Goal: Task Accomplishment & Management: Manage account settings

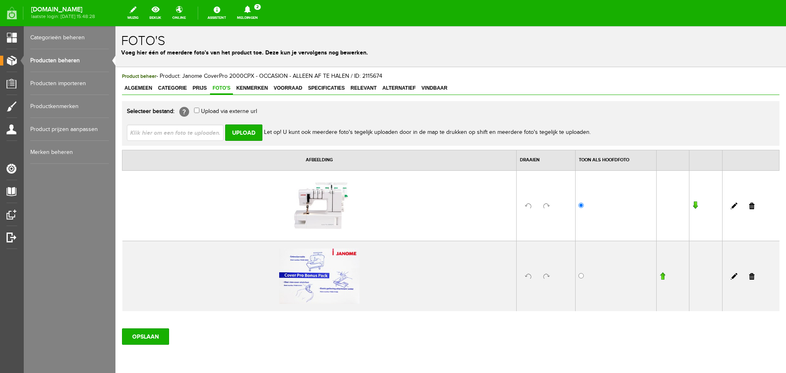
click at [60, 58] on link "Producten beheren" at bounding box center [69, 60] width 79 height 23
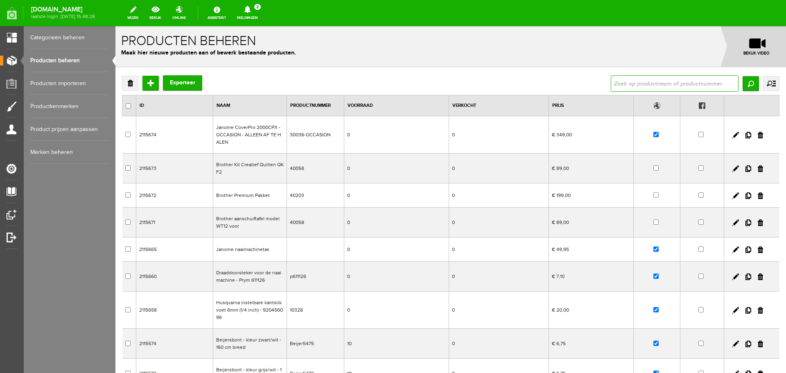
click at [614, 82] on input "text" at bounding box center [675, 83] width 128 height 16
click at [622, 84] on input "text" at bounding box center [675, 83] width 128 height 16
type input "flamm"
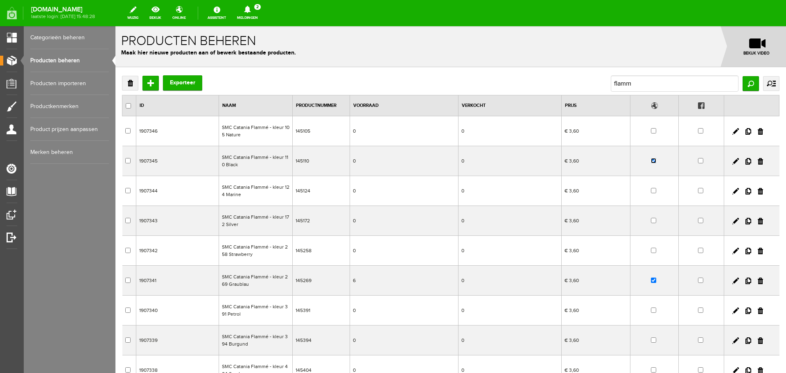
click at [651, 161] on input "checkbox" at bounding box center [653, 160] width 5 height 5
checkbox input "false"
click at [651, 280] on input "checkbox" at bounding box center [653, 280] width 5 height 5
checkbox input "false"
drag, startPoint x: 639, startPoint y: 87, endPoint x: 601, endPoint y: 88, distance: 38.5
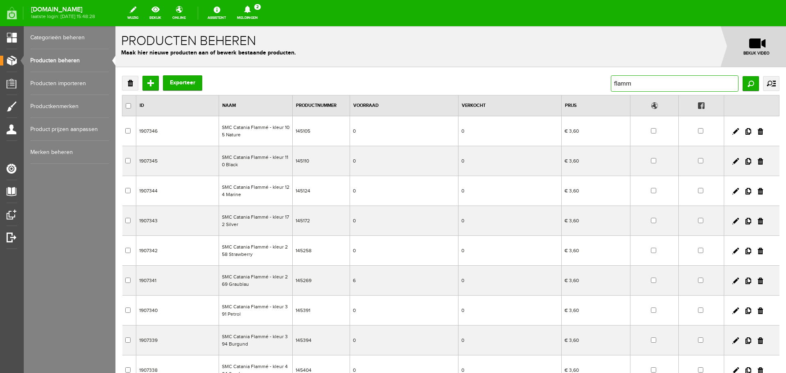
click at [601, 88] on div "Verwijderen Toevoegen Exporteer flamm Zoeken uitgebreid zoeken Categorie Cadeau…" at bounding box center [450, 83] width 657 height 16
type input "285"
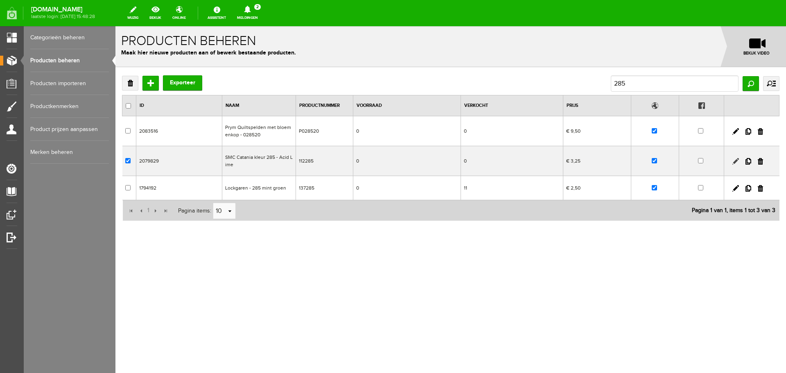
click at [736, 161] on link at bounding box center [735, 161] width 7 height 7
checkbox input "true"
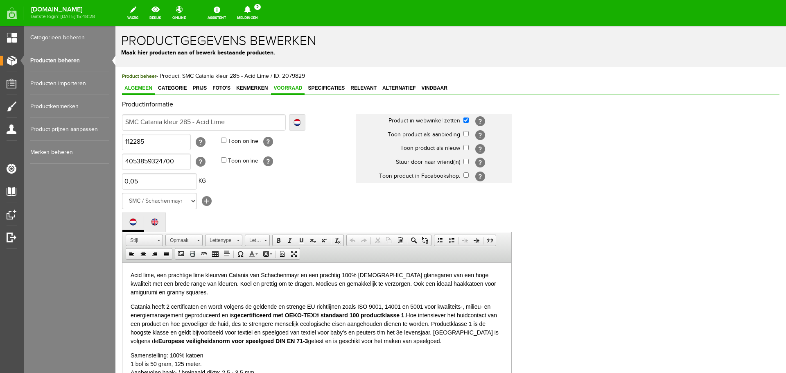
click at [291, 88] on span "Voorraad" at bounding box center [288, 88] width 34 height 6
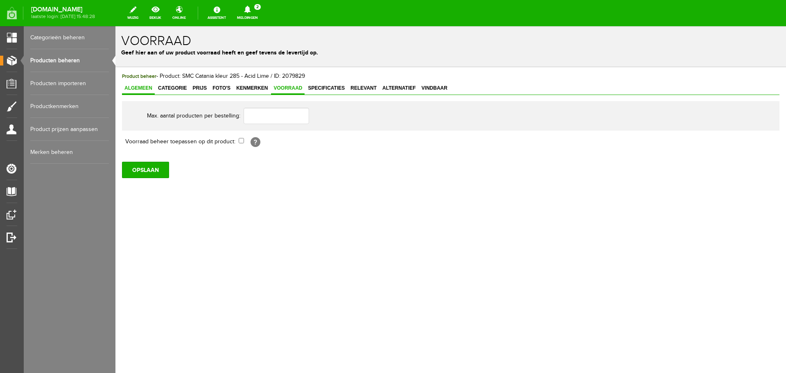
click at [140, 86] on span "Algemeen" at bounding box center [138, 88] width 33 height 6
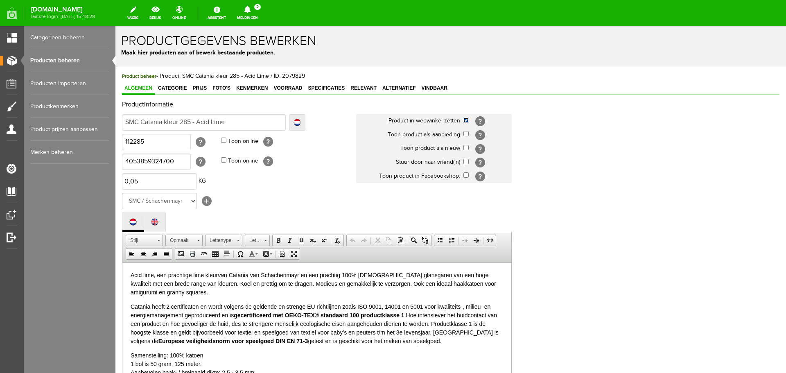
click at [465, 121] on input "checkbox" at bounding box center [465, 119] width 5 height 5
checkbox input "false"
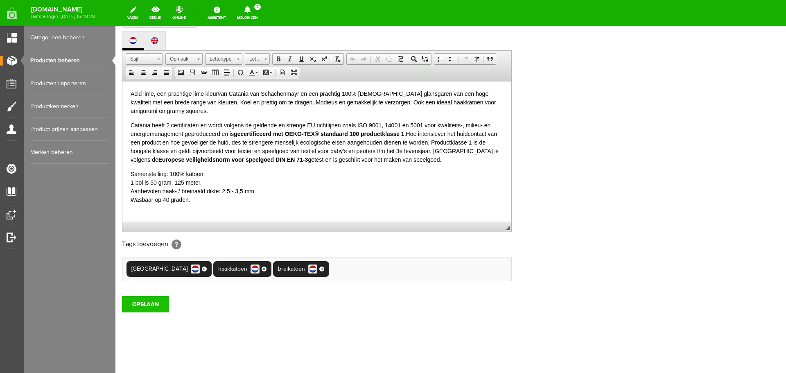
click at [151, 303] on input "OPSLAAN" at bounding box center [145, 304] width 47 height 16
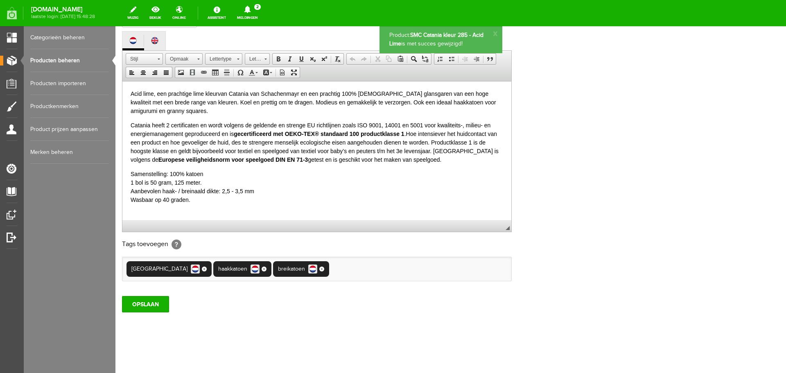
scroll to position [0, 0]
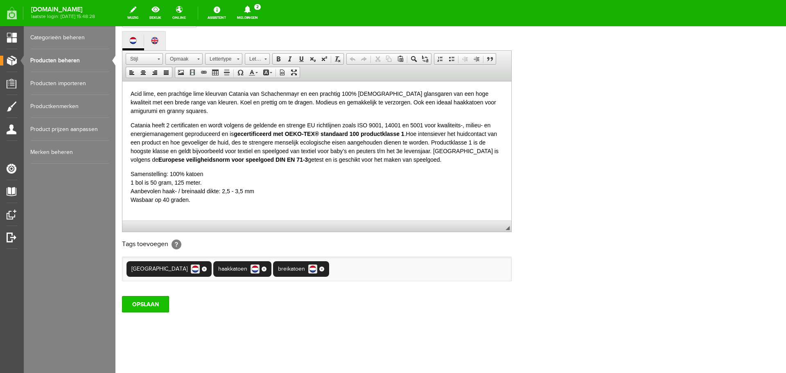
click at [140, 307] on input "OPSLAAN" at bounding box center [145, 304] width 47 height 16
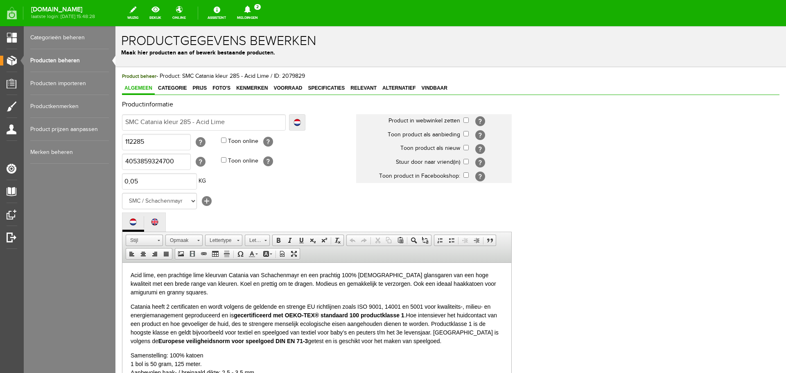
click at [66, 60] on link "Producten beheren" at bounding box center [69, 60] width 79 height 23
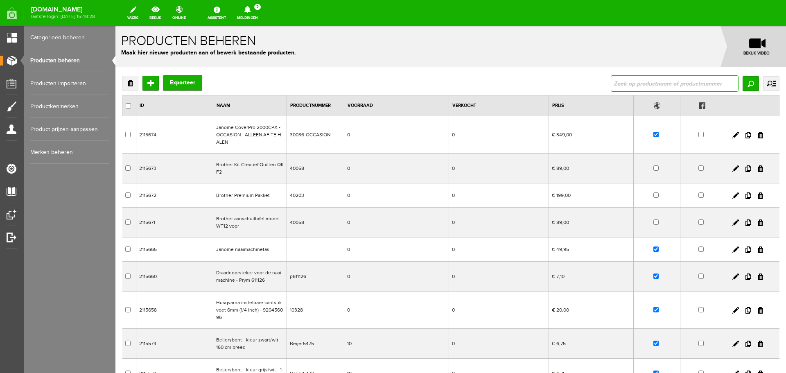
click at [628, 85] on input "text" at bounding box center [675, 83] width 128 height 16
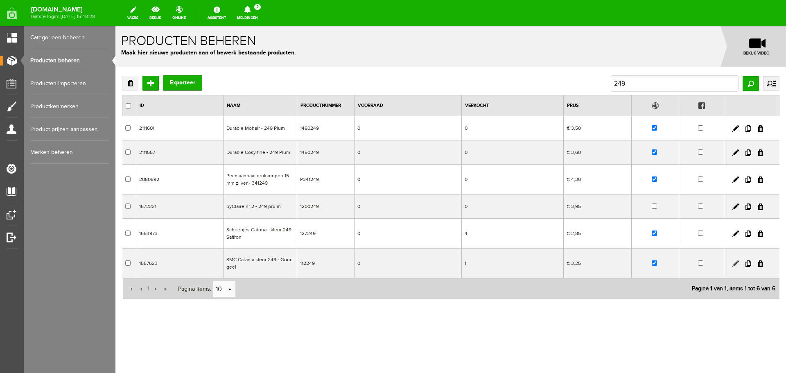
click at [737, 264] on link at bounding box center [735, 263] width 7 height 7
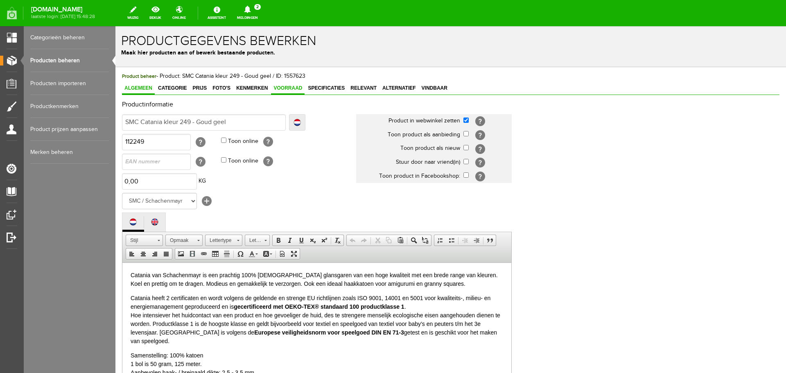
click at [293, 87] on span "Voorraad" at bounding box center [288, 88] width 34 height 6
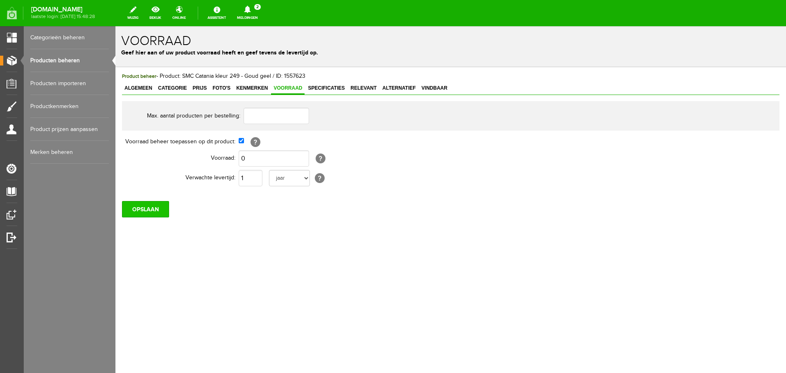
click at [145, 205] on input "OPSLAAN" at bounding box center [145, 209] width 47 height 16
click at [141, 215] on input "OPSLAAN" at bounding box center [145, 209] width 47 height 16
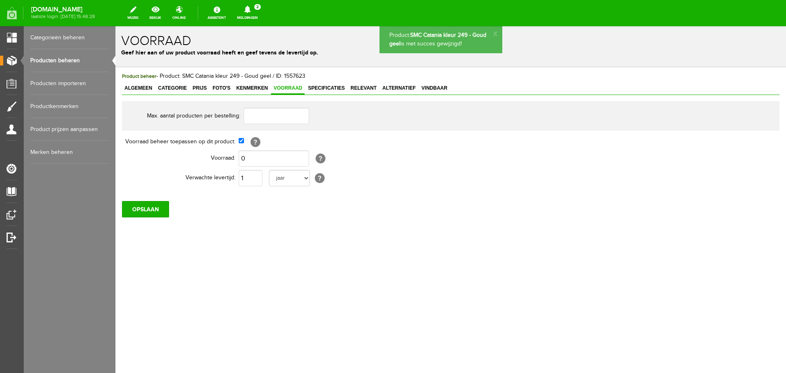
click at [71, 60] on link "Producten beheren" at bounding box center [69, 60] width 79 height 23
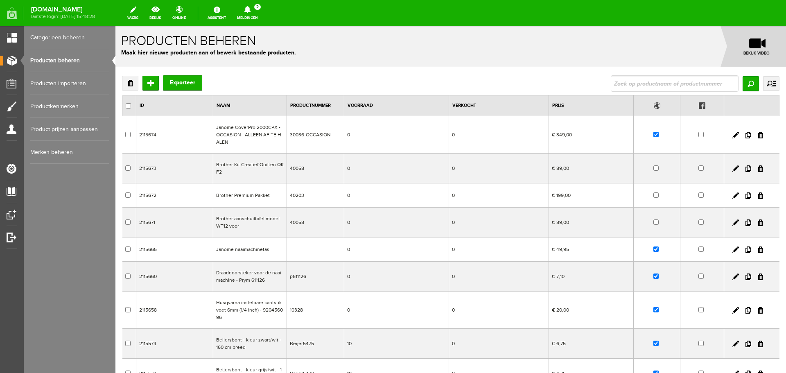
click at [263, 14] on link "Meldingen 2 Nieuwe orders Er is een nieuwe order( #2776 ) geplaatst door John V…" at bounding box center [247, 13] width 31 height 18
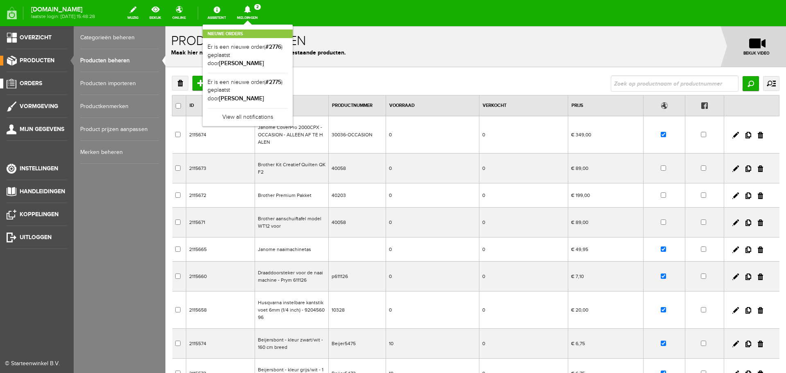
click at [28, 81] on span "Orders" at bounding box center [31, 83] width 23 height 7
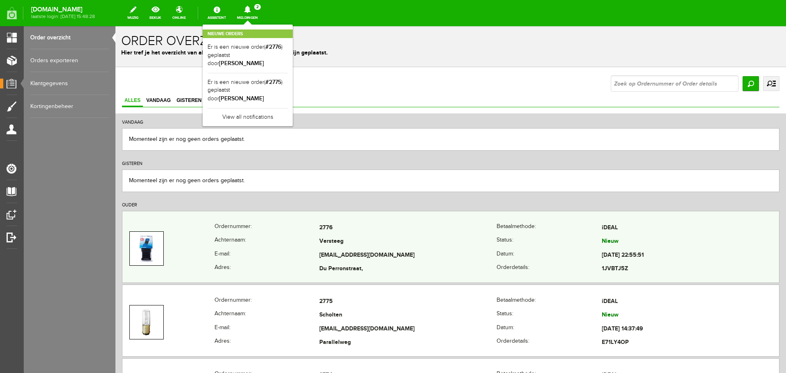
click at [407, 241] on td "Versteeg" at bounding box center [407, 242] width 177 height 14
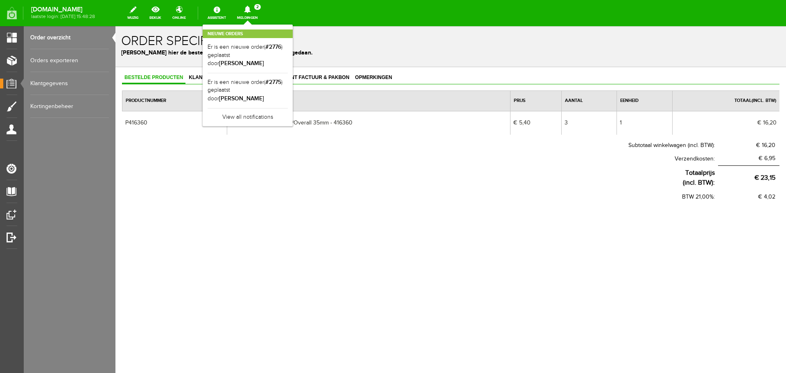
click at [339, 130] on td "Prym Gespen Tuinbroek/Overall 35mm - 416360" at bounding box center [368, 123] width 283 height 24
drag, startPoint x: 220, startPoint y: 164, endPoint x: 221, endPoint y: 152, distance: 11.9
click at [220, 164] on th "Verzendkosten:" at bounding box center [420, 159] width 596 height 14
drag, startPoint x: 408, startPoint y: 150, endPoint x: 400, endPoint y: 136, distance: 16.5
click at [408, 149] on th "Subtotaal winkelwagen (incl. BTW):" at bounding box center [420, 146] width 596 height 14
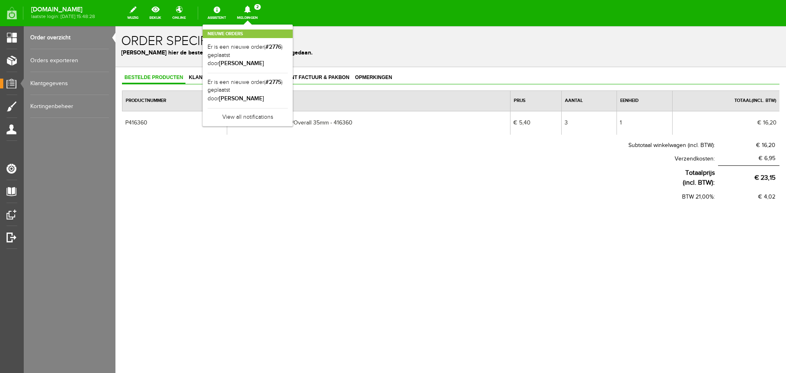
click at [277, 25] on div "Nieuwe orders Er is een nieuwe order( #2776 ) geplaatst door John Versteeg Er i…" at bounding box center [248, 76] width 90 height 102
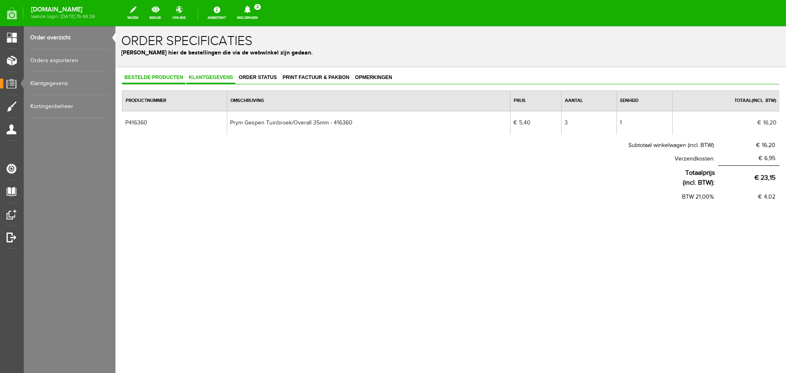
click at [218, 76] on span "Klantgegevens" at bounding box center [210, 78] width 49 height 6
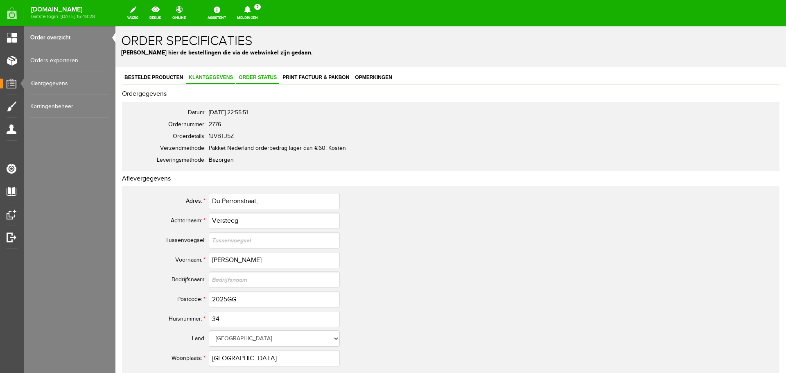
click at [249, 75] on span "Order status" at bounding box center [257, 78] width 43 height 6
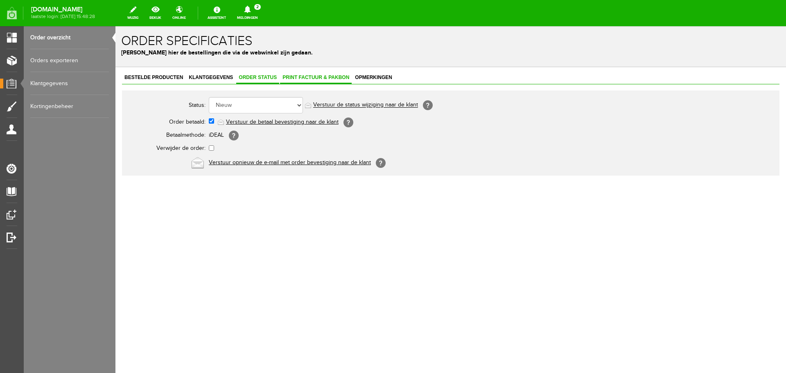
click at [305, 76] on span "Print factuur & pakbon" at bounding box center [316, 78] width 72 height 6
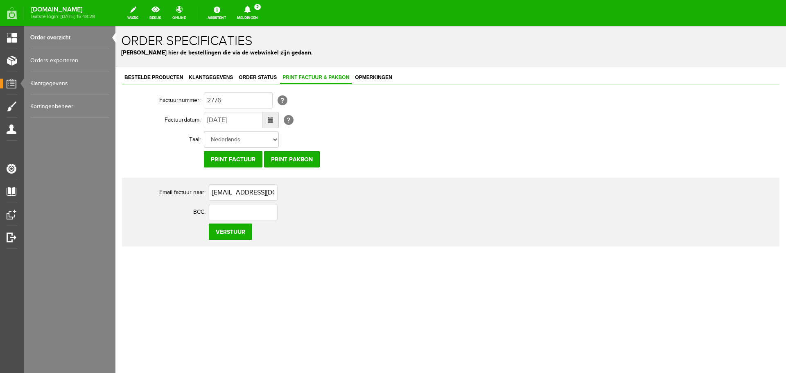
click at [52, 34] on link "Order overzicht" at bounding box center [69, 37] width 79 height 23
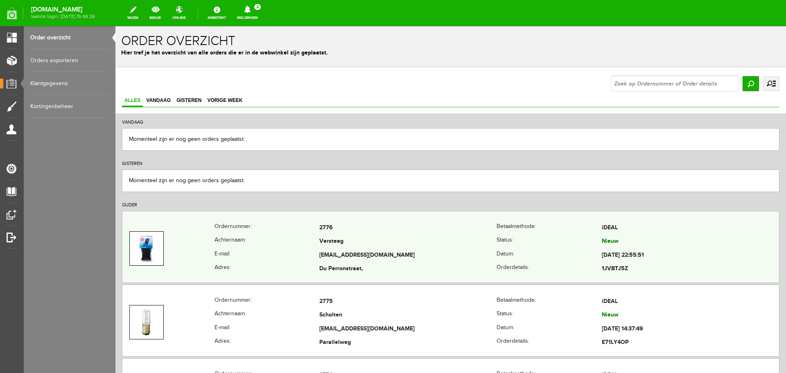
click at [363, 237] on td "Versteeg" at bounding box center [407, 242] width 177 height 14
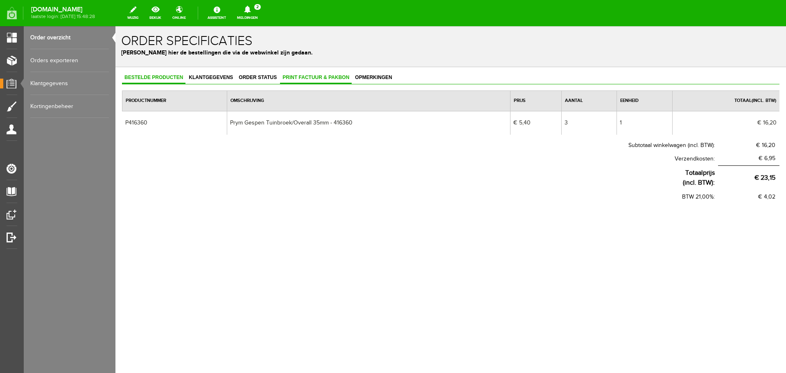
click at [293, 77] on span "Print factuur & pakbon" at bounding box center [316, 78] width 72 height 6
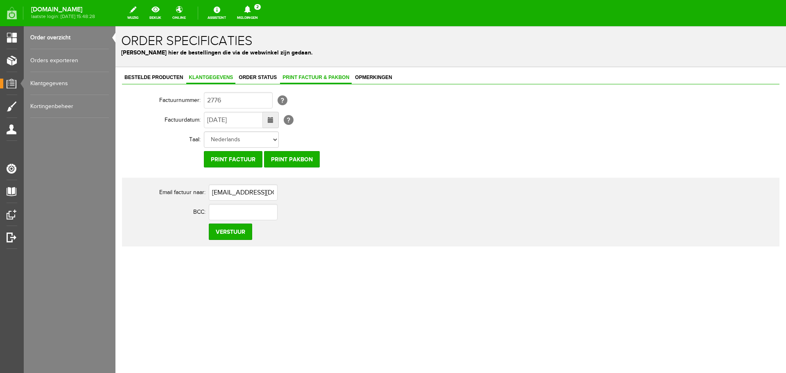
click at [207, 75] on span "Klantgegevens" at bounding box center [210, 78] width 49 height 6
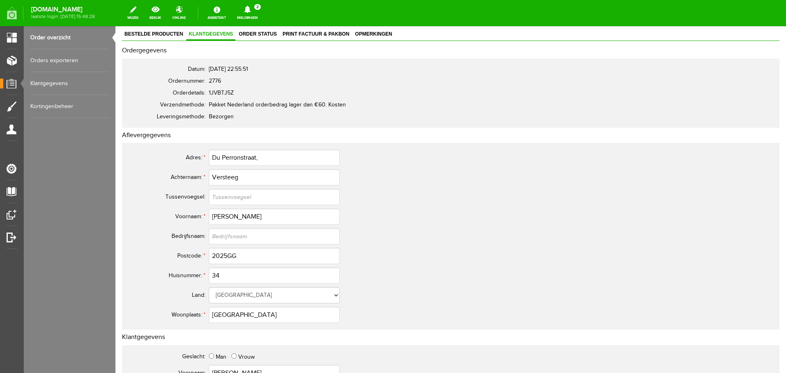
scroll to position [41, 0]
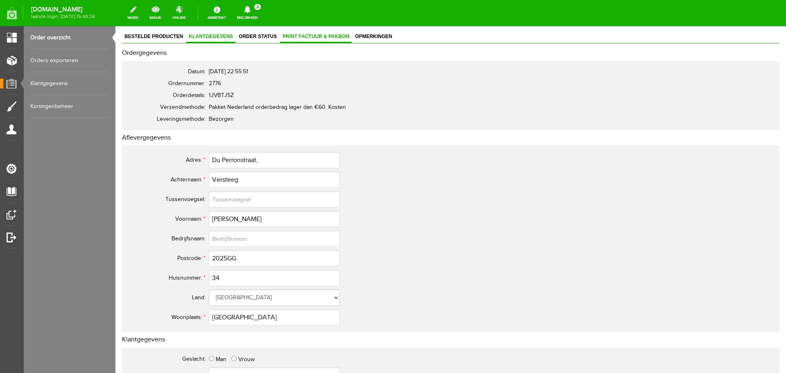
click at [308, 36] on span "Print factuur & pakbon" at bounding box center [316, 37] width 72 height 6
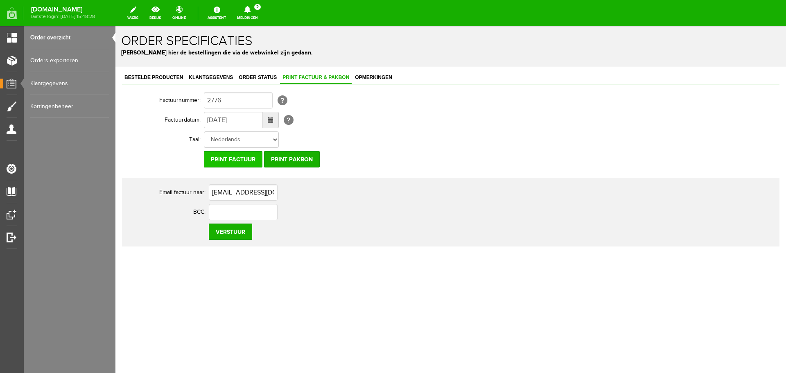
click at [241, 156] on input "Print factuur" at bounding box center [233, 159] width 59 height 16
click at [59, 34] on link "Order overzicht" at bounding box center [69, 37] width 79 height 23
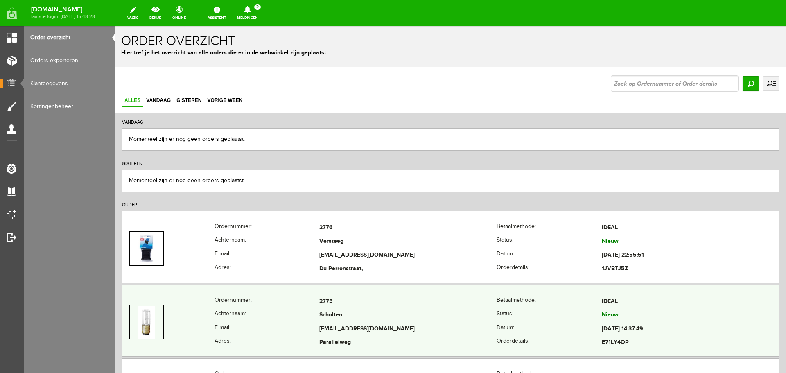
click at [289, 309] on th "Achternaam:" at bounding box center [267, 316] width 105 height 14
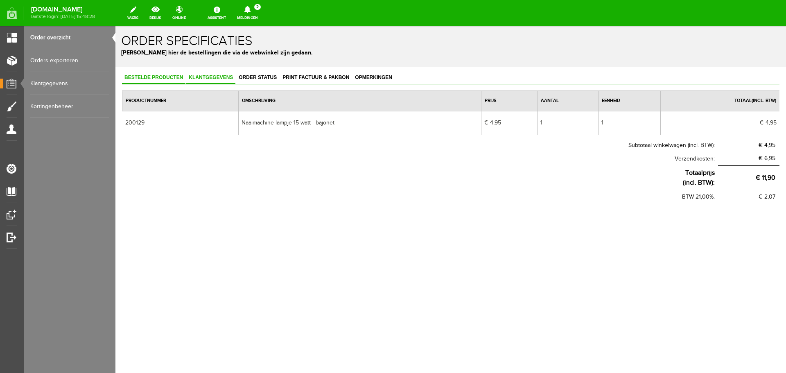
click at [206, 75] on span "Klantgegevens" at bounding box center [210, 78] width 49 height 6
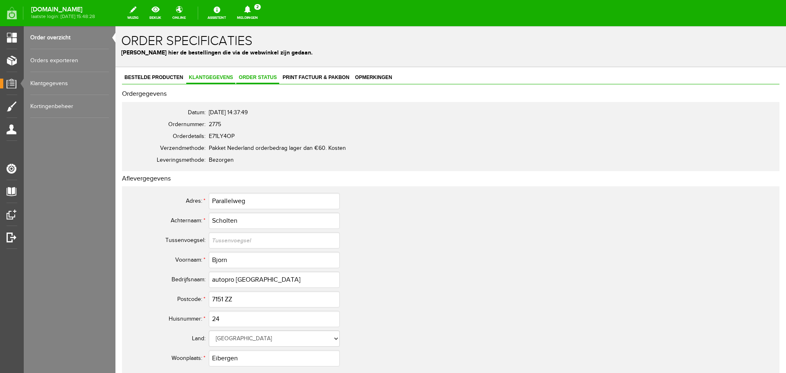
click at [256, 77] on span "Order status" at bounding box center [257, 78] width 43 height 6
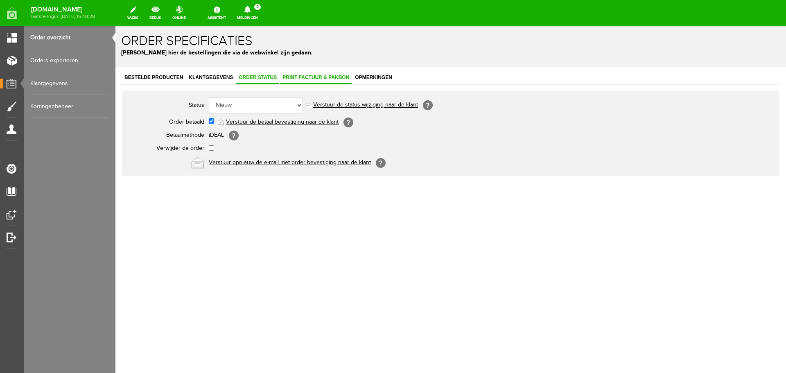
click at [302, 77] on span "Print factuur & pakbon" at bounding box center [316, 78] width 72 height 6
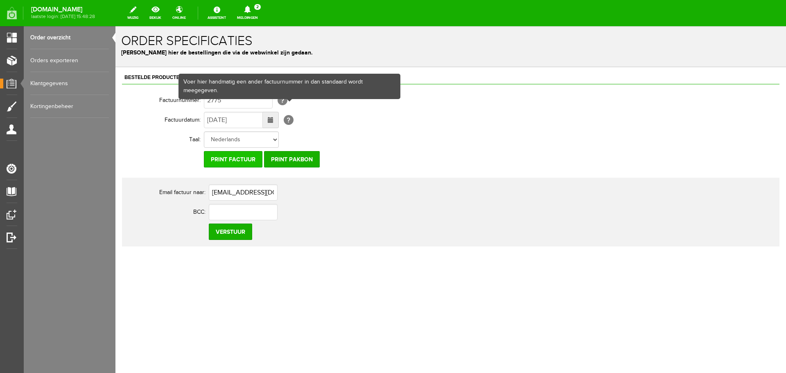
click at [226, 157] on input "Print factuur" at bounding box center [233, 159] width 59 height 16
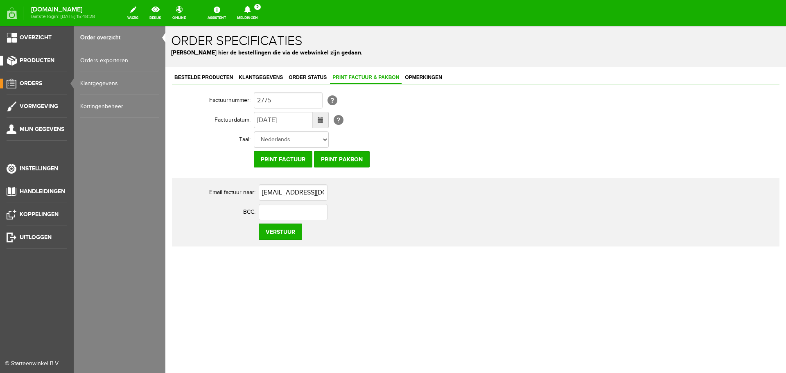
click at [26, 59] on span "Producten" at bounding box center [37, 60] width 35 height 7
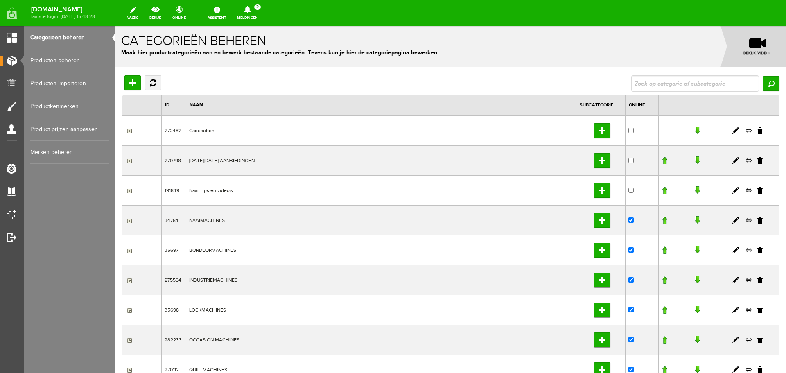
click at [54, 60] on link "Producten beheren" at bounding box center [69, 60] width 79 height 23
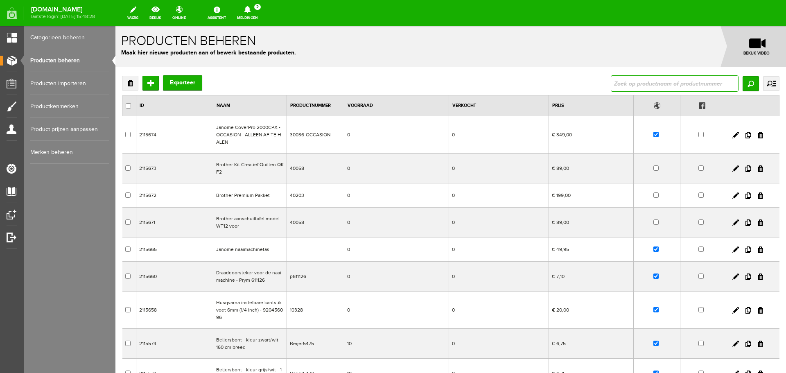
click at [629, 83] on input "text" at bounding box center [675, 83] width 128 height 16
type input "funny"
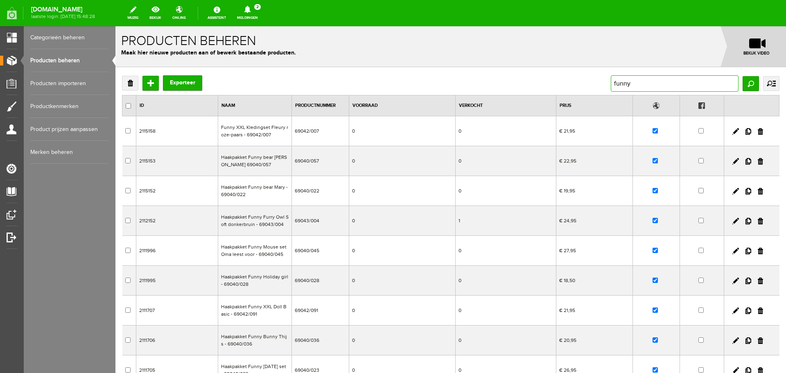
click at [633, 82] on input "funny" at bounding box center [675, 83] width 128 height 16
drag, startPoint x: 655, startPoint y: 79, endPoint x: 589, endPoint y: 81, distance: 66.4
click at [589, 81] on div "Verwijderen Toevoegen Exporteer funny Zoeken uitgebreid zoeken Categorie Cadeau…" at bounding box center [450, 83] width 657 height 16
paste input "Funny XXL Kledingset Fleury roze-paars"
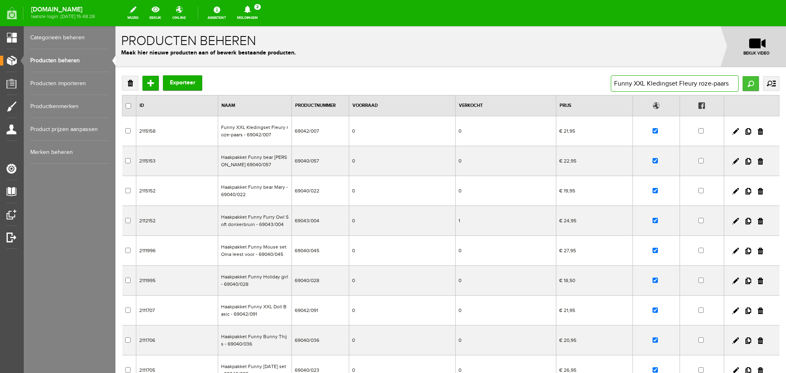
type input "Funny XXL Kledingset Fleury roze-paars"
click at [743, 83] on input "Zoeken" at bounding box center [751, 83] width 16 height 15
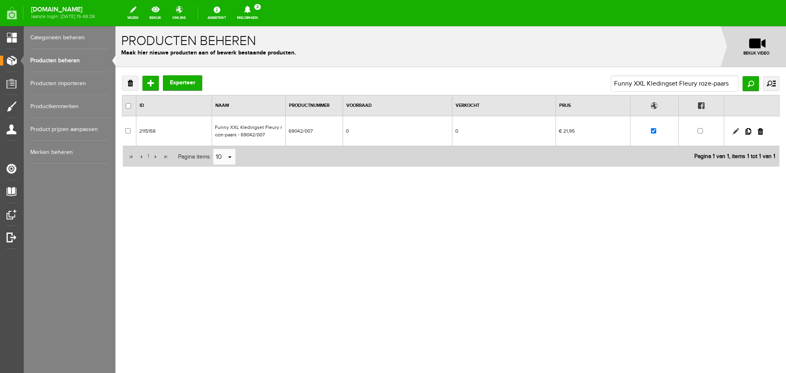
click at [734, 130] on link at bounding box center [735, 131] width 7 height 7
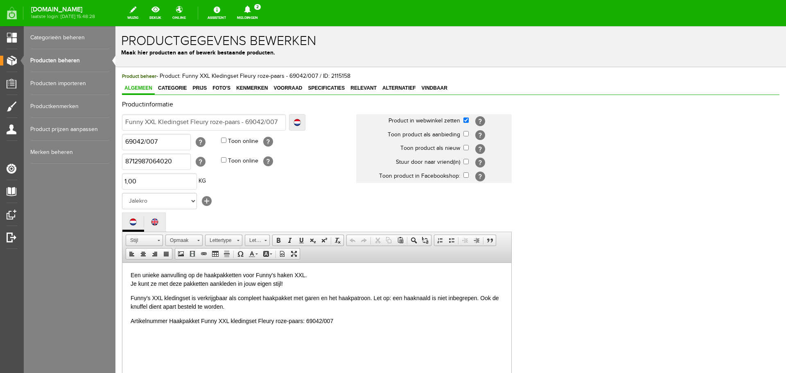
drag, startPoint x: 201, startPoint y: 86, endPoint x: 209, endPoint y: 99, distance: 14.8
click at [201, 87] on span "Prijs" at bounding box center [199, 88] width 19 height 6
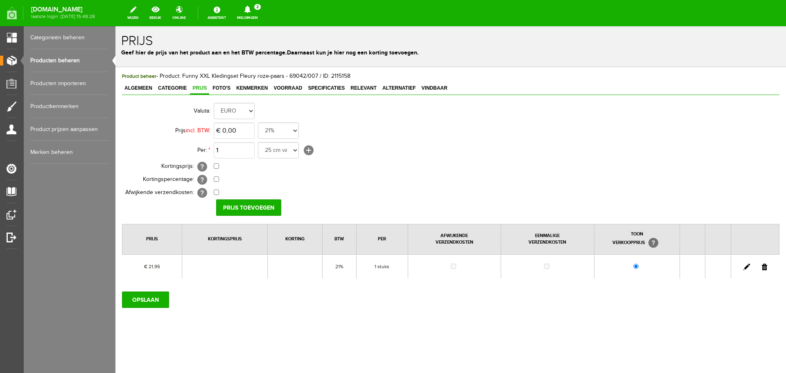
click at [746, 266] on link at bounding box center [746, 267] width 7 height 7
click at [244, 133] on input "21,95" at bounding box center [234, 130] width 41 height 16
type input "€ 23,50"
click at [241, 204] on input "[PERSON_NAME]" at bounding box center [245, 207] width 59 height 16
click at [142, 298] on input "OPSLAAN" at bounding box center [145, 299] width 47 height 16
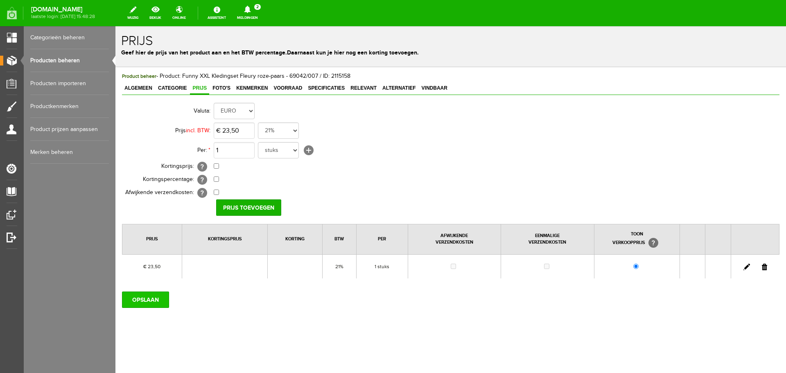
click at [145, 301] on input "OPSLAAN" at bounding box center [145, 299] width 47 height 16
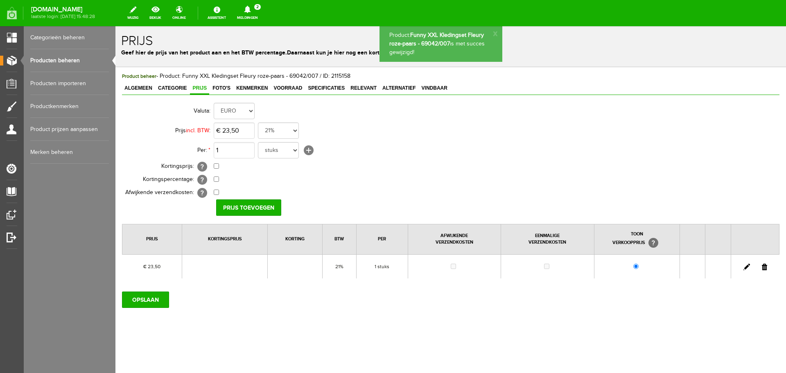
click at [68, 59] on link "Producten beheren" at bounding box center [69, 60] width 79 height 23
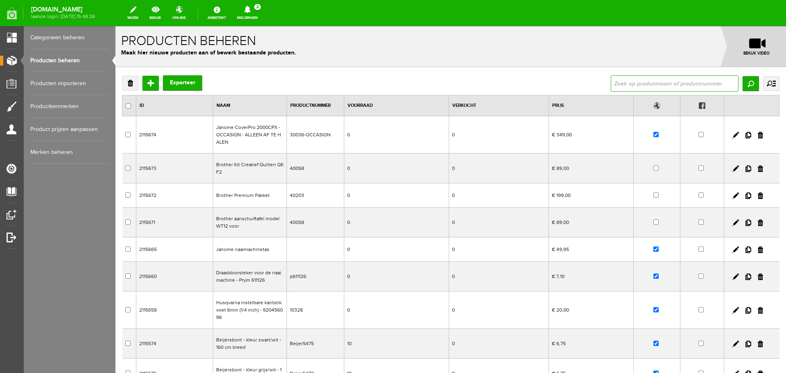
click at [614, 76] on input "text" at bounding box center [675, 83] width 128 height 16
type input "cathey"
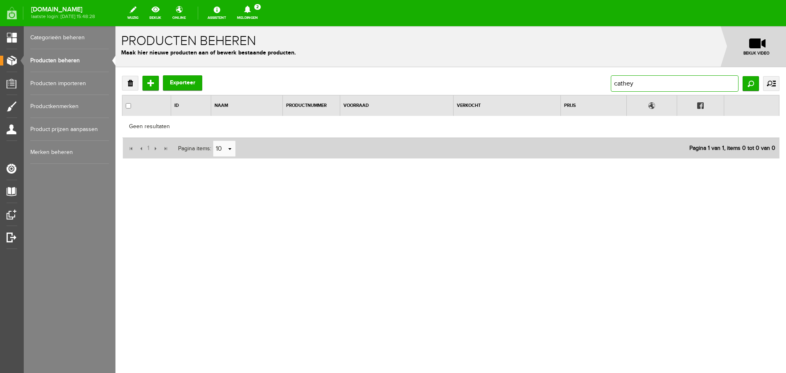
click at [642, 83] on input "cathey" at bounding box center [675, 83] width 128 height 16
type input "cath"
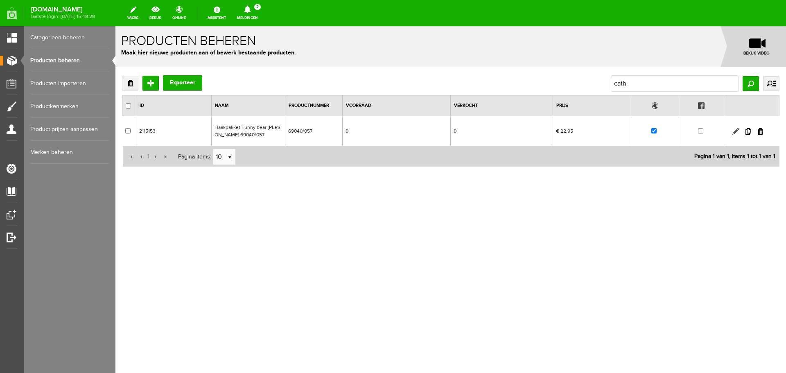
click at [734, 132] on link at bounding box center [735, 131] width 7 height 7
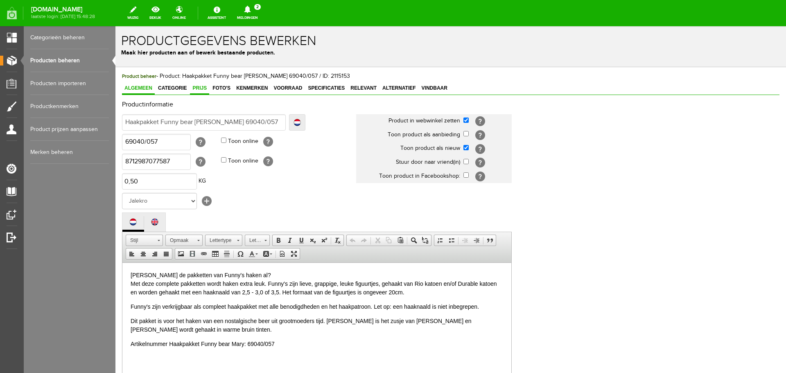
click at [194, 87] on span "Prijs" at bounding box center [199, 88] width 19 height 6
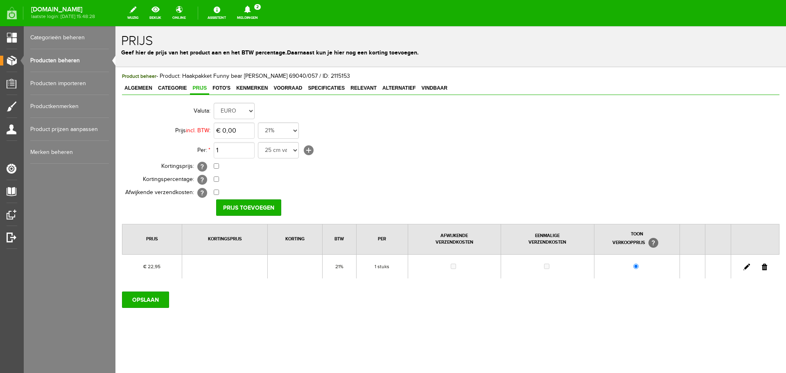
click at [52, 59] on link "Producten beheren" at bounding box center [69, 60] width 79 height 23
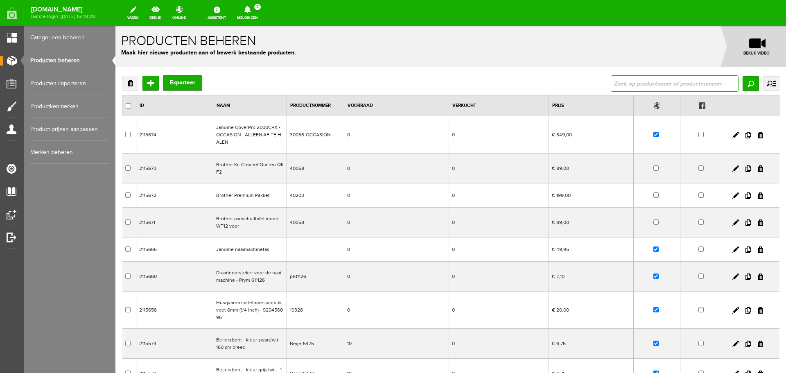
click at [628, 87] on input "text" at bounding box center [675, 83] width 128 height 16
type input "mary"
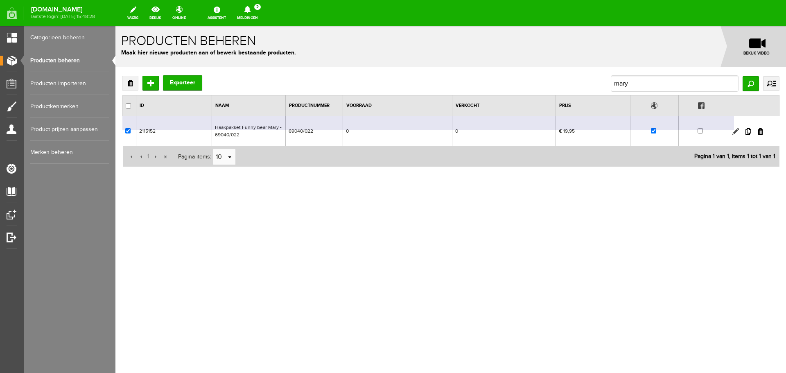
click at [736, 132] on link at bounding box center [735, 131] width 7 height 7
checkbox input "true"
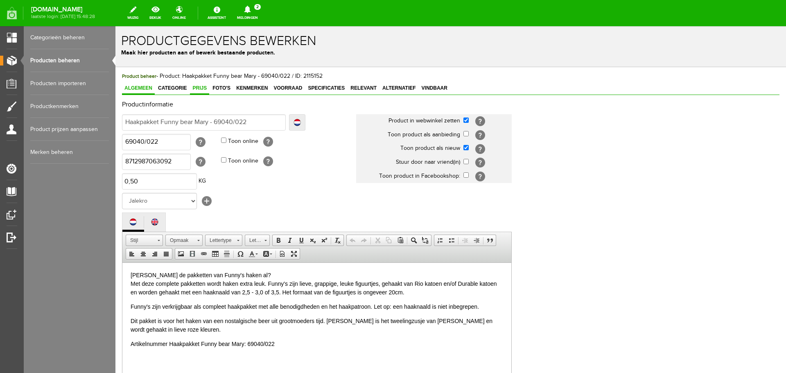
click at [205, 88] on span "Prijs" at bounding box center [199, 88] width 19 height 6
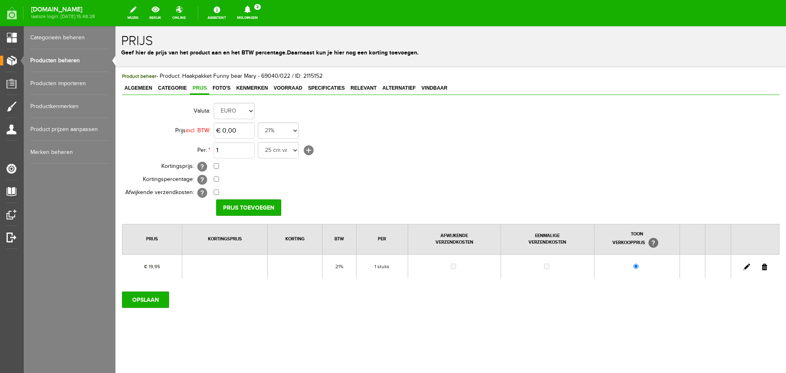
click at [745, 267] on link at bounding box center [746, 267] width 7 height 7
click at [242, 132] on input "19,95" at bounding box center [234, 130] width 41 height 16
type input "€ 21,50"
click at [236, 204] on input "[PERSON_NAME]" at bounding box center [245, 207] width 59 height 16
click at [148, 304] on input "OPSLAAN" at bounding box center [145, 299] width 47 height 16
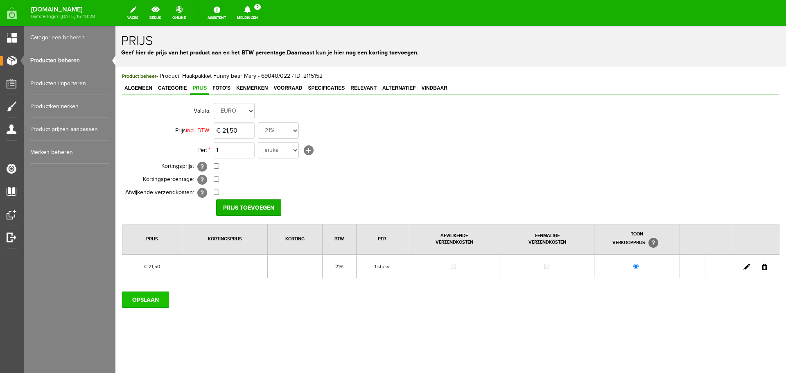
click at [151, 302] on input "OPSLAAN" at bounding box center [145, 299] width 47 height 16
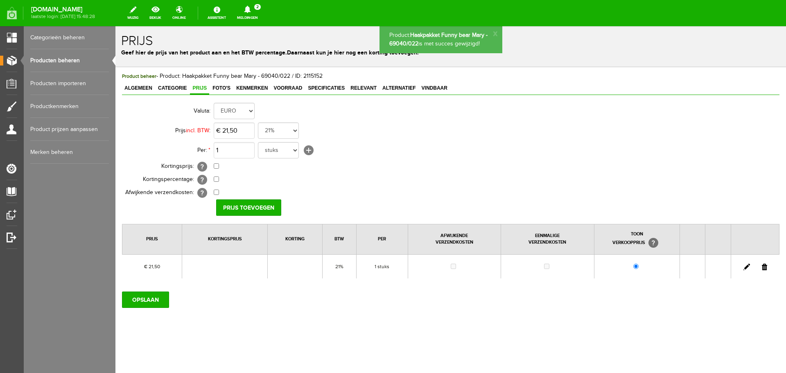
click at [64, 59] on link "Producten beheren" at bounding box center [69, 60] width 79 height 23
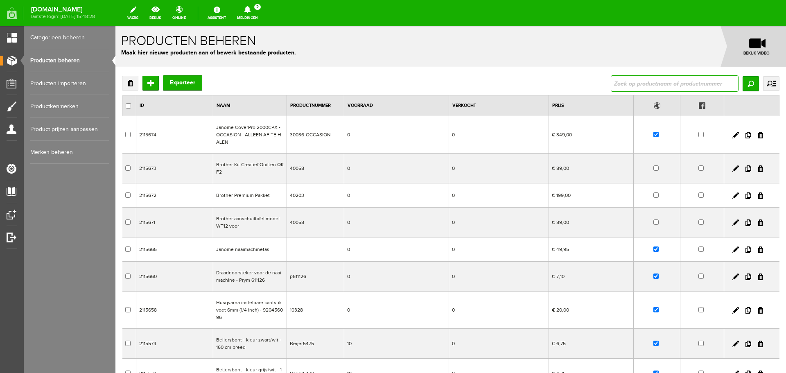
click at [621, 77] on input "text" at bounding box center [675, 83] width 128 height 16
type input "fleury"
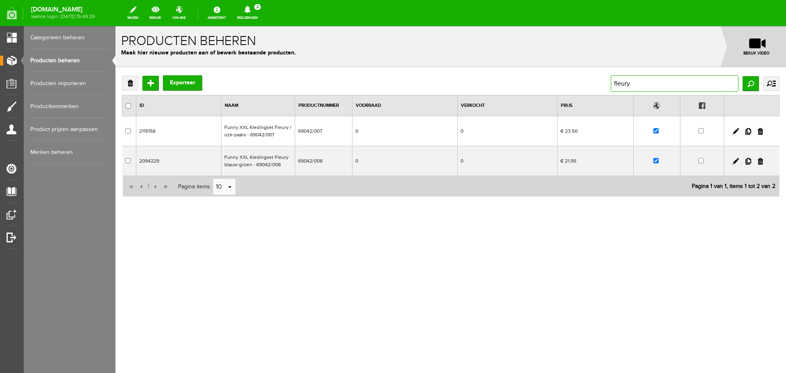
drag, startPoint x: 639, startPoint y: 86, endPoint x: 569, endPoint y: 89, distance: 70.9
click at [569, 89] on div "Verwijderen Toevoegen Exporteer fleury Zoeken uitgebreid zoeken Categorie Cadea…" at bounding box center [450, 83] width 657 height 16
type input "furry owl"
click at [734, 131] on link at bounding box center [735, 131] width 7 height 7
checkbox input "true"
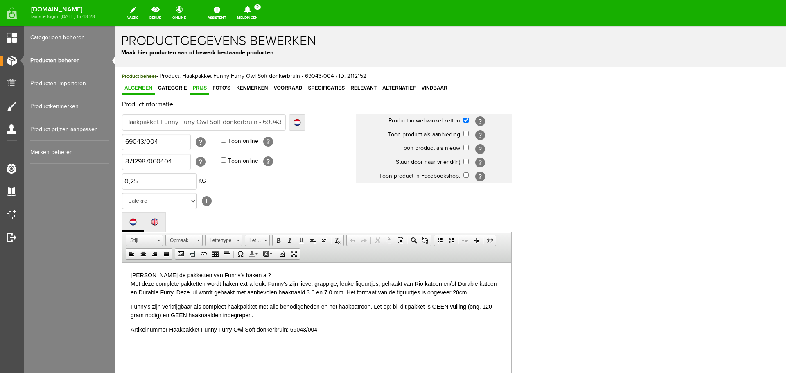
click at [197, 87] on span "Prijs" at bounding box center [199, 88] width 19 height 6
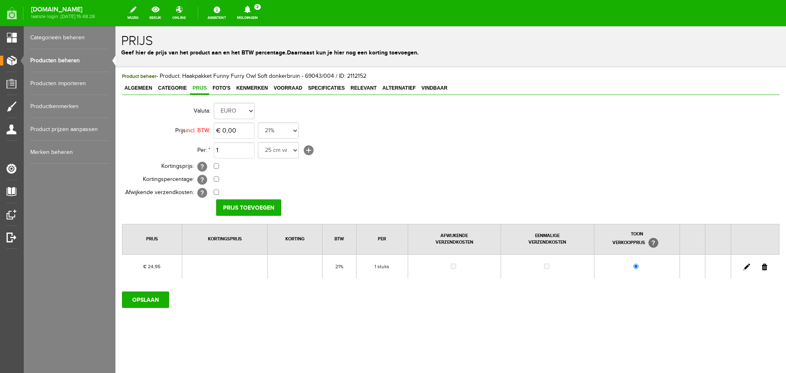
drag, startPoint x: 60, startPoint y: 59, endPoint x: 110, endPoint y: 64, distance: 50.2
click at [60, 59] on link "Producten beheren" at bounding box center [69, 60] width 79 height 23
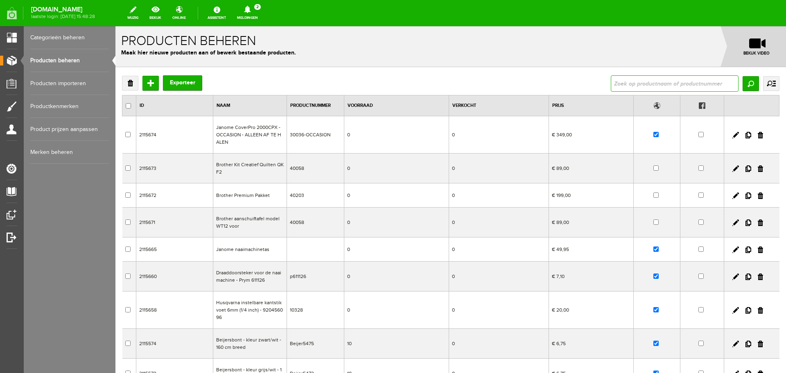
click at [646, 86] on input "text" at bounding box center [675, 83] width 128 height 16
type input "mouse"
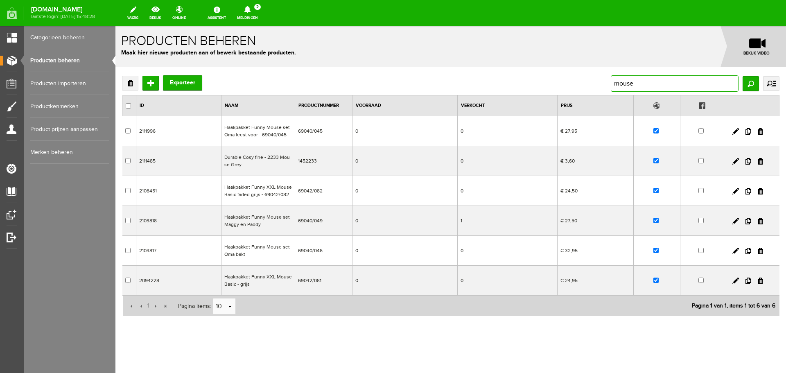
drag, startPoint x: 637, startPoint y: 85, endPoint x: 576, endPoint y: 83, distance: 61.4
click at [576, 83] on div "Verwijderen Toevoegen Exporteer mouse Zoeken uitgebreid zoeken Categorie Cadeau…" at bounding box center [450, 83] width 657 height 16
type input "holiday"
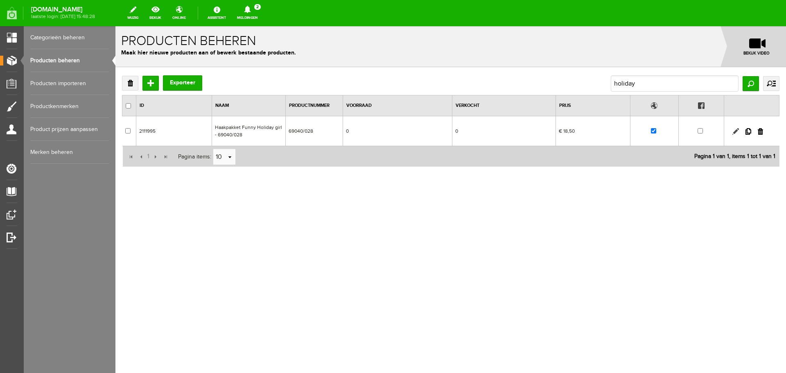
click at [736, 129] on link at bounding box center [735, 131] width 7 height 7
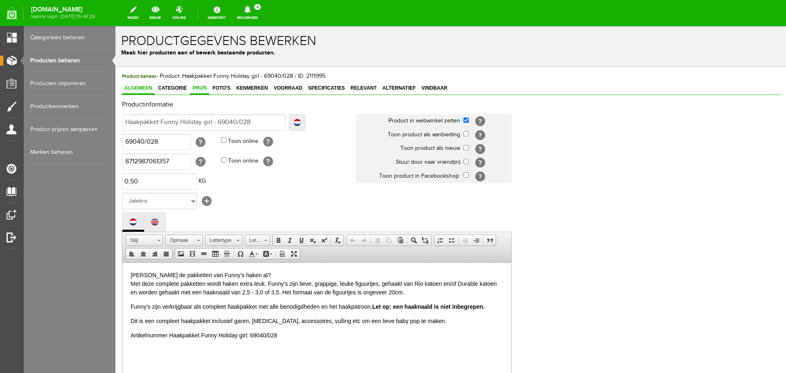
click at [202, 85] on span "Prijs" at bounding box center [199, 88] width 19 height 6
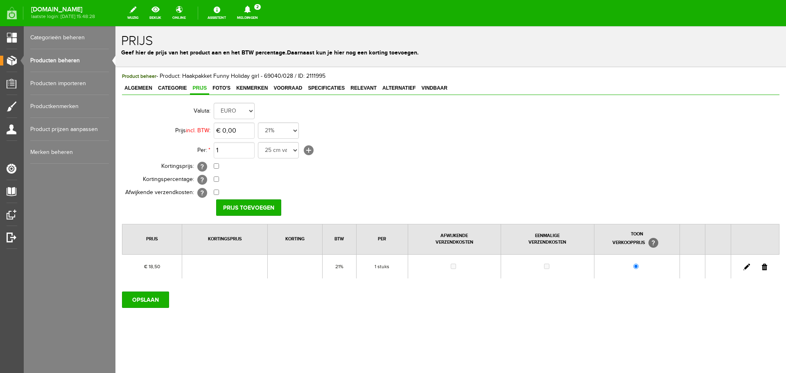
click at [747, 267] on link at bounding box center [746, 267] width 7 height 7
click at [245, 129] on input "18,5" at bounding box center [234, 130] width 41 height 16
type input "€ 19,95"
click at [250, 203] on input "[PERSON_NAME]" at bounding box center [245, 207] width 59 height 16
click at [157, 298] on input "OPSLAAN" at bounding box center [145, 299] width 47 height 16
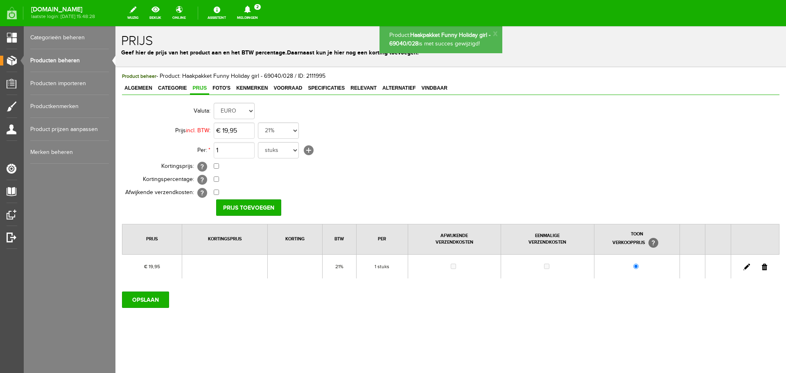
click at [55, 61] on link "Producten beheren" at bounding box center [69, 60] width 79 height 23
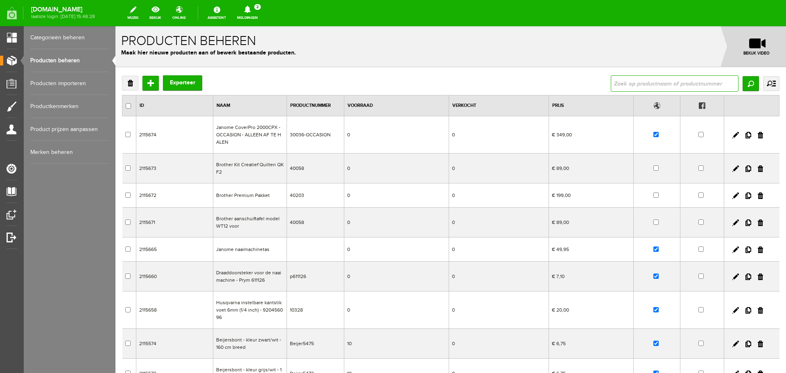
click at [611, 86] on input "text" at bounding box center [675, 83] width 128 height 16
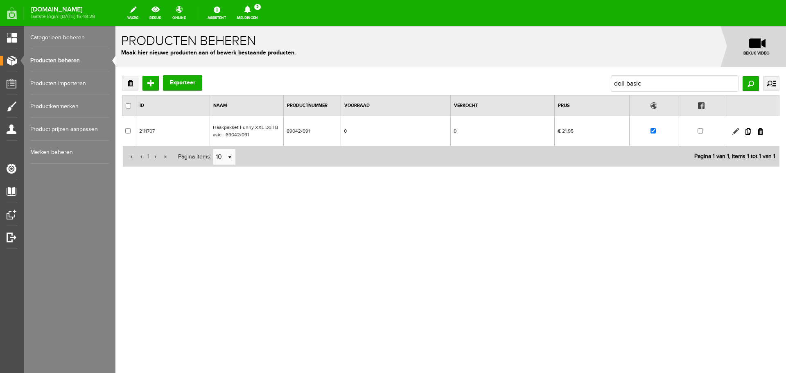
click at [736, 131] on link at bounding box center [735, 131] width 7 height 7
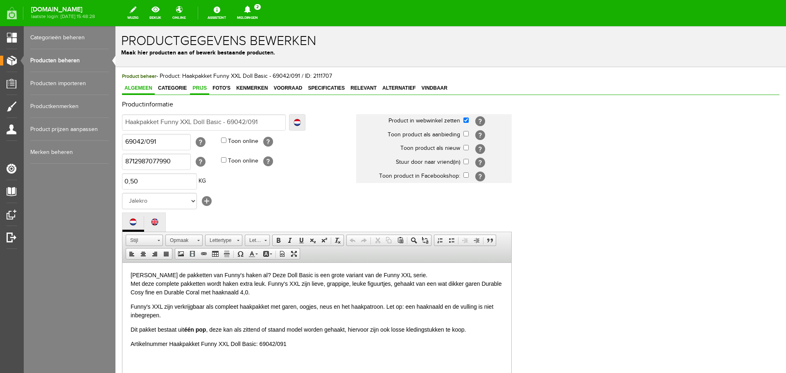
click at [200, 89] on span "Prijs" at bounding box center [199, 88] width 19 height 6
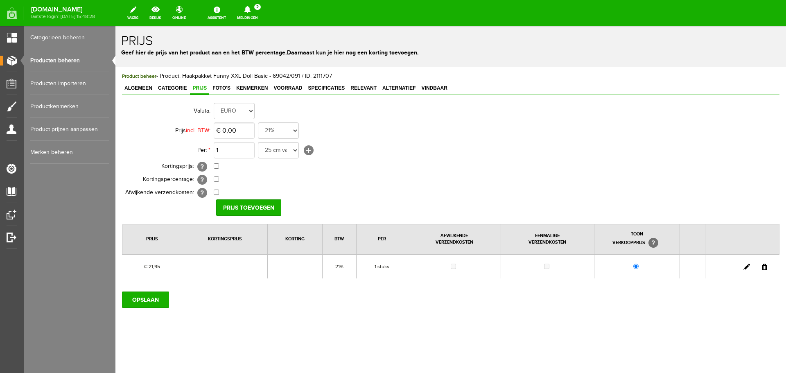
click at [65, 55] on link "Producten beheren" at bounding box center [69, 60] width 79 height 23
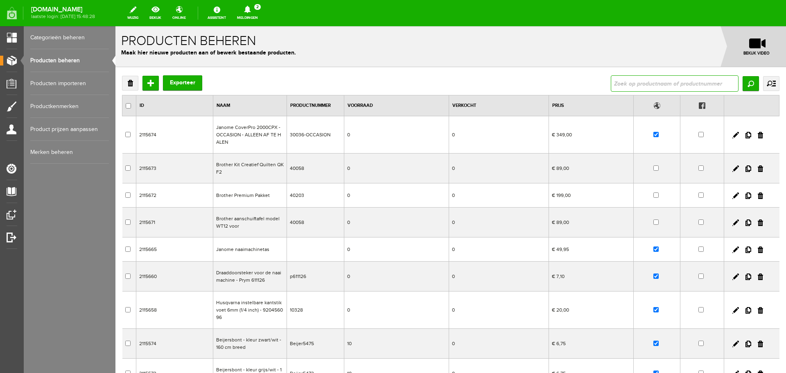
click at [624, 80] on input "text" at bounding box center [675, 83] width 128 height 16
type input "thijs"
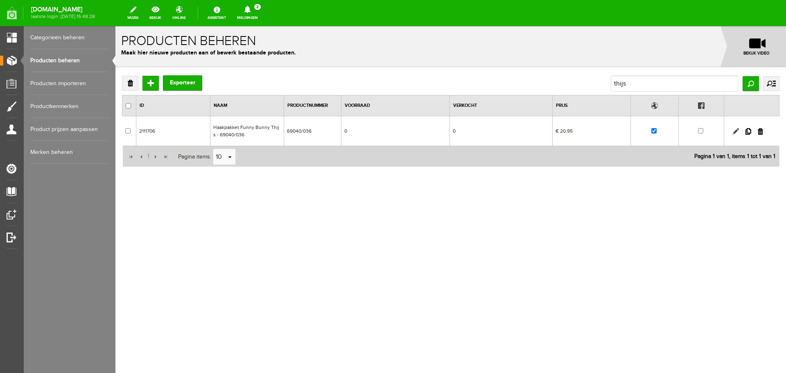
click at [736, 129] on link at bounding box center [735, 131] width 7 height 7
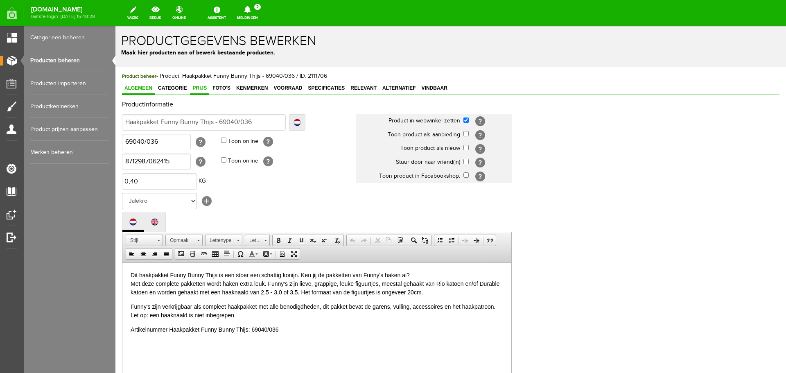
click at [198, 86] on span "Prijs" at bounding box center [199, 88] width 19 height 6
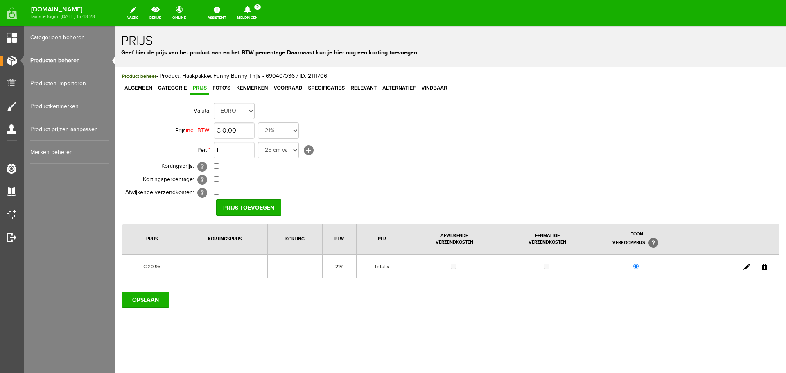
click at [745, 267] on link at bounding box center [746, 267] width 7 height 7
click at [251, 129] on input "20,95" at bounding box center [234, 130] width 41 height 16
type input "€ 22,95"
click at [246, 207] on input "[PERSON_NAME]" at bounding box center [245, 207] width 59 height 16
click at [154, 303] on input "OPSLAAN" at bounding box center [145, 299] width 47 height 16
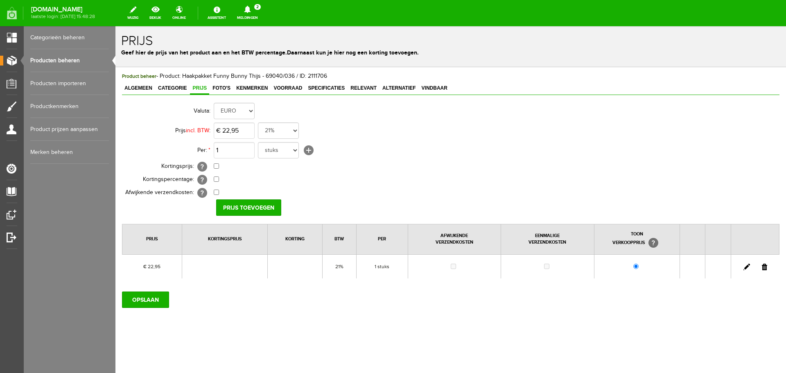
click at [59, 59] on link "Producten beheren" at bounding box center [69, 60] width 79 height 23
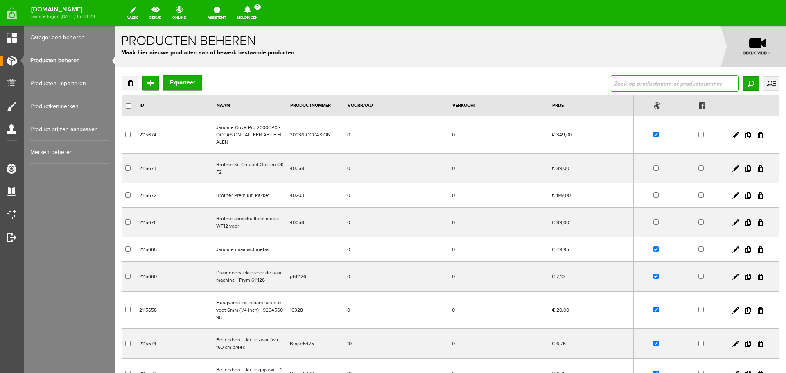
click at [635, 88] on input "text" at bounding box center [675, 83] width 128 height 16
type input "easter"
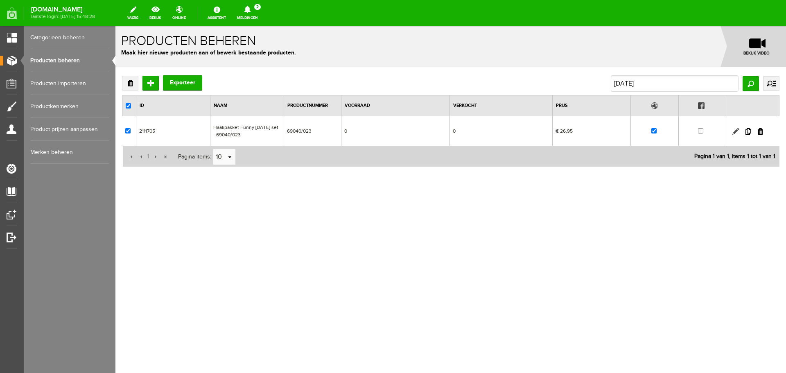
click at [736, 131] on link at bounding box center [735, 131] width 7 height 7
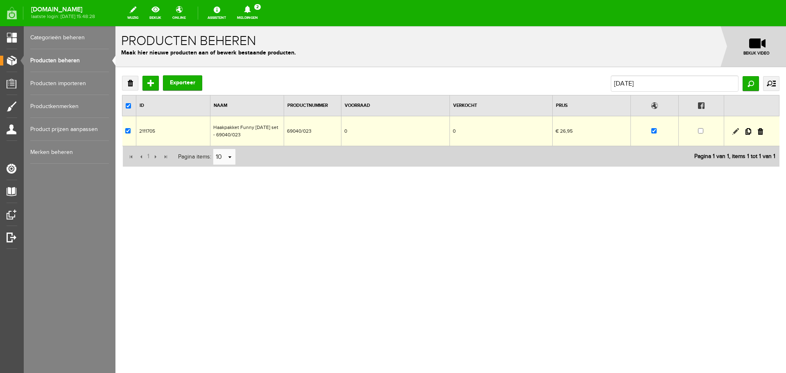
checkbox input "true"
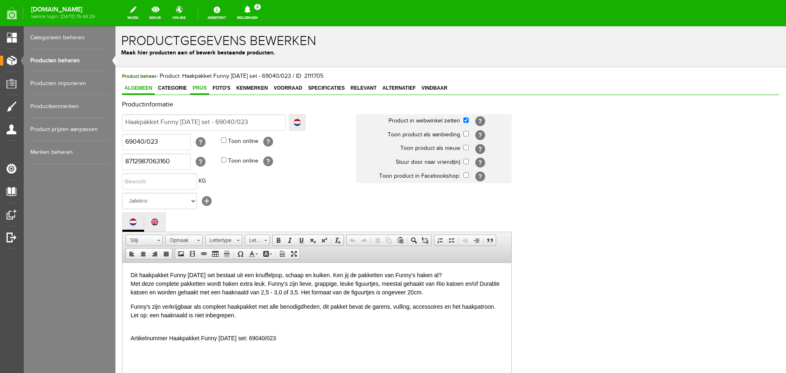
click at [201, 87] on span "Prijs" at bounding box center [199, 88] width 19 height 6
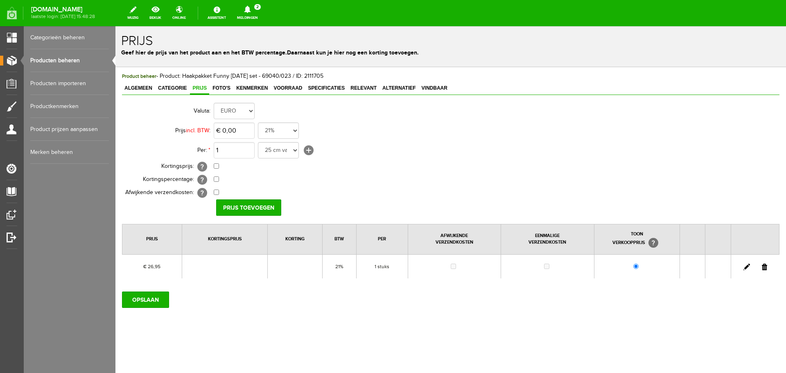
click at [66, 56] on link "Producten beheren" at bounding box center [69, 60] width 79 height 23
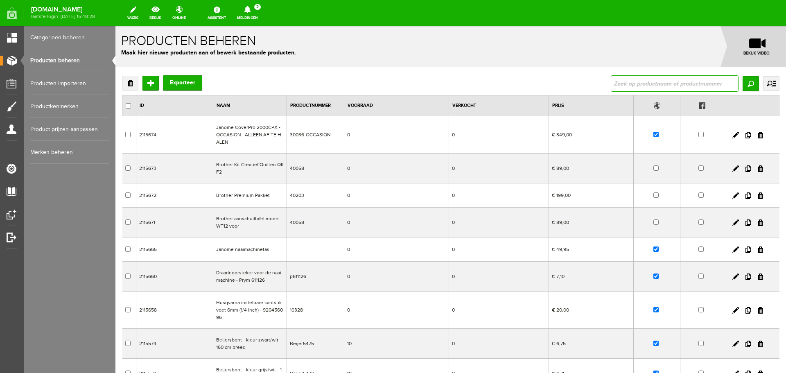
click at [622, 81] on input "text" at bounding box center [675, 83] width 128 height 16
type input "winterfun"
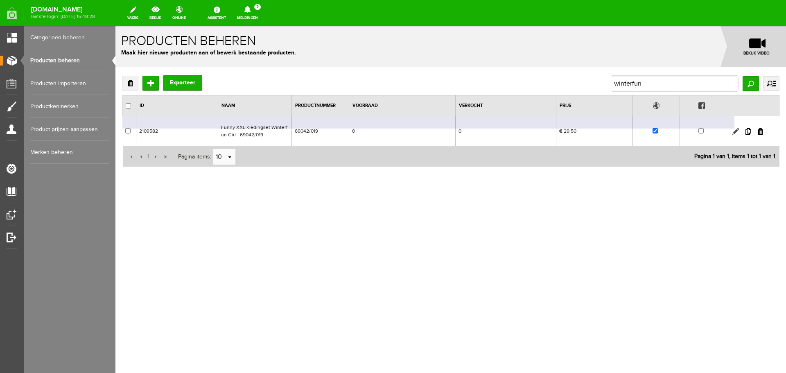
click at [736, 131] on link at bounding box center [735, 131] width 7 height 7
checkbox input "true"
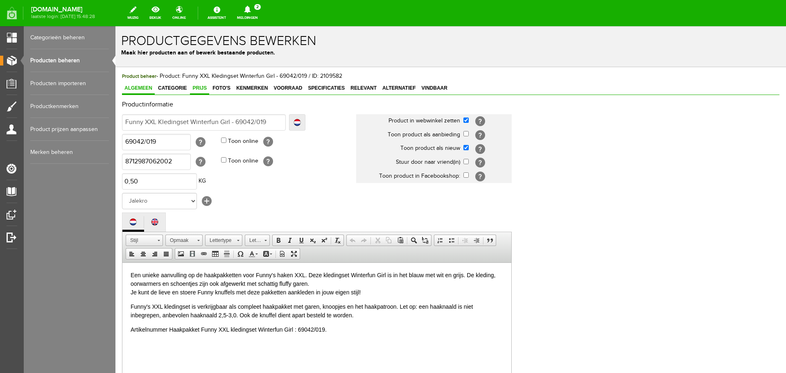
click at [201, 88] on span "Prijs" at bounding box center [199, 88] width 19 height 6
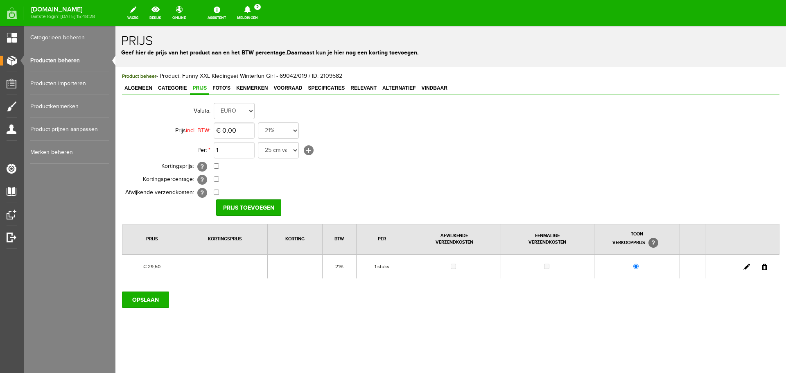
click at [746, 266] on link at bounding box center [746, 267] width 7 height 7
click at [247, 133] on input "29,5" at bounding box center [234, 130] width 41 height 16
type input "€ 30,50"
click at [224, 205] on input "[PERSON_NAME]" at bounding box center [245, 207] width 59 height 16
click at [147, 299] on input "OPSLAAN" at bounding box center [145, 299] width 47 height 16
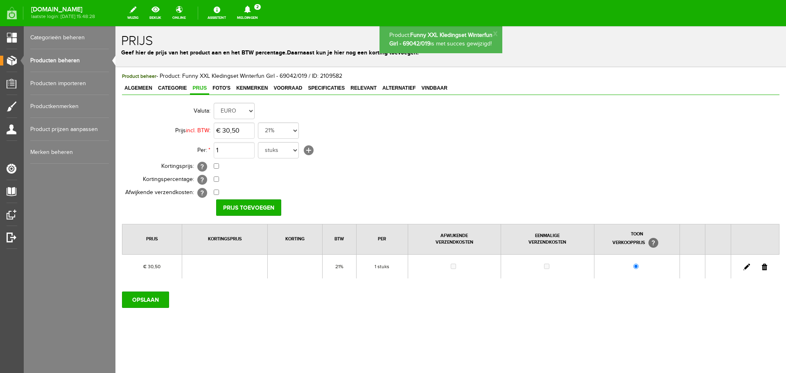
click at [59, 62] on link "Producten beheren" at bounding box center [69, 60] width 79 height 23
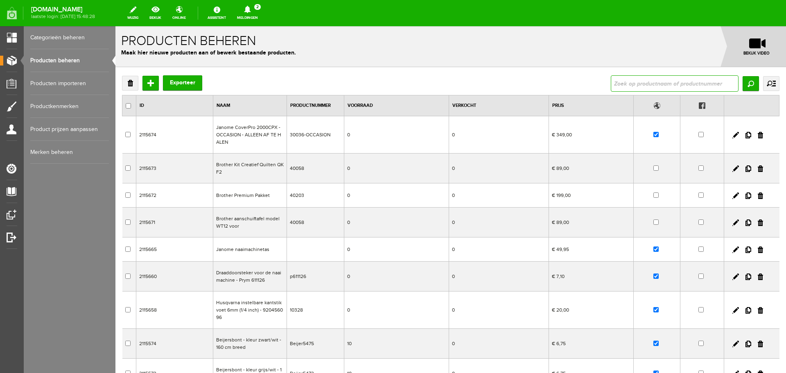
click at [627, 84] on input "text" at bounding box center [675, 83] width 128 height 16
type input "benny"
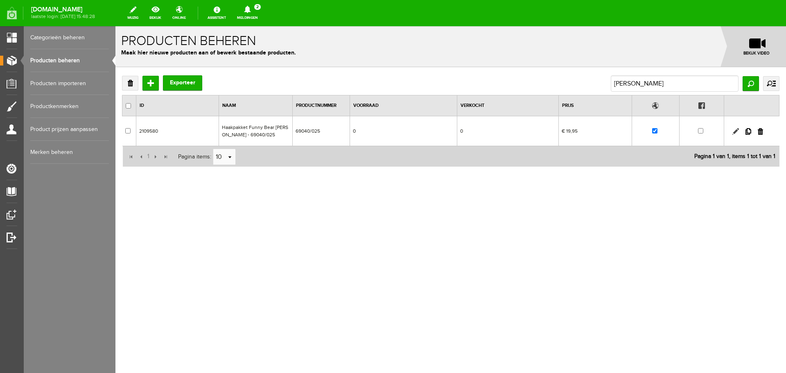
click at [733, 132] on link at bounding box center [735, 131] width 7 height 7
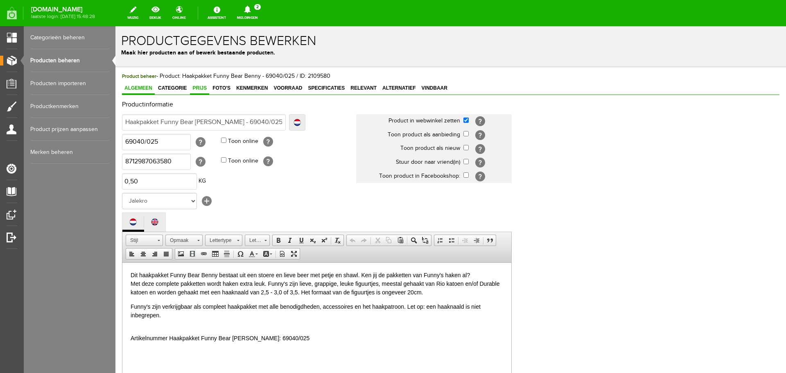
click at [202, 88] on span "Prijs" at bounding box center [199, 88] width 19 height 6
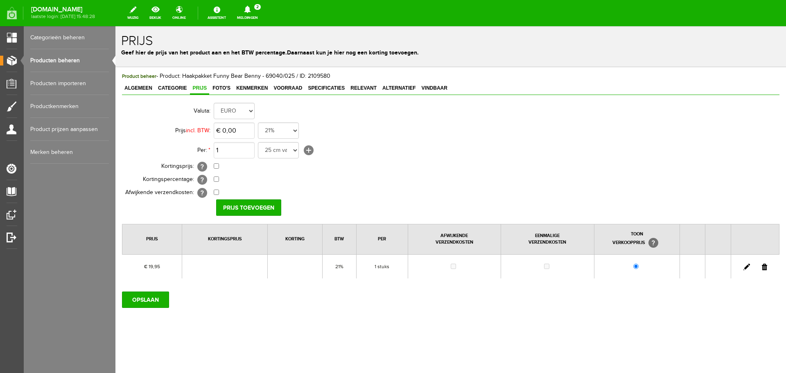
click at [748, 265] on link at bounding box center [746, 267] width 7 height 7
click at [247, 131] on input "19,95" at bounding box center [234, 130] width 41 height 16
type input "€ 20,50"
click at [246, 206] on input "[PERSON_NAME]" at bounding box center [245, 207] width 59 height 16
click at [145, 303] on input "OPSLAAN" at bounding box center [145, 299] width 47 height 16
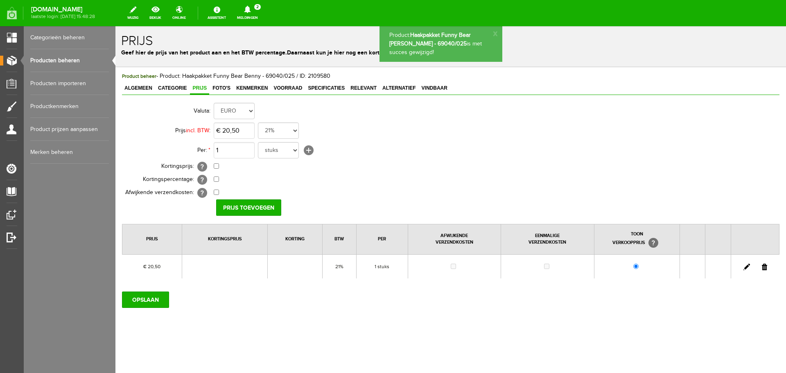
click at [47, 59] on link "Producten beheren" at bounding box center [69, 60] width 79 height 23
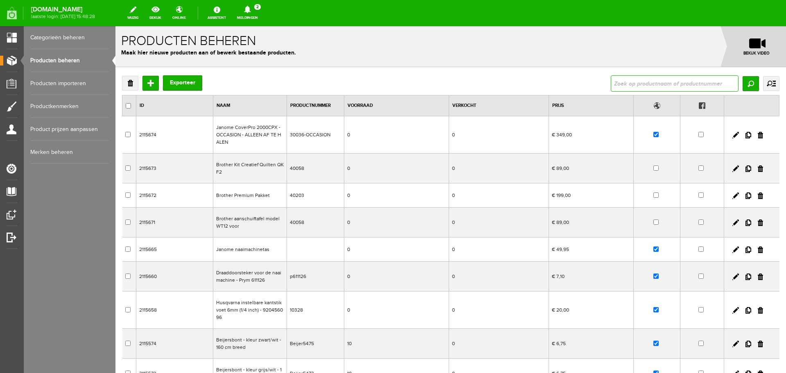
click at [651, 82] on input "text" at bounding box center [675, 83] width 128 height 16
click at [641, 75] on input "text" at bounding box center [675, 83] width 128 height 16
type input "pussycat"
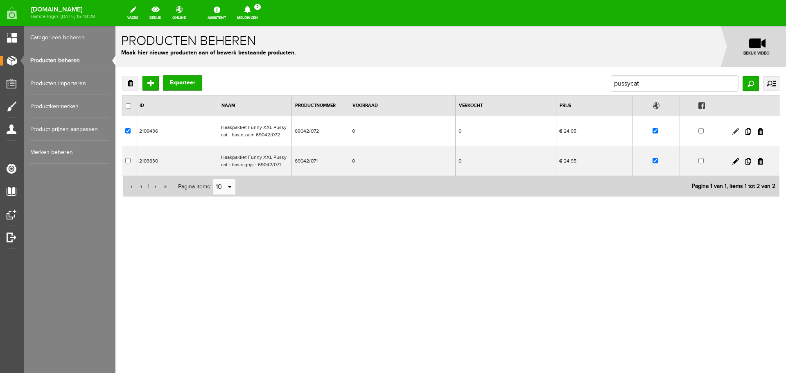
click at [735, 131] on link at bounding box center [735, 131] width 7 height 7
checkbox input "true"
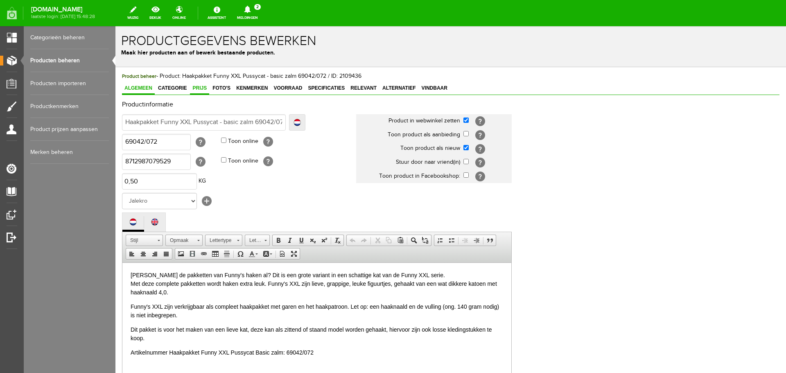
click at [197, 86] on span "Prijs" at bounding box center [199, 88] width 19 height 6
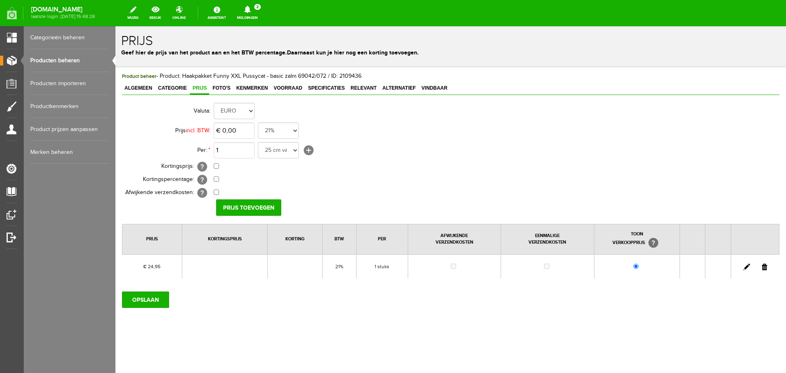
click at [748, 267] on link at bounding box center [746, 267] width 7 height 7
click at [249, 134] on input "24,95" at bounding box center [234, 130] width 41 height 16
type input "€ 25,95"
click at [236, 201] on input "[PERSON_NAME]" at bounding box center [245, 207] width 59 height 16
click at [157, 298] on input "OPSLAAN" at bounding box center [145, 299] width 47 height 16
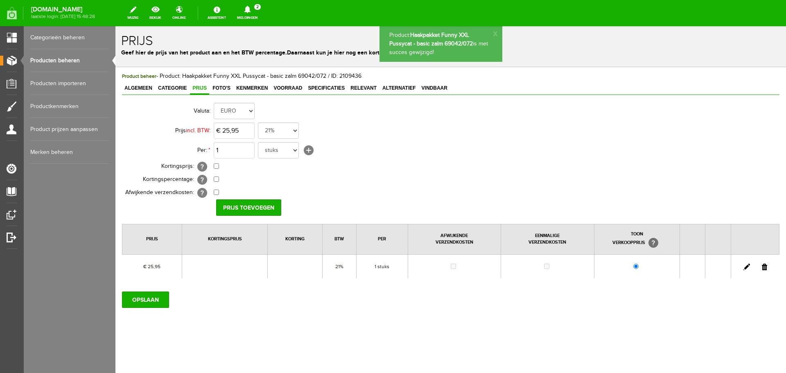
click at [47, 57] on link "Producten beheren" at bounding box center [69, 60] width 79 height 23
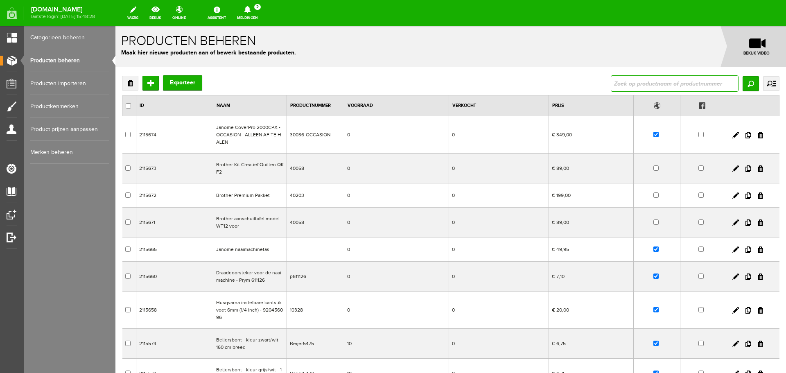
click at [620, 77] on input "text" at bounding box center [675, 83] width 128 height 16
type input "pussycat"
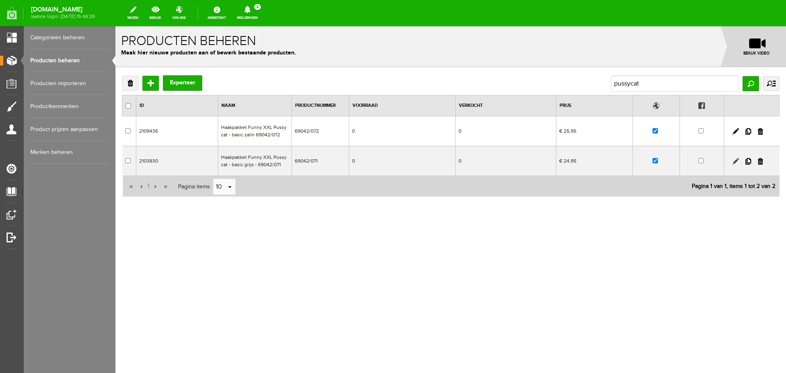
click at [735, 160] on link at bounding box center [735, 161] width 7 height 7
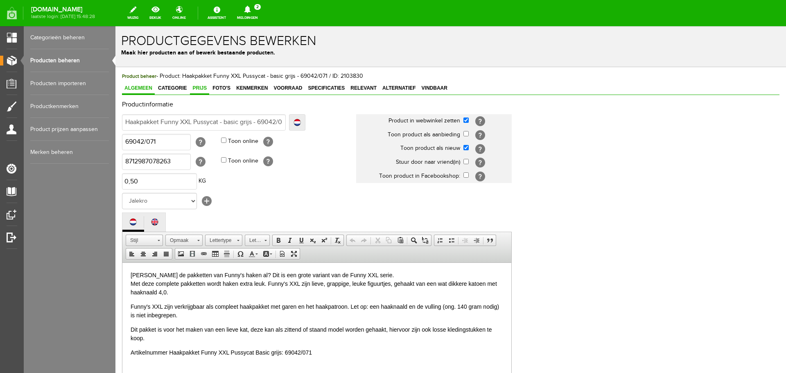
drag, startPoint x: 200, startPoint y: 86, endPoint x: 246, endPoint y: 100, distance: 48.6
click at [200, 86] on span "Prijs" at bounding box center [199, 88] width 19 height 6
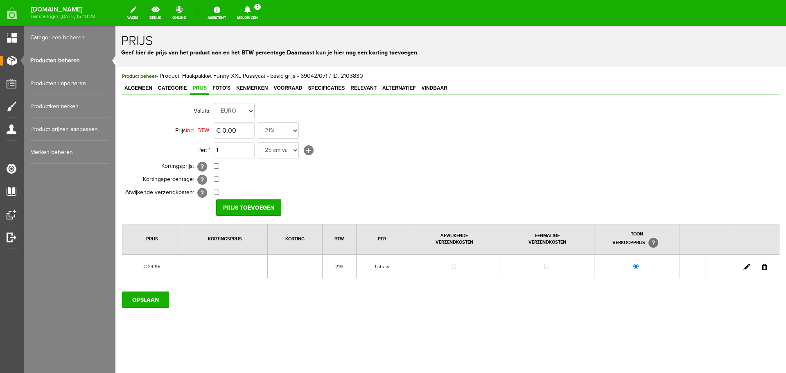
click at [745, 267] on link at bounding box center [746, 267] width 7 height 7
click at [245, 129] on input "24,95" at bounding box center [234, 130] width 41 height 16
type input "€ 25,95"
click at [247, 208] on input "[PERSON_NAME]" at bounding box center [245, 207] width 59 height 16
click at [144, 303] on input "OPSLAAN" at bounding box center [145, 299] width 47 height 16
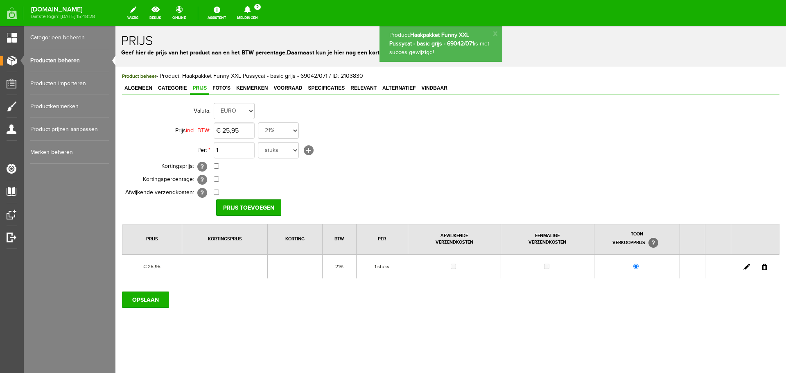
click at [70, 59] on link "Producten beheren" at bounding box center [69, 60] width 79 height 23
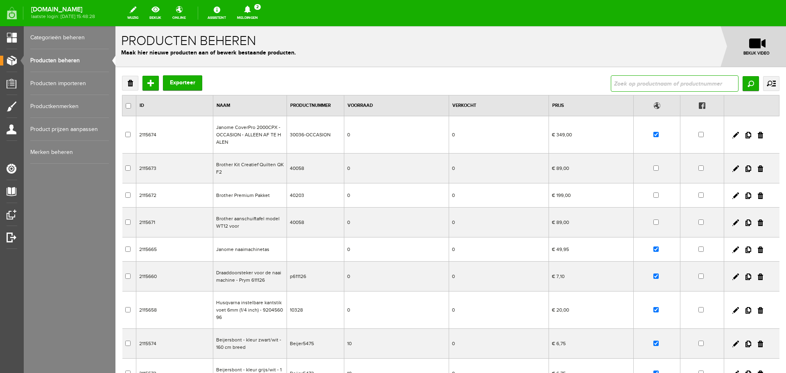
click at [632, 85] on input "text" at bounding box center [675, 83] width 128 height 16
click at [612, 84] on input "text" at bounding box center [675, 83] width 128 height 16
type input "furry sheep"
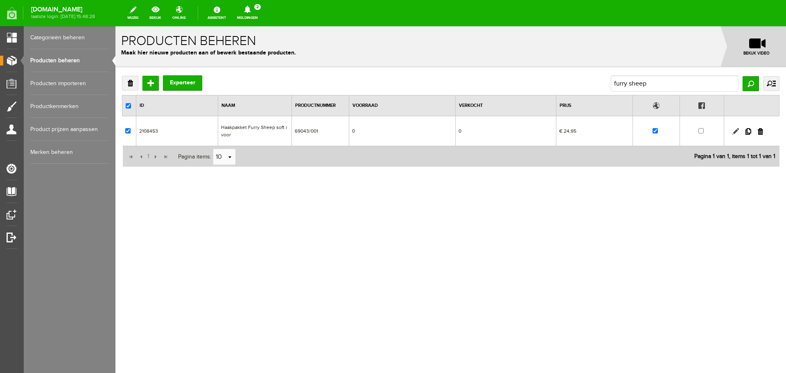
click at [736, 129] on link at bounding box center [735, 131] width 7 height 7
checkbox input "true"
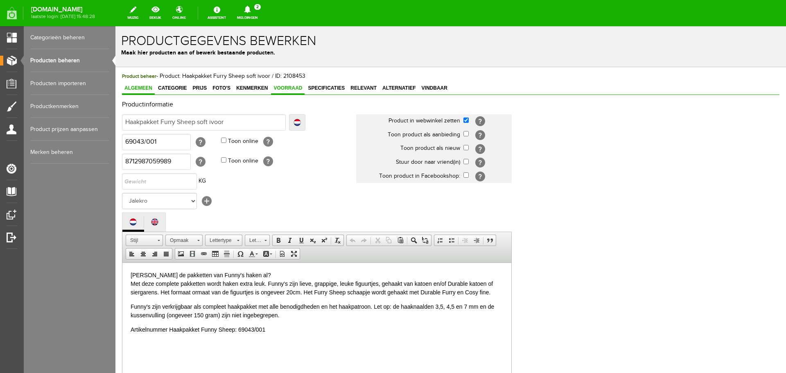
click at [280, 87] on span "Voorraad" at bounding box center [288, 88] width 34 height 6
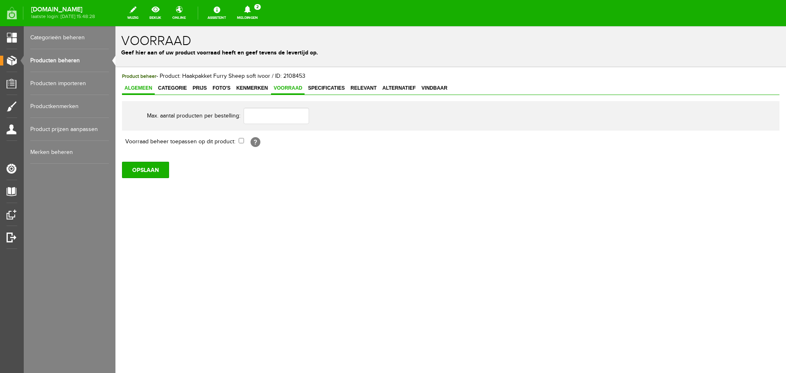
click at [134, 88] on span "Algemeen" at bounding box center [138, 88] width 33 height 6
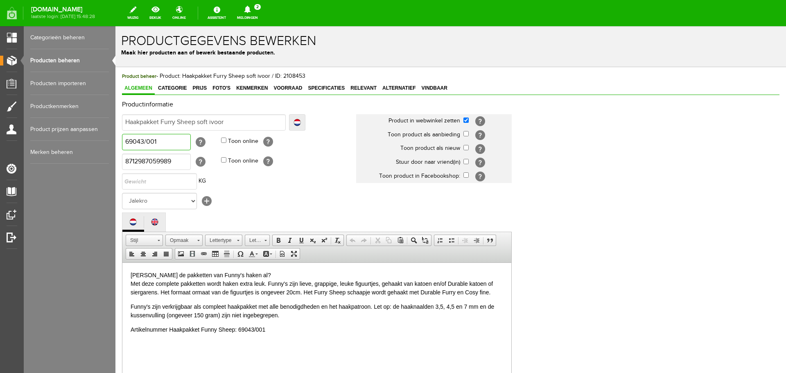
drag, startPoint x: 161, startPoint y: 144, endPoint x: 120, endPoint y: 145, distance: 41.4
click at [120, 145] on div "Product beheer - Product: Haakpakket Furry Sheep soft ivoor / ID: 2108453 Algem…" at bounding box center [450, 310] width 671 height 486
click at [231, 122] on input "Haakpakket Furry Sheep soft ivoor" at bounding box center [204, 122] width 164 height 16
type input "Haakpakket Furry Sheep soft ivoor"
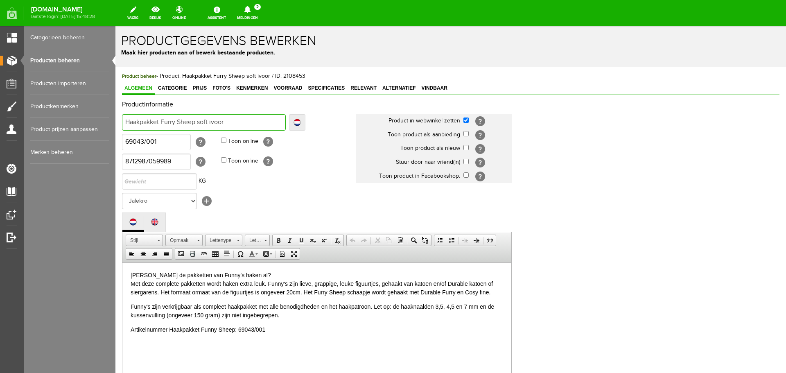
type input "Haakpakket Furry Sheep soft ivoor -"
paste input "69043/001"
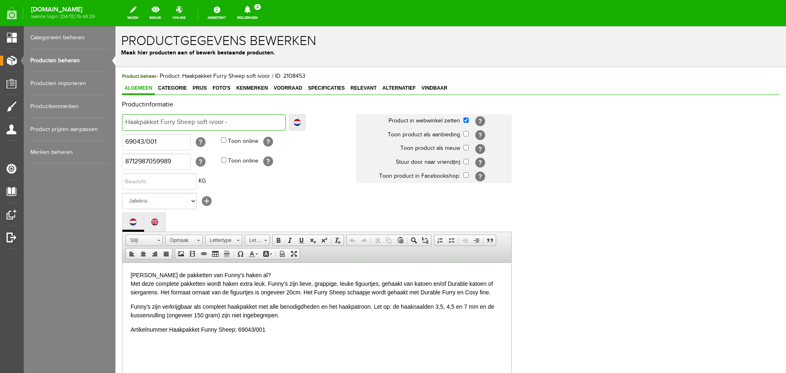
type input "Haakpakket Furry Sheep soft ivoor - 69043/001"
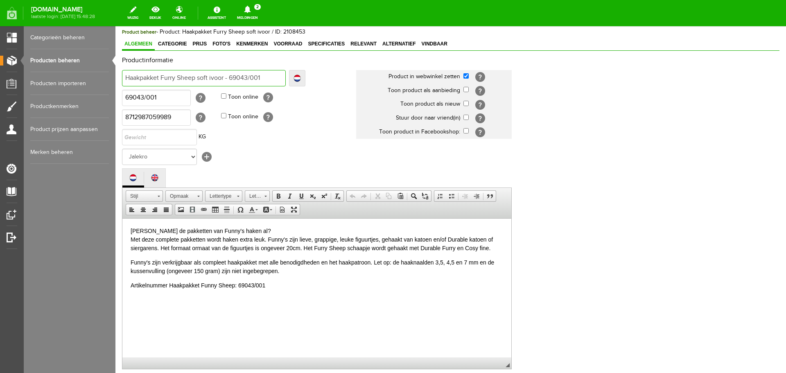
scroll to position [181, 0]
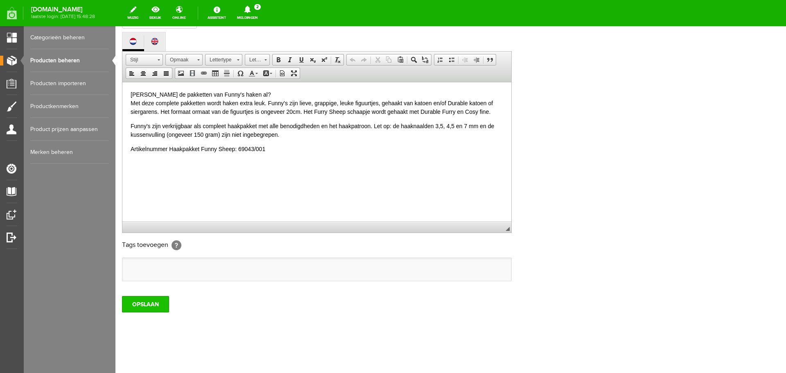
type input "Haakpakket Furry Sheep soft ivoor - 69043/001"
click at [155, 302] on input "OPSLAAN" at bounding box center [145, 304] width 47 height 16
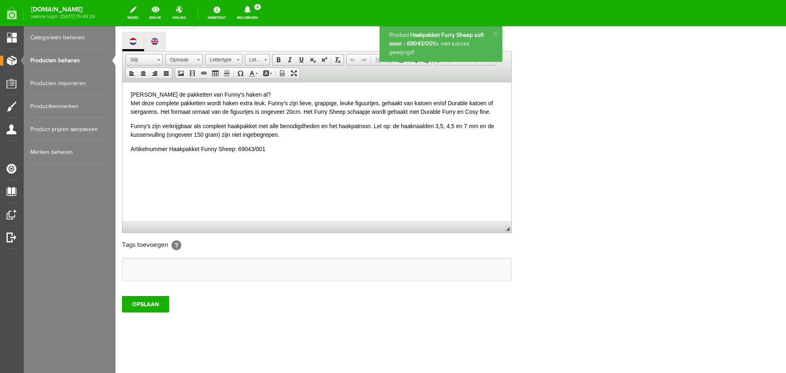
scroll to position [0, 0]
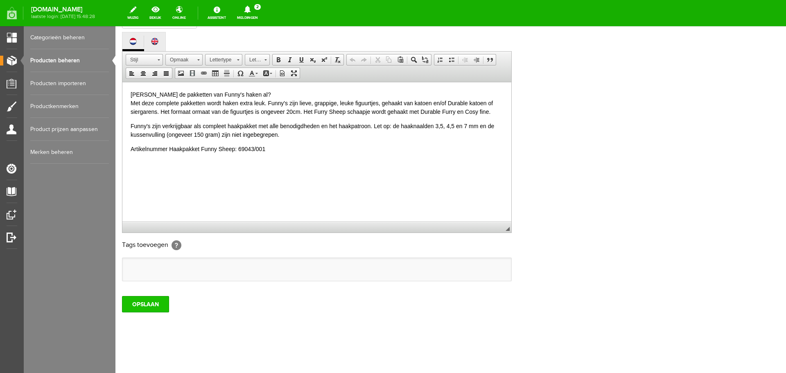
click at [160, 302] on input "OPSLAAN" at bounding box center [145, 304] width 47 height 16
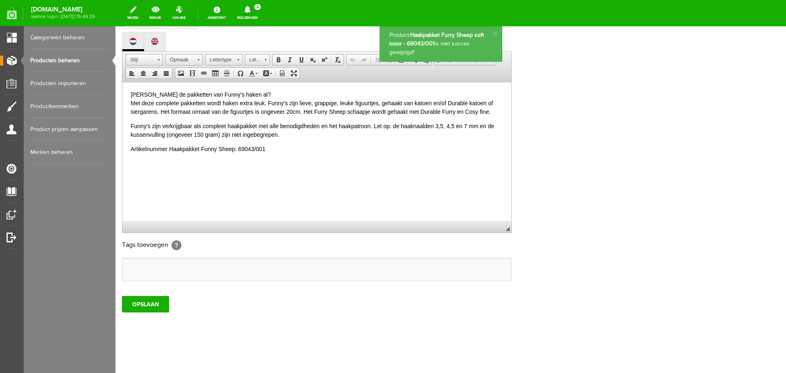
click at [45, 61] on link "Producten beheren" at bounding box center [69, 60] width 79 height 23
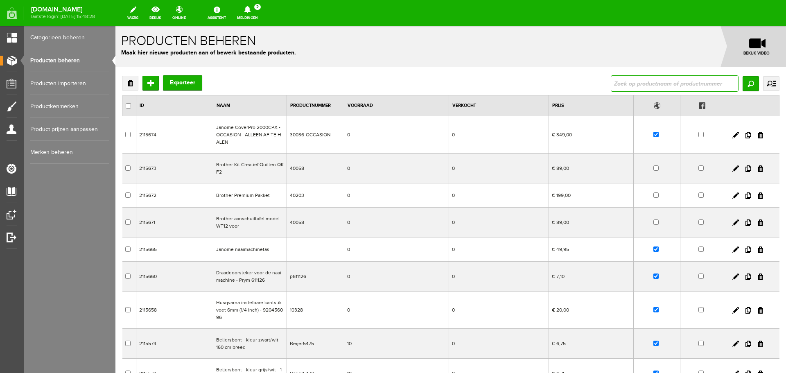
click at [634, 82] on input "text" at bounding box center [675, 83] width 128 height 16
type input "bear basic"
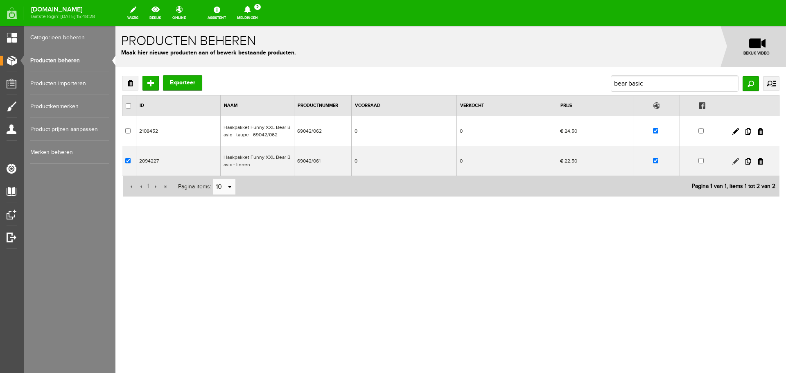
click at [734, 160] on link at bounding box center [735, 161] width 7 height 7
checkbox input "true"
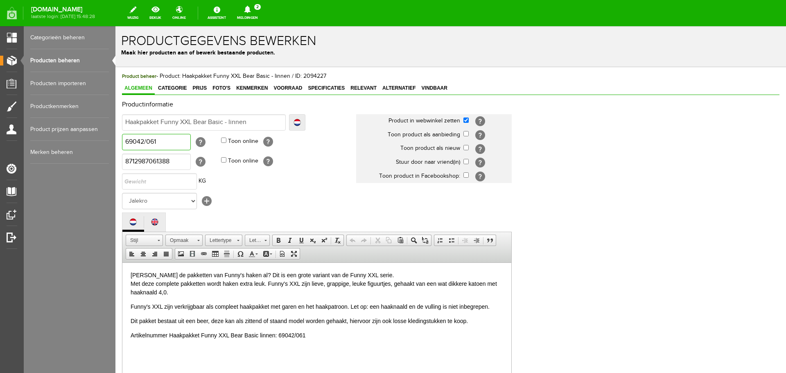
drag, startPoint x: 161, startPoint y: 143, endPoint x: 121, endPoint y: 140, distance: 40.2
click at [121, 140] on div "Product beheer - Product: Haakpakket Funny XXL Bear Basic - linnen / ID: 209422…" at bounding box center [450, 310] width 671 height 486
click at [265, 120] on input "Haakpakket Funny XXL Bear Basic - linnen" at bounding box center [204, 122] width 164 height 16
type input "Haakpakket Funny XXL Bear Basic - linnen"
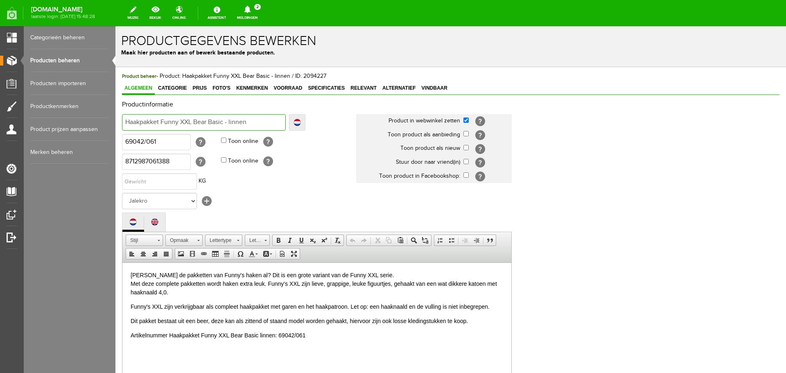
type input "Haakpakket Funny XXL Bear Basic - linnen -"
paste input "69042/061"
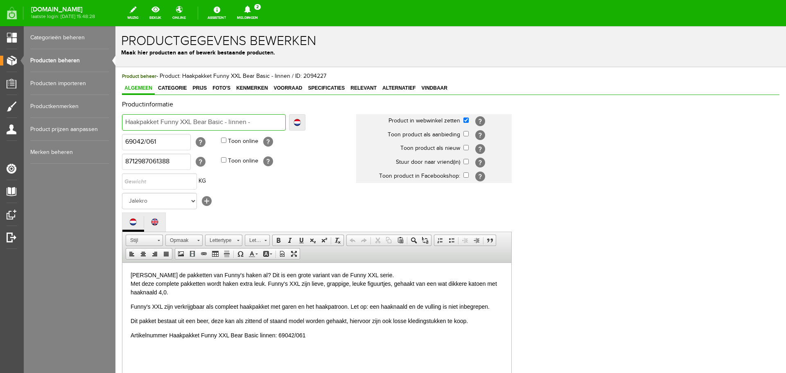
type input "Haakpakket Funny XXL Bear Basic - linnen - 69042/061"
click at [196, 87] on span "Prijs" at bounding box center [199, 88] width 19 height 6
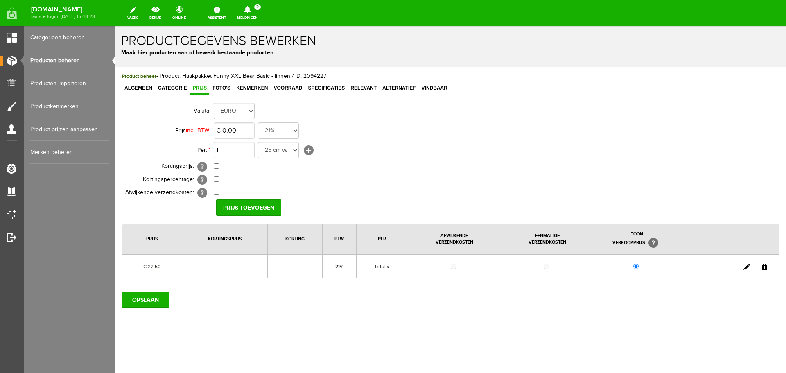
scroll to position [0, 0]
click at [745, 266] on link at bounding box center [746, 267] width 7 height 7
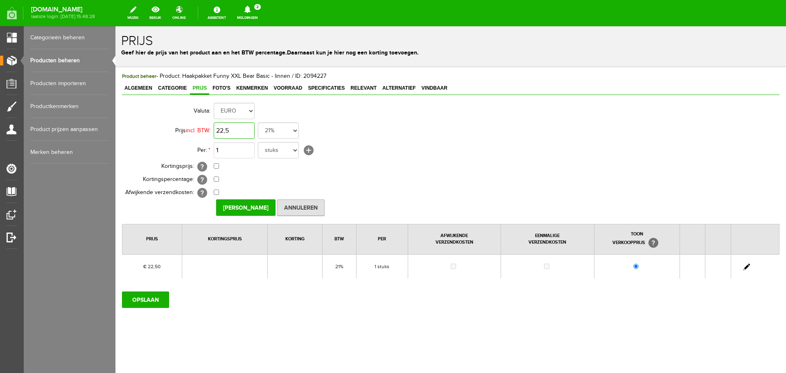
click at [250, 131] on input "22,5" at bounding box center [234, 130] width 41 height 16
type input "€ 23,95"
click at [249, 213] on input "[PERSON_NAME]" at bounding box center [245, 207] width 59 height 16
click at [149, 300] on input "OPSLAAN" at bounding box center [145, 299] width 47 height 16
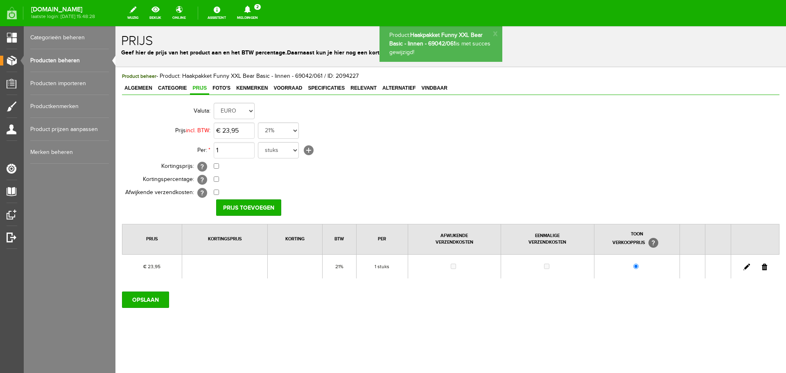
click at [50, 60] on link "Producten beheren" at bounding box center [69, 60] width 79 height 23
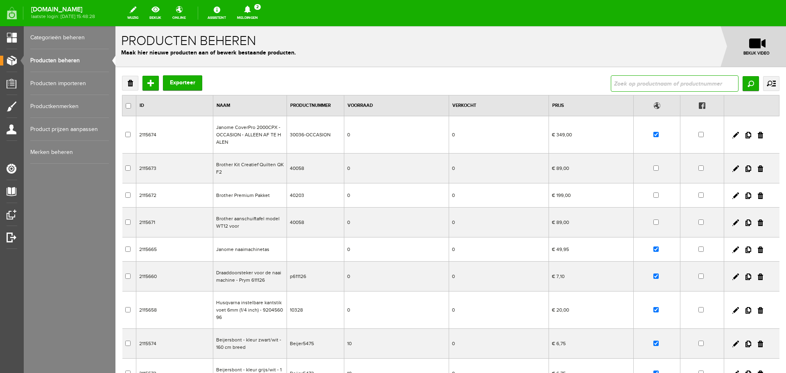
click at [642, 83] on input "text" at bounding box center [675, 83] width 128 height 16
type input "gnoomy"
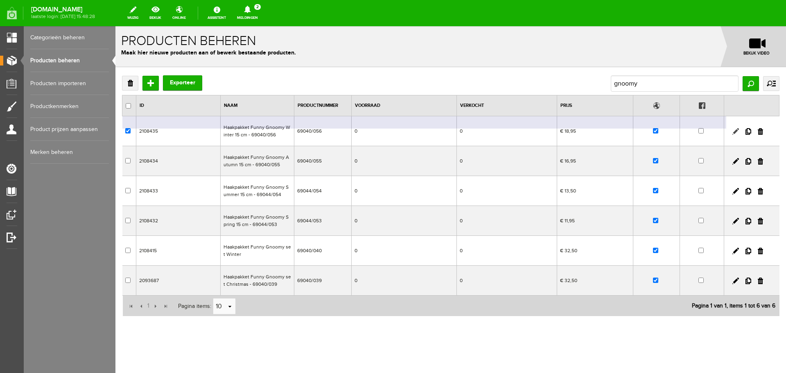
click at [732, 131] on link at bounding box center [735, 131] width 7 height 7
checkbox input "true"
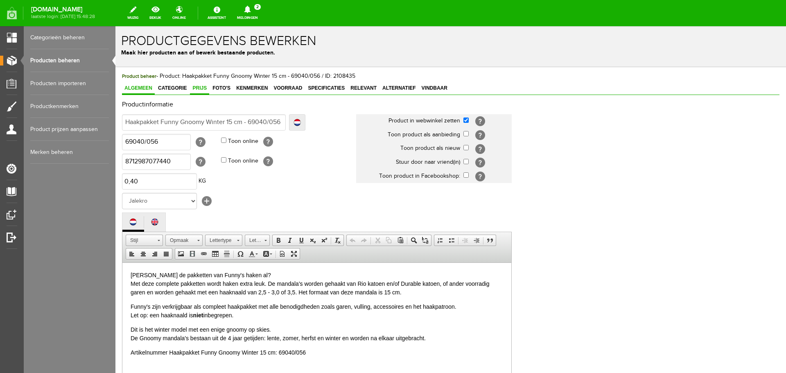
click at [197, 88] on span "Prijs" at bounding box center [199, 88] width 19 height 6
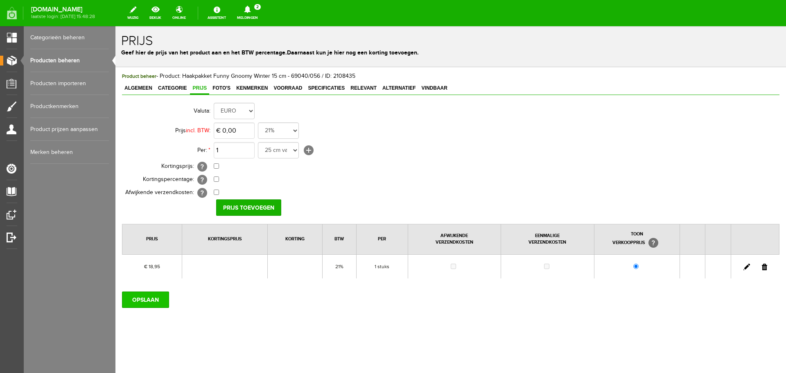
click at [154, 300] on input "OPSLAAN" at bounding box center [145, 299] width 47 height 16
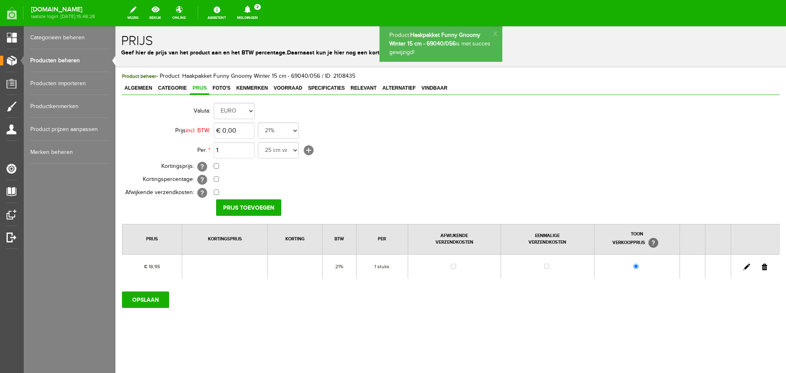
click at [68, 60] on link "Producten beheren" at bounding box center [69, 60] width 79 height 23
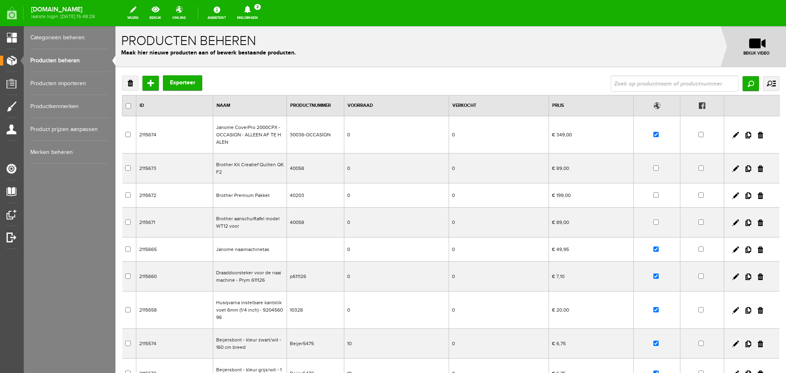
click at [643, 75] on div "Verwijderen Toevoegen Exporteer Zoeken uitgebreid zoeken Categorie Cadeaubon [D…" at bounding box center [450, 284] width 671 height 434
click at [642, 85] on input "text" at bounding box center [675, 83] width 128 height 16
type input "baby boy"
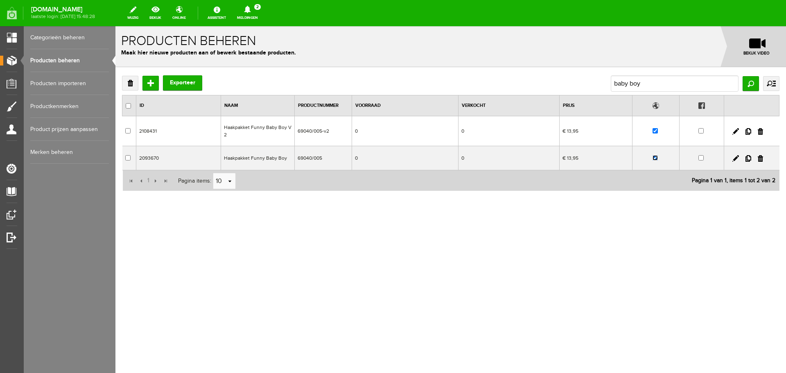
click at [656, 160] on input "checkbox" at bounding box center [655, 157] width 5 height 5
checkbox input "false"
click at [735, 131] on link at bounding box center [735, 131] width 7 height 7
checkbox input "true"
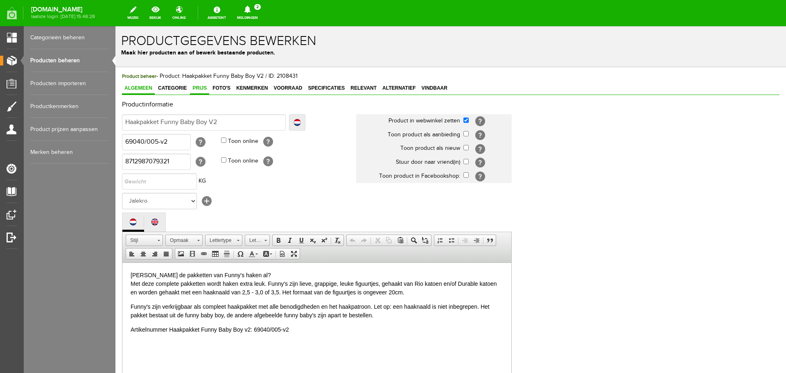
click at [199, 88] on span "Prijs" at bounding box center [199, 88] width 19 height 6
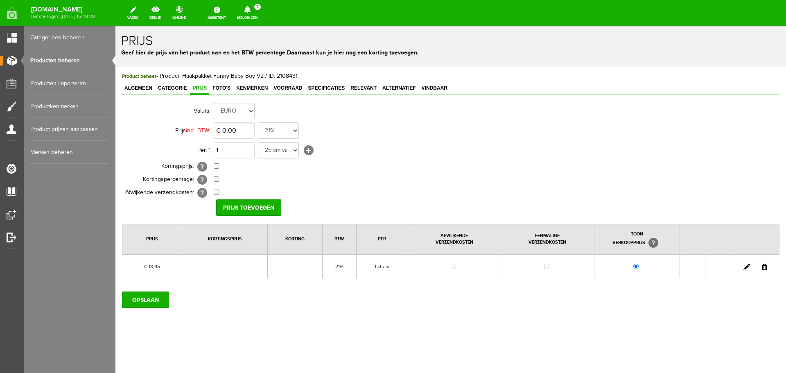
click at [745, 265] on link at bounding box center [746, 267] width 7 height 7
click at [746, 266] on link at bounding box center [746, 267] width 7 height 7
click at [247, 133] on input "13,95" at bounding box center [234, 130] width 41 height 16
type input "€ 14,95"
click at [244, 207] on input "[PERSON_NAME]" at bounding box center [245, 207] width 59 height 16
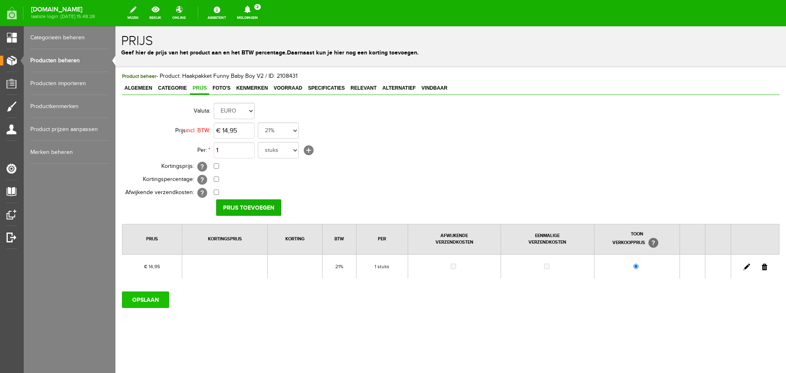
click at [149, 298] on input "OPSLAAN" at bounding box center [145, 299] width 47 height 16
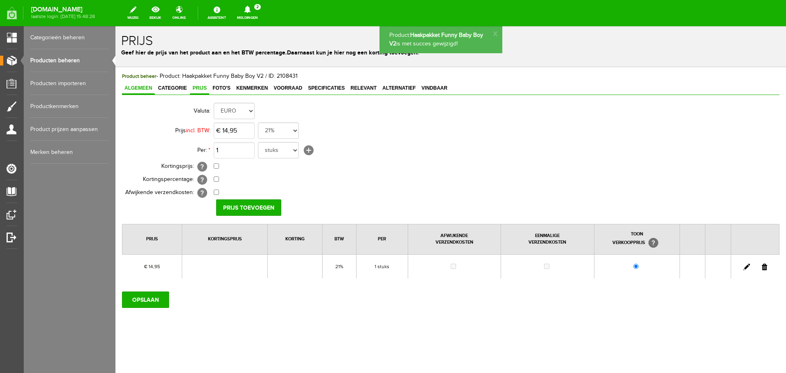
click at [142, 88] on span "Algemeen" at bounding box center [138, 88] width 33 height 6
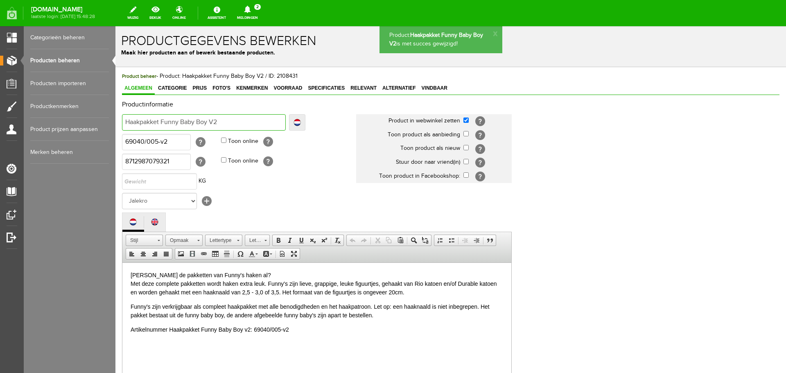
click at [222, 121] on input "Haakpakket Funny Baby Boy V2" at bounding box center [204, 122] width 164 height 16
type input "Haakpakket Funny Baby Boy V2"
type input "Haakpakket Funny Baby Boy V2 -"
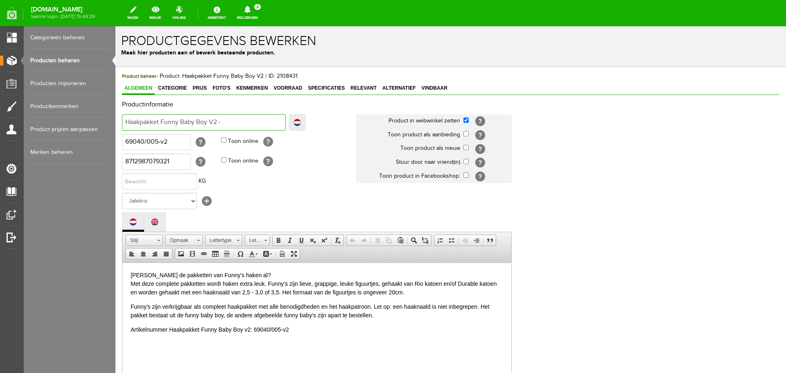
type input "Haakpakket Funny Baby Boy V2 -"
type input "Haakpakket Funny Baby Boy V2 - 6"
type input "Haakpakket Funny Baby Boy V2 - 69"
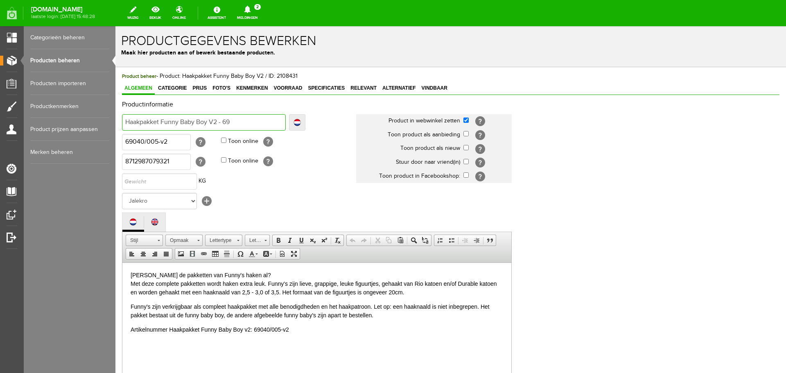
type input "Haakpakket Funny Baby Boy V2 - 69"
type input "Haakpakket Funny Baby Boy V2 - 690"
type input "Haakpakket Funny Baby Boy V2 - 6904"
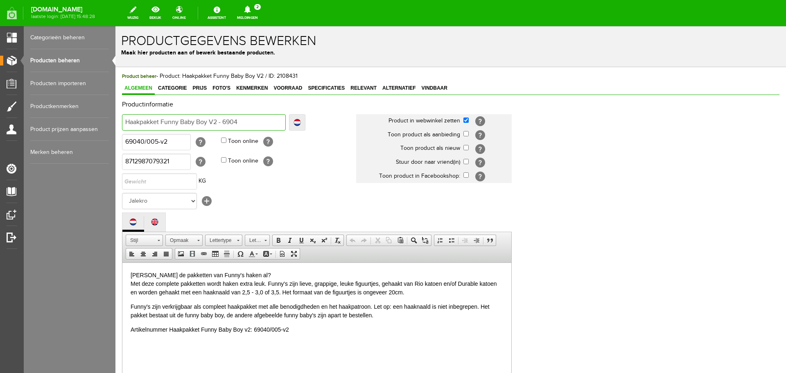
type input "Haakpakket Funny Baby Boy V2 - 69040"
type input "Haakpakket Funny Baby Boy V2 - 69040/"
type input "Haakpakket Funny Baby Boy V2 - 69040/0"
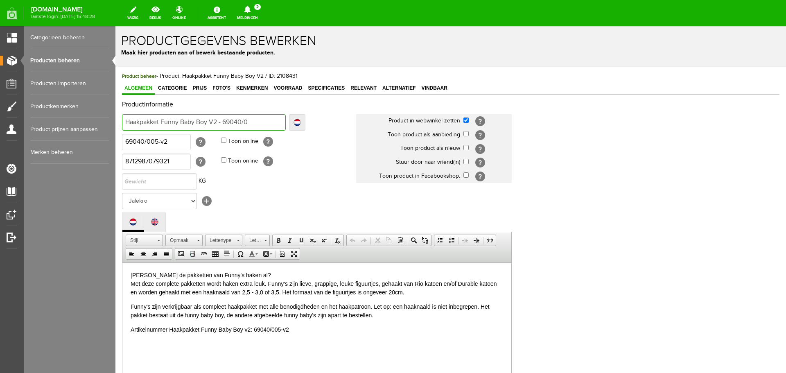
type input "Haakpakket Funny Baby Boy V2 - 69040/0"
type input "Haakpakket Funny Baby Boy V2 - 69040/00"
type input "Haakpakket Funny Baby Boy V2 - 69040/005"
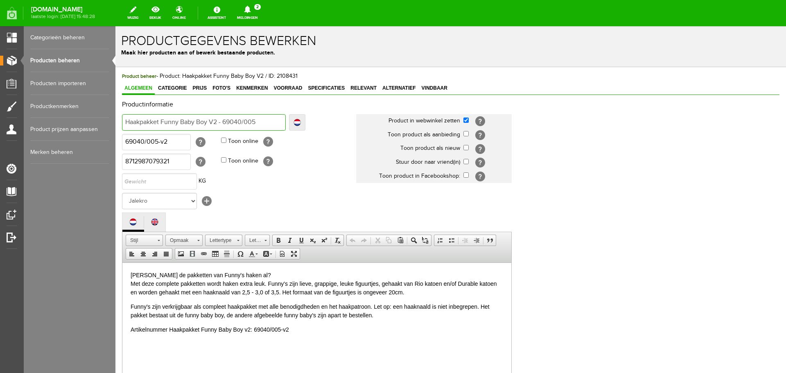
type input "Haakpakket Funny Baby Boy V2 - 69040/005-"
type input "Haakpakket Funny Baby Boy V2 - 69040/005-v"
type input "Haakpakket Funny Baby Boy V2 - 69040/005-v2"
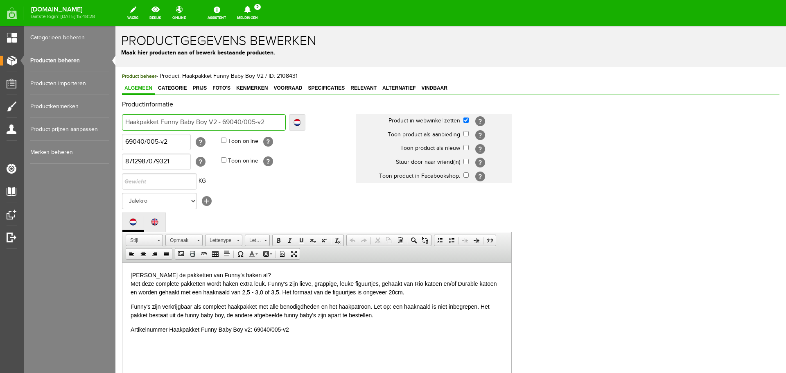
type input "Haakpakket Funny Baby Boy V2 - 69040/005-v2"
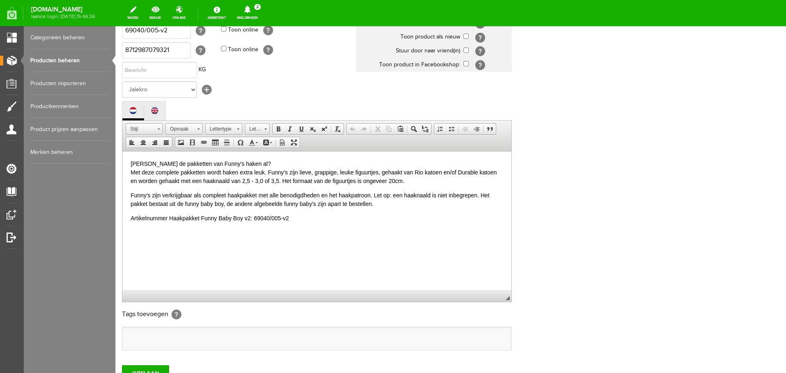
scroll to position [164, 0]
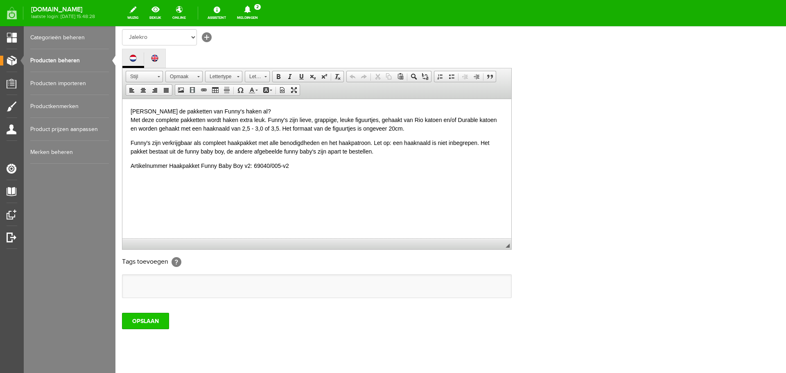
type input "Haakpakket Funny Baby Boy V2 - 69040/005-v2"
click at [147, 321] on input "OPSLAAN" at bounding box center [145, 321] width 47 height 16
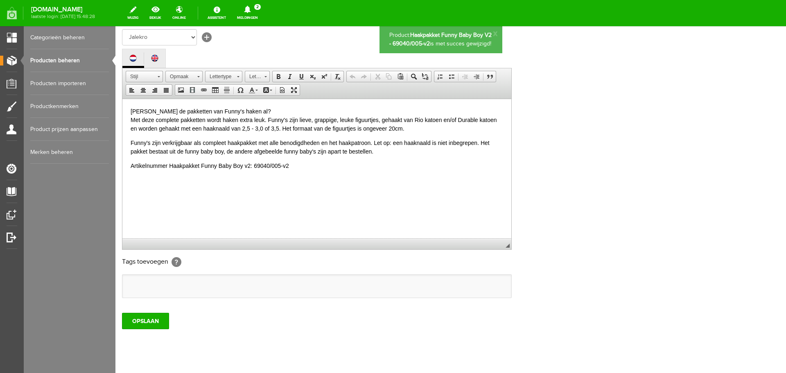
scroll to position [0, 0]
click at [43, 59] on link "Producten beheren" at bounding box center [69, 60] width 79 height 23
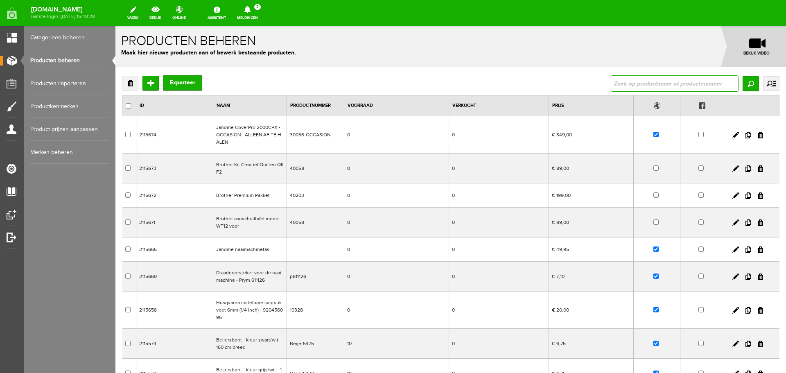
click at [621, 86] on input "text" at bounding box center [675, 83] width 128 height 16
type input "baby girl"
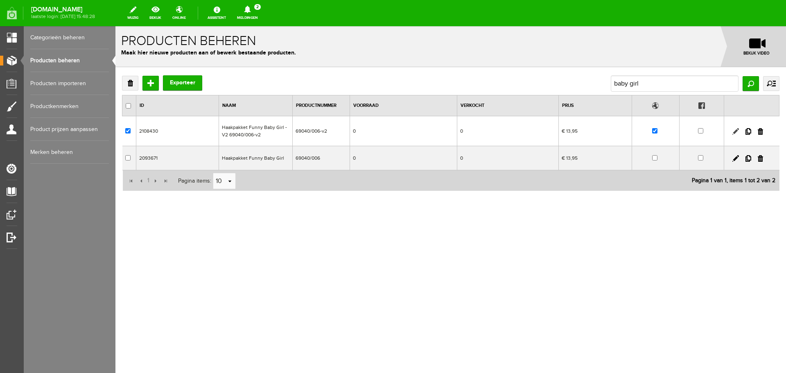
click at [738, 130] on link at bounding box center [735, 131] width 7 height 7
checkbox input "true"
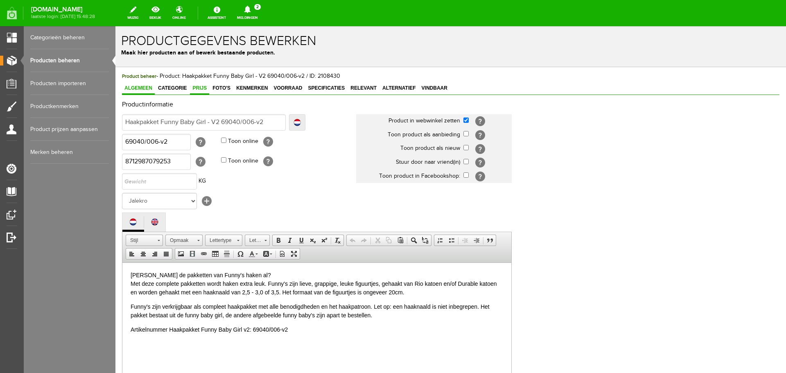
click at [202, 87] on span "Prijs" at bounding box center [199, 88] width 19 height 6
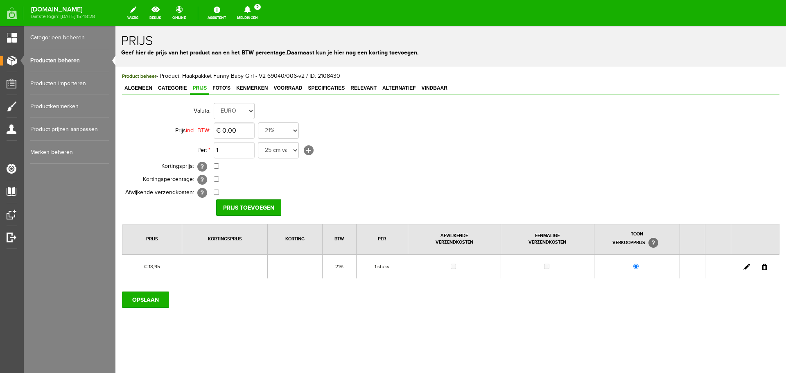
click at [744, 265] on link at bounding box center [746, 267] width 7 height 7
click at [241, 132] on input "13,95" at bounding box center [234, 130] width 41 height 16
type input "€ 14,95"
click at [258, 208] on input "[PERSON_NAME]" at bounding box center [245, 207] width 59 height 16
click at [149, 302] on input "OPSLAAN" at bounding box center [145, 299] width 47 height 16
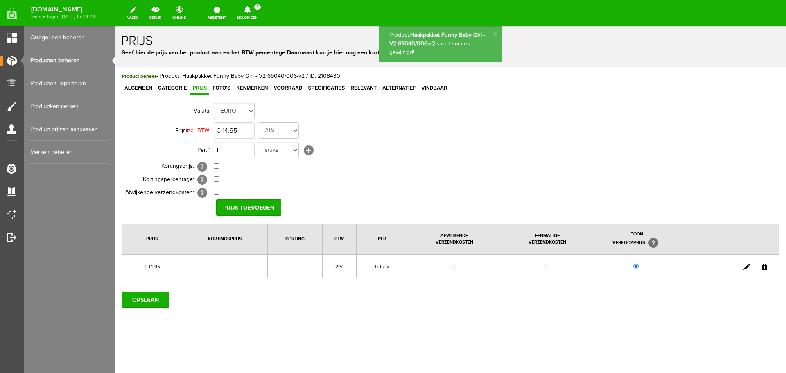
click at [63, 62] on link "Producten beheren" at bounding box center [69, 60] width 79 height 23
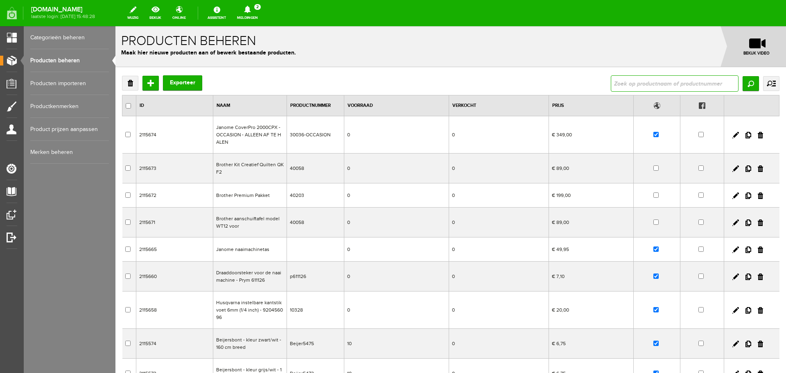
click at [624, 84] on input "text" at bounding box center [675, 83] width 128 height 16
type input "[PERSON_NAME]"
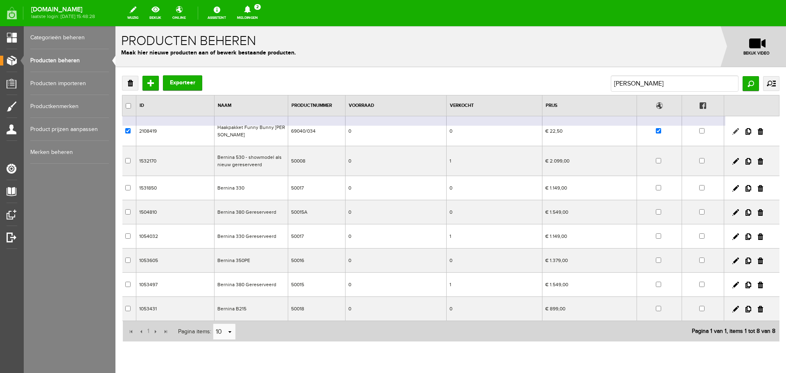
click at [732, 128] on link at bounding box center [735, 131] width 7 height 7
checkbox input "true"
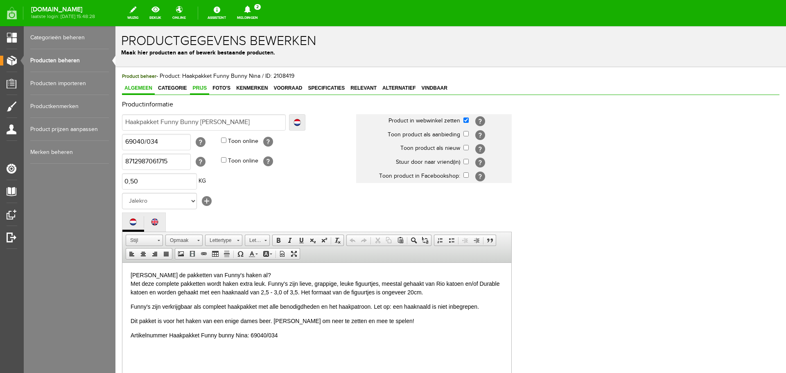
click at [202, 88] on span "Prijs" at bounding box center [199, 88] width 19 height 6
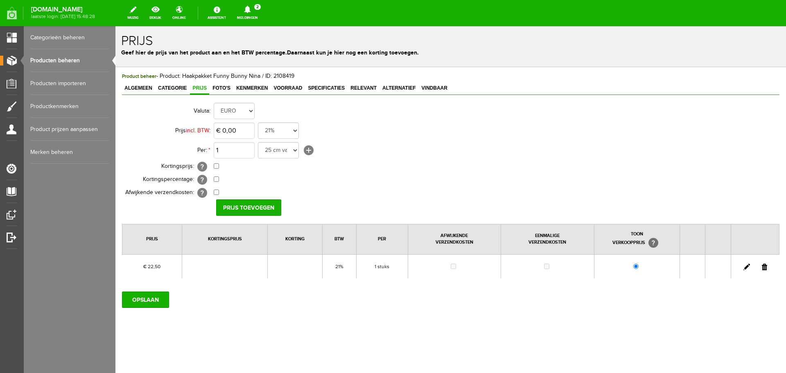
click at [745, 264] on link at bounding box center [746, 267] width 7 height 7
click at [242, 134] on input "22,5" at bounding box center [234, 130] width 41 height 16
type input "€ 24,95"
click at [239, 203] on input "[PERSON_NAME]" at bounding box center [245, 207] width 59 height 16
click at [159, 301] on input "OPSLAAN" at bounding box center [145, 299] width 47 height 16
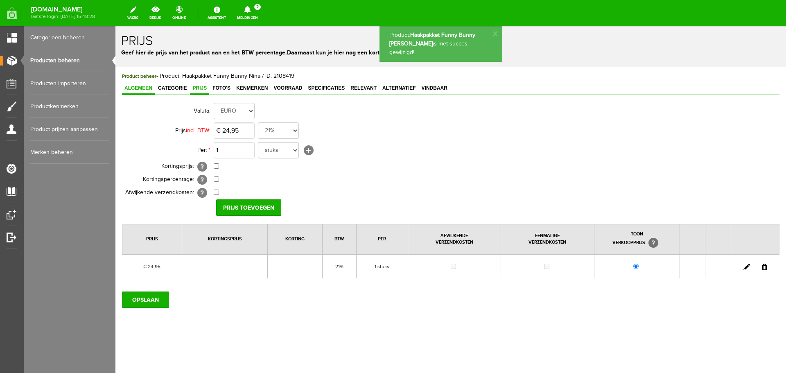
click at [136, 86] on span "Algemeen" at bounding box center [138, 88] width 33 height 6
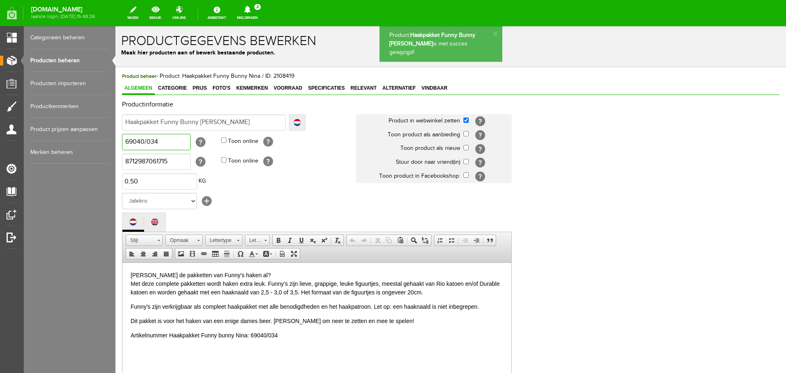
drag, startPoint x: 171, startPoint y: 144, endPoint x: 110, endPoint y: 143, distance: 61.0
click at [115, 143] on html "Product: Haakpakket Funny Bunny [PERSON_NAME] is met succes gewijzigd! x Produc…" at bounding box center [450, 199] width 671 height 347
drag, startPoint x: 215, startPoint y: 123, endPoint x: 228, endPoint y: 124, distance: 13.1
click at [216, 123] on input "Haakpakket Funny Bunny [PERSON_NAME]" at bounding box center [204, 122] width 164 height 16
type input "Haakpakket Funny Bunny [PERSON_NAME]"
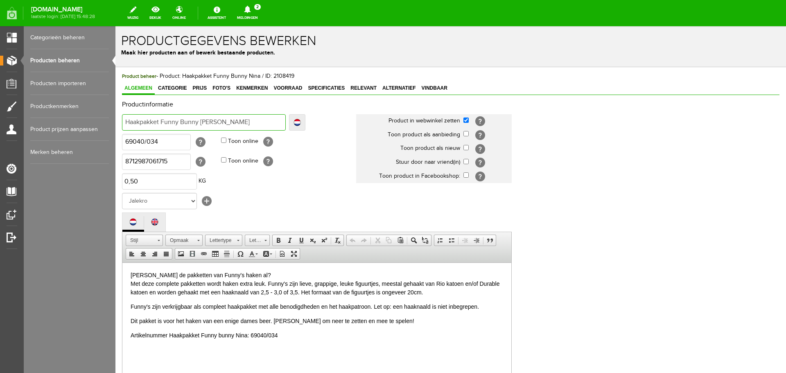
type input "Haakpakket Funny Bunny [PERSON_NAME]"
type input "Haakpakket Funny Bunny [PERSON_NAME] -"
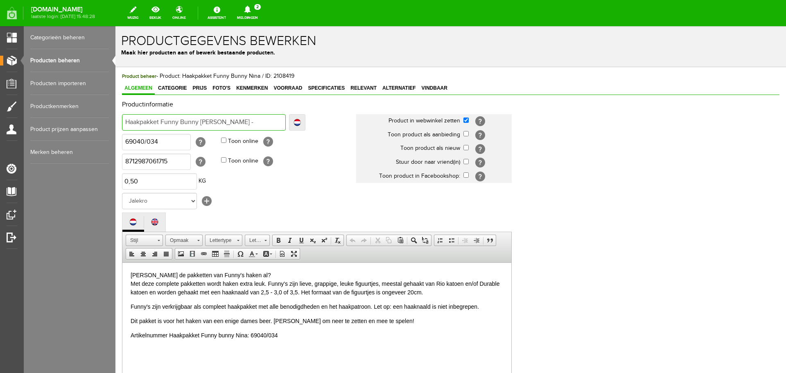
paste input "69040/034"
type input "Haakpakket Funny Bunny [PERSON_NAME] - 69040/034"
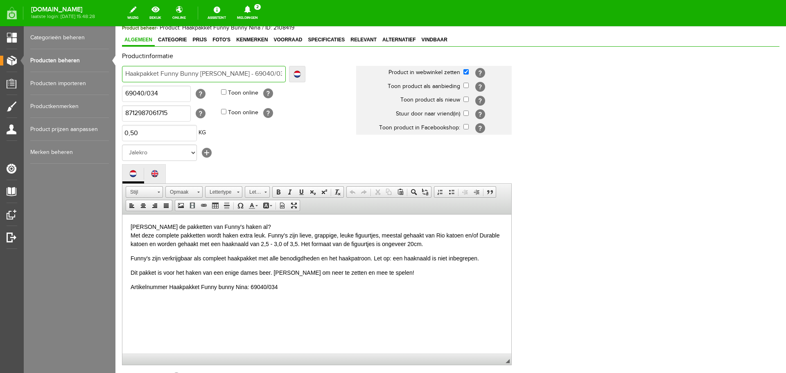
scroll to position [181, 0]
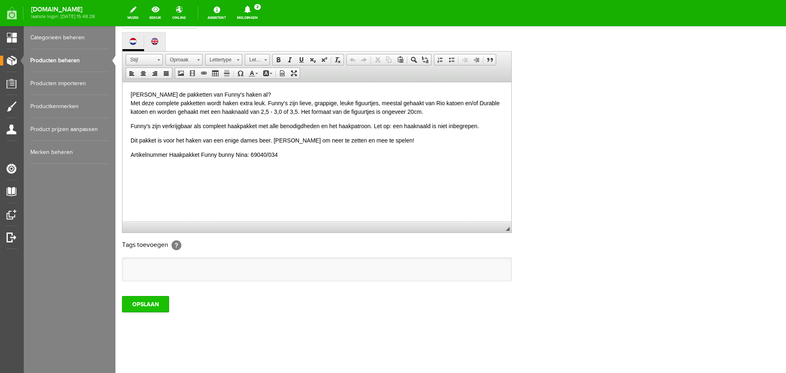
type input "Haakpakket Funny Bunny [PERSON_NAME] - 69040/034"
click at [146, 311] on input "OPSLAAN" at bounding box center [145, 304] width 47 height 16
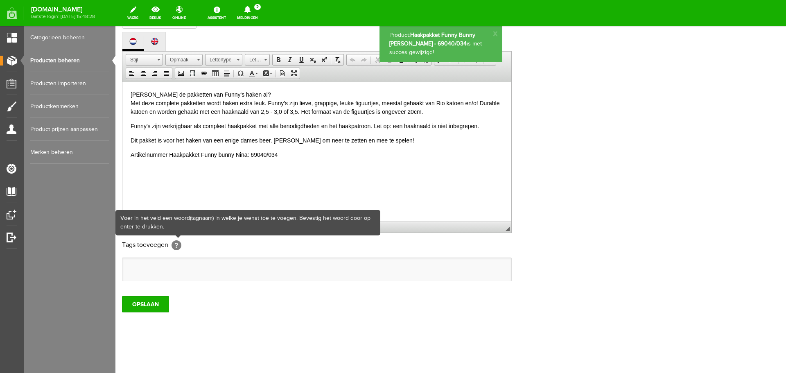
scroll to position [0, 0]
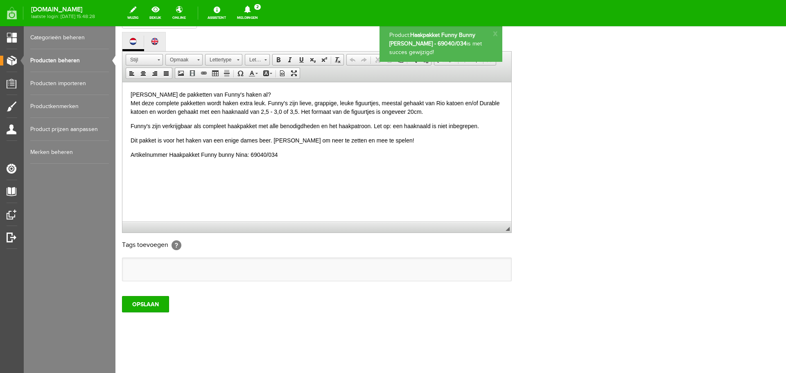
click at [61, 57] on link "Producten beheren" at bounding box center [69, 60] width 79 height 23
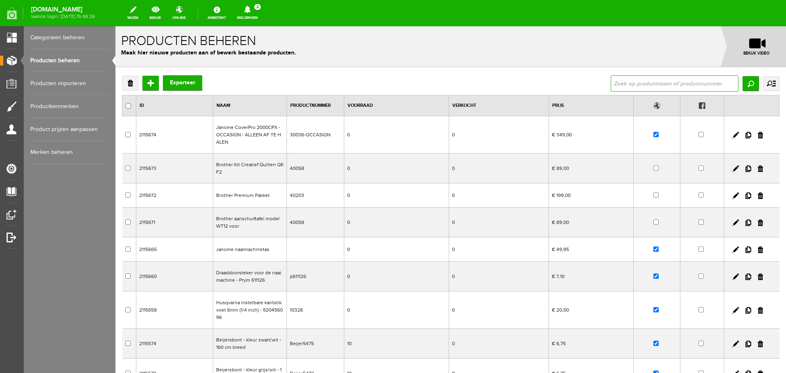
click at [622, 83] on input "text" at bounding box center [675, 83] width 128 height 16
type input "wally"
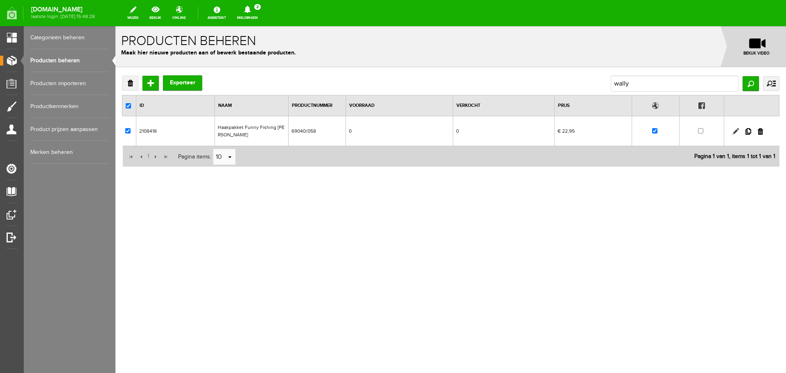
click at [738, 131] on link at bounding box center [735, 131] width 7 height 7
checkbox input "true"
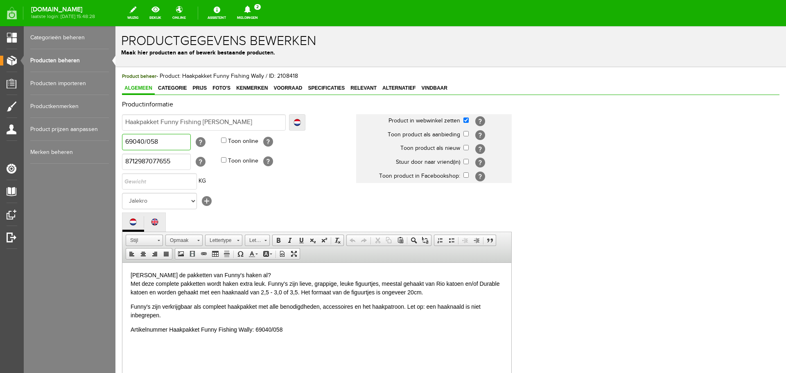
drag, startPoint x: 161, startPoint y: 141, endPoint x: 219, endPoint y: 174, distance: 66.5
click at [115, 146] on html "x Productgegevens bewerken Maak hier producten aan of bewerk bestaande producte…" at bounding box center [450, 199] width 671 height 347
click at [240, 123] on input "Haakpakket Funny Fishing [PERSON_NAME]" at bounding box center [204, 122] width 164 height 16
type input "Haakpakket Funny Fishing [PERSON_NAME]"
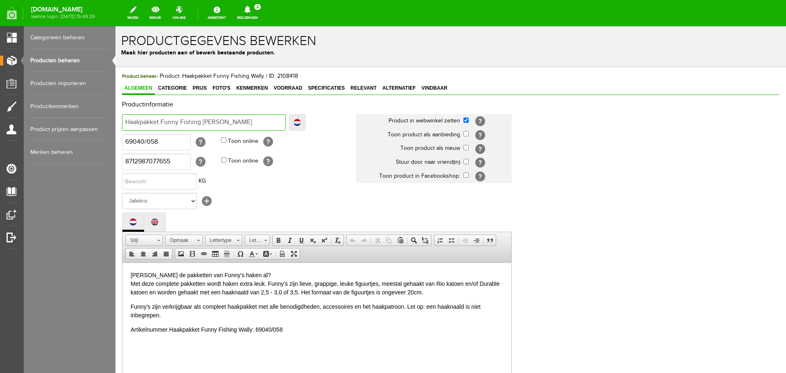
type input "Haakpakket Funny Fishing [PERSON_NAME] -"
paste input "69040/058"
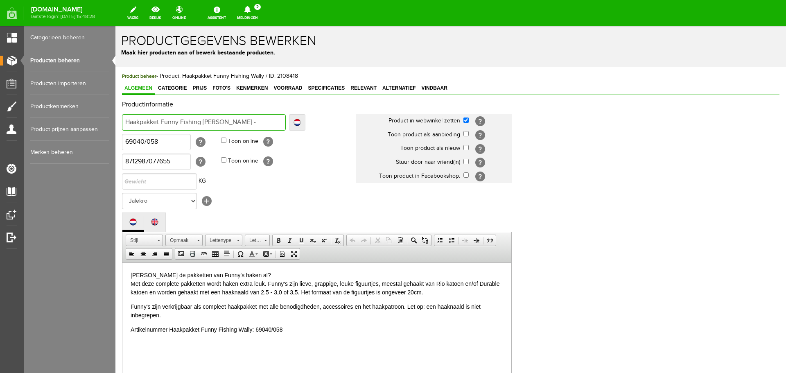
type input "Haakpakket Funny Fishing Wally - 69040/058"
click at [193, 86] on span "Prijs" at bounding box center [199, 88] width 19 height 6
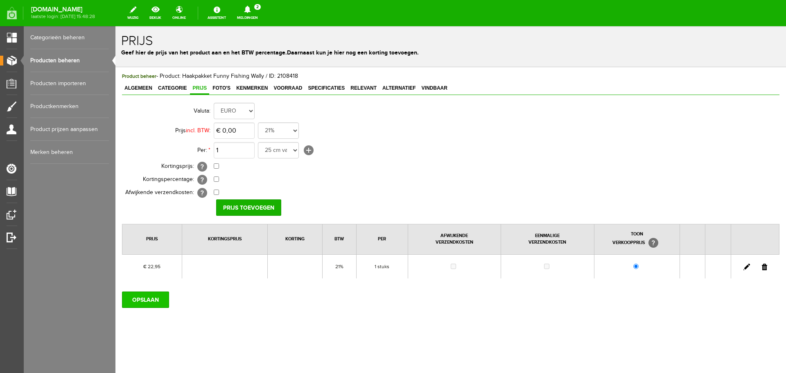
click at [161, 298] on input "OPSLAAN" at bounding box center [145, 299] width 47 height 16
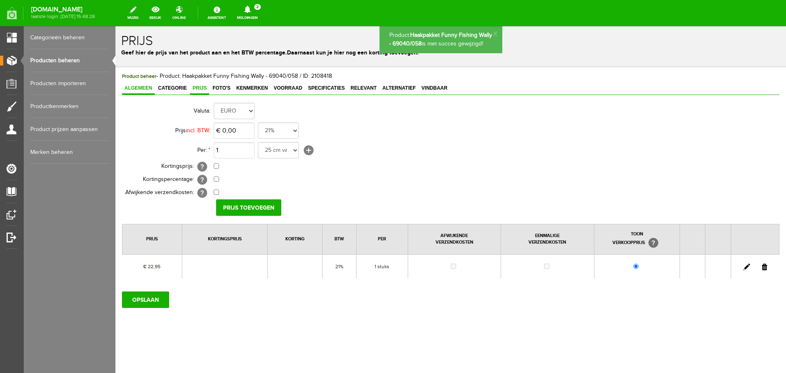
click at [140, 87] on span "Algemeen" at bounding box center [138, 88] width 33 height 6
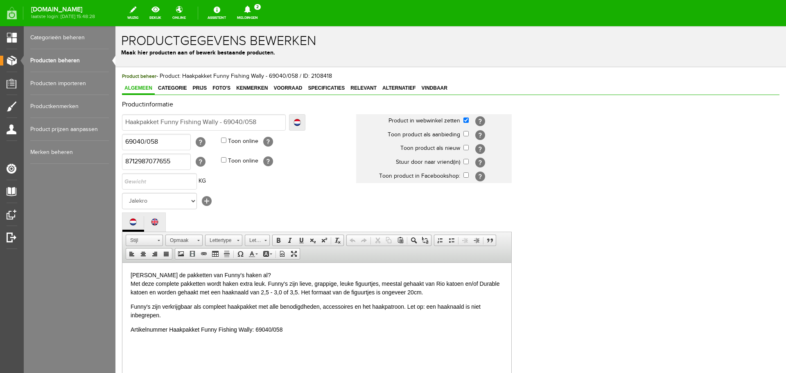
scroll to position [181, 0]
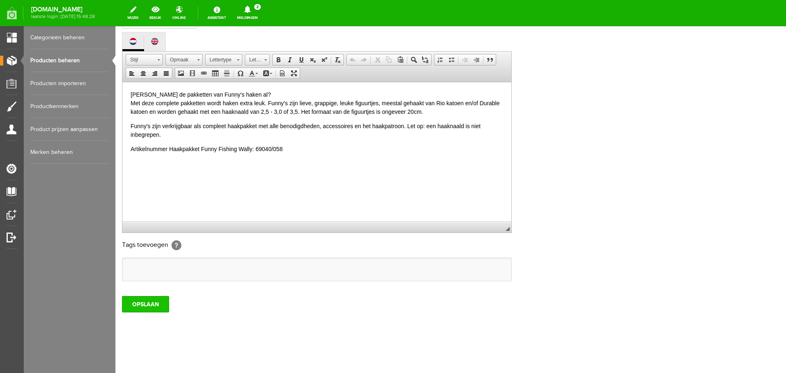
click at [151, 303] on input "OPSLAAN" at bounding box center [145, 304] width 47 height 16
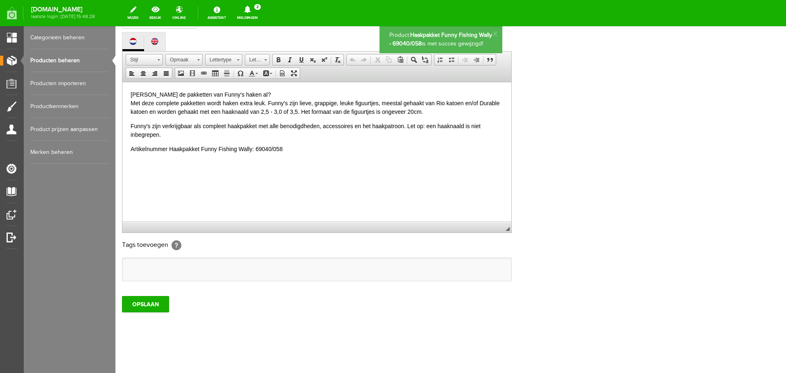
scroll to position [0, 0]
click at [48, 61] on link "Producten beheren" at bounding box center [69, 60] width 79 height 23
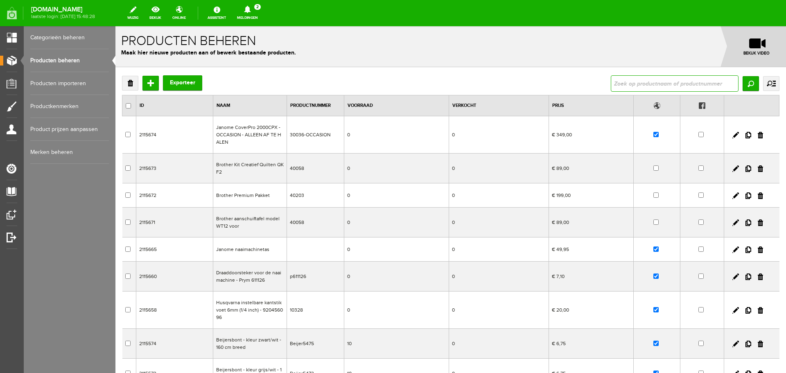
click at [617, 81] on input "text" at bounding box center [675, 83] width 128 height 16
type input "christmas owls"
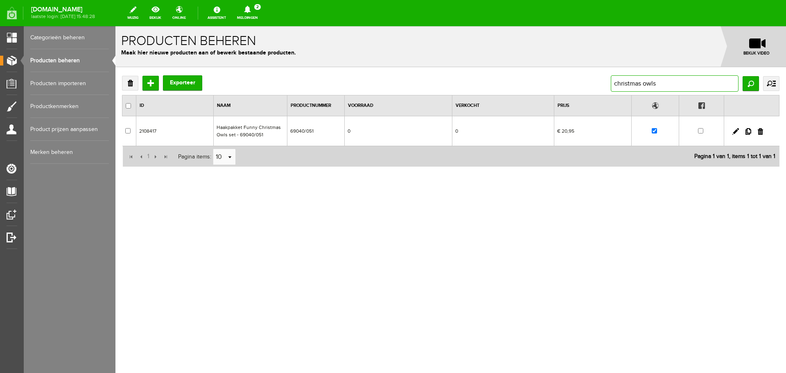
drag, startPoint x: 673, startPoint y: 84, endPoint x: 574, endPoint y: 89, distance: 99.2
click at [574, 89] on div "Verwijderen Toevoegen Exporteer christmas owls Zoeken uitgebreid zoeken Categor…" at bounding box center [450, 83] width 657 height 16
type input "witchy"
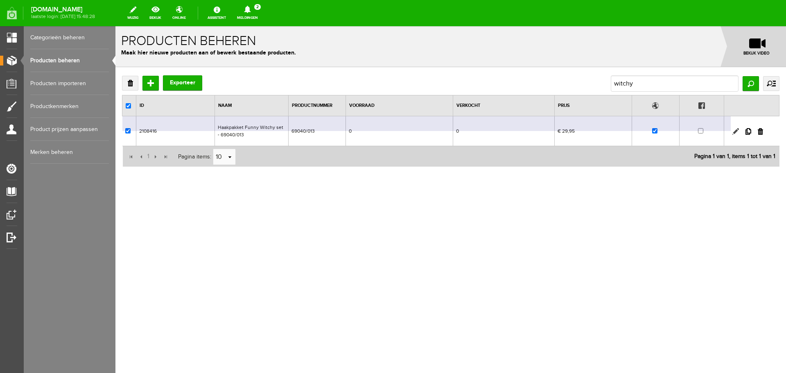
click at [733, 133] on link at bounding box center [735, 131] width 7 height 7
checkbox input "true"
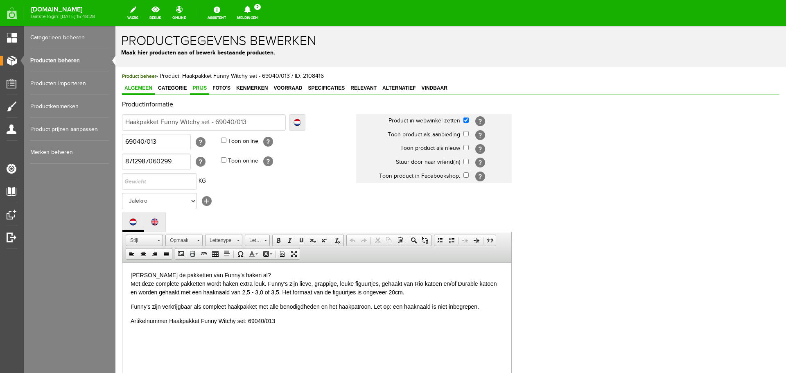
click at [194, 87] on span "Prijs" at bounding box center [199, 88] width 19 height 6
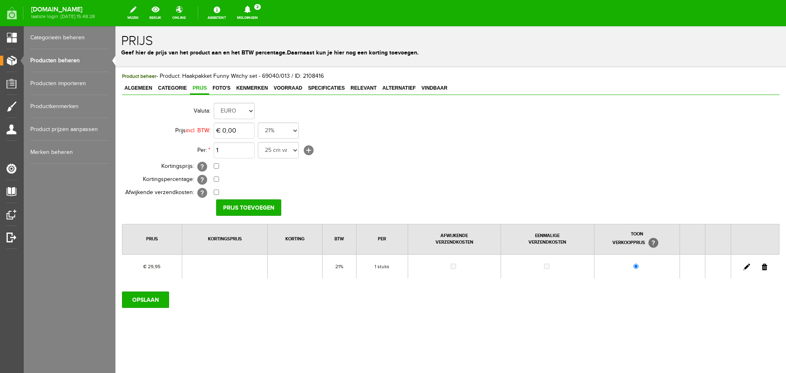
click at [746, 267] on link at bounding box center [746, 267] width 7 height 7
click at [244, 129] on input "29,95" at bounding box center [234, 130] width 41 height 16
type input "€ 31,95"
click at [245, 207] on input "[PERSON_NAME]" at bounding box center [245, 207] width 59 height 16
click at [144, 300] on input "OPSLAAN" at bounding box center [145, 299] width 47 height 16
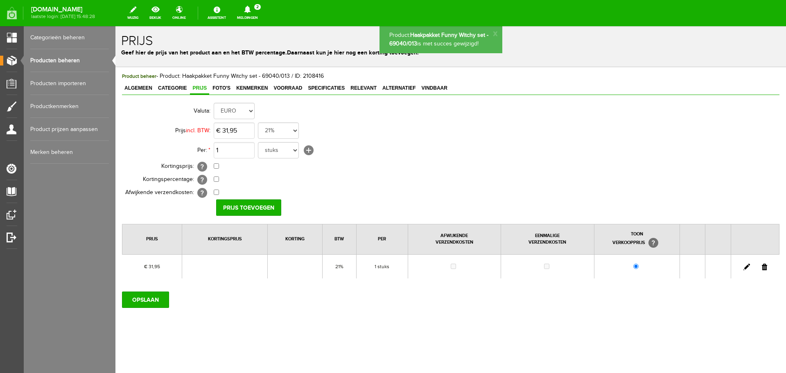
click at [63, 58] on link "Producten beheren" at bounding box center [69, 60] width 79 height 23
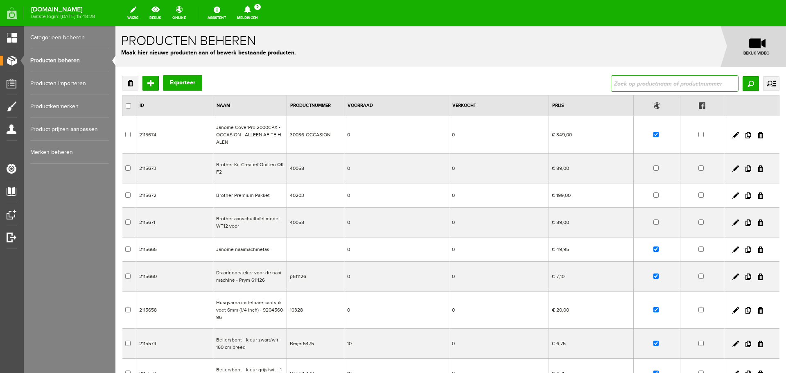
click at [625, 86] on input "text" at bounding box center [675, 83] width 128 height 16
type input "gnoomy set winter"
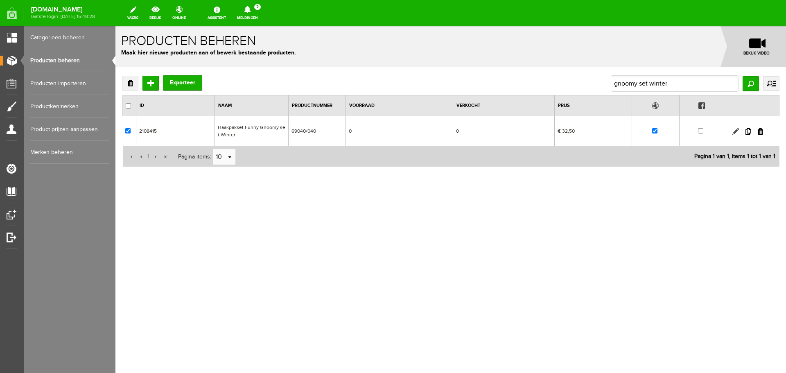
click at [737, 130] on link at bounding box center [735, 131] width 7 height 7
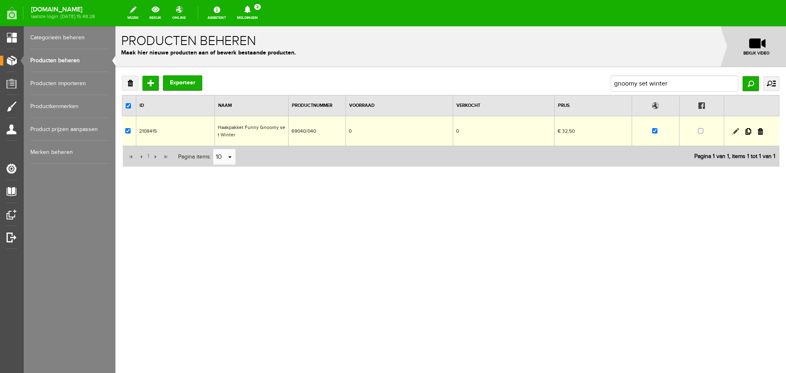
checkbox input "true"
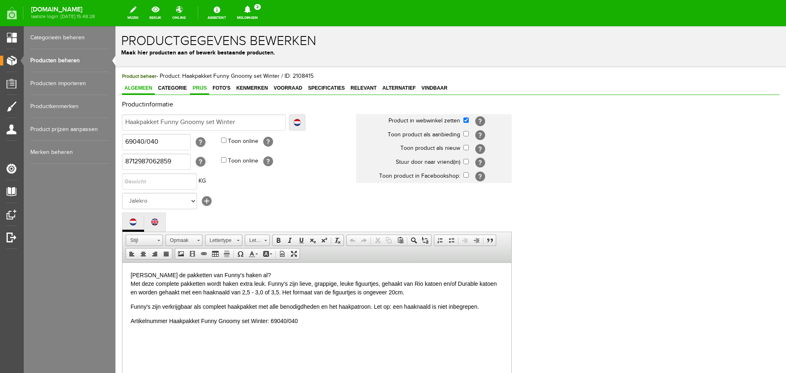
drag, startPoint x: 203, startPoint y: 87, endPoint x: 297, endPoint y: 117, distance: 98.8
click at [203, 87] on span "Prijs" at bounding box center [199, 88] width 19 height 6
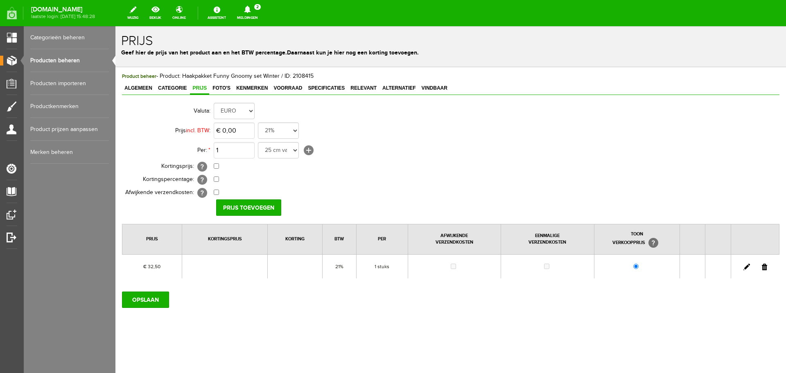
click at [748, 264] on link at bounding box center [746, 267] width 7 height 7
click at [240, 133] on input "32,5" at bounding box center [234, 130] width 41 height 16
type input "€ 33,95"
click at [250, 207] on input "[PERSON_NAME]" at bounding box center [245, 207] width 59 height 16
click at [137, 302] on input "OPSLAAN" at bounding box center [145, 299] width 47 height 16
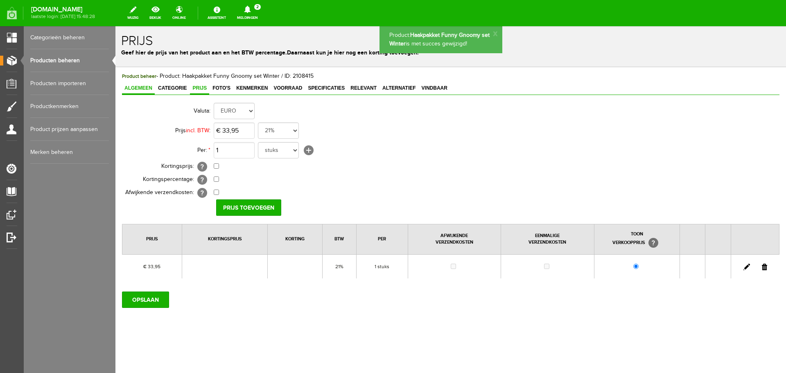
click at [136, 88] on span "Algemeen" at bounding box center [138, 88] width 33 height 6
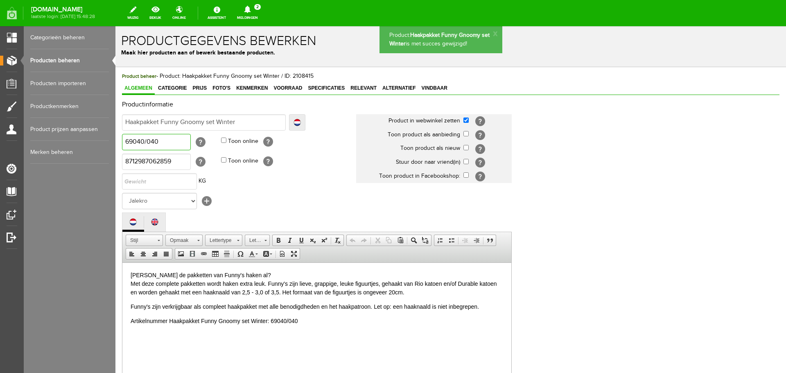
drag, startPoint x: 167, startPoint y: 144, endPoint x: 98, endPoint y: 146, distance: 68.4
click at [115, 146] on html "Product: Haakpakket Funny Gnoomy set Winter is met succes gewijzigd! x Productg…" at bounding box center [450, 199] width 671 height 347
click at [250, 123] on input "Haakpakket Funny Gnoomy set Winter" at bounding box center [204, 122] width 164 height 16
type input "Haakpakket Funny Gnoomy set Winter"
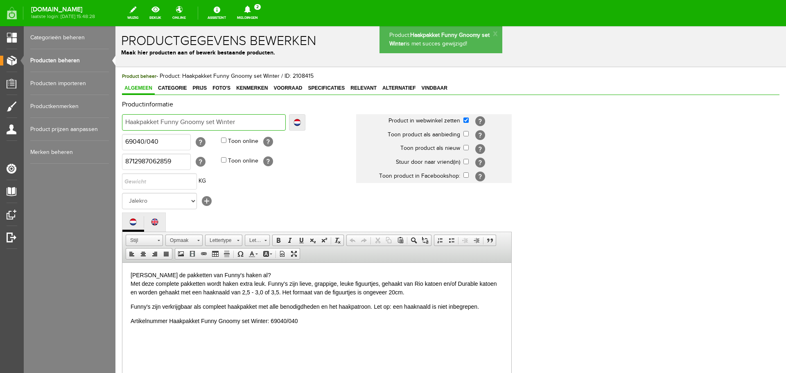
type input "Haakpakket Funny Gnoomy set Winter -"
paste input "69040/040"
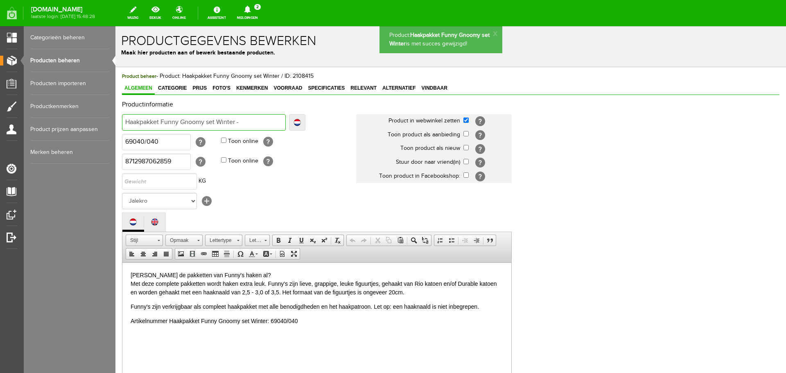
type input "Haakpakket Funny Gnoomy set Winter - 69040/040"
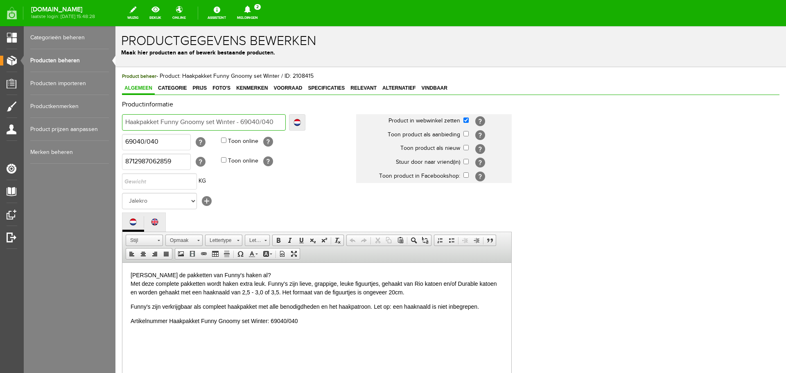
type input "Haakpakket Funny Gnoomy set Winter - 69040/040"
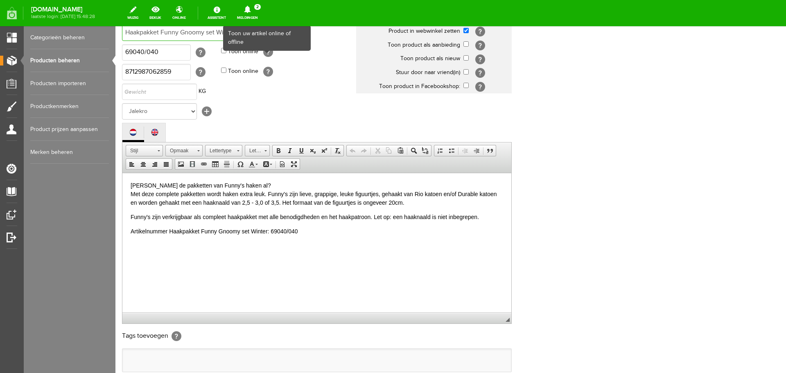
scroll to position [164, 0]
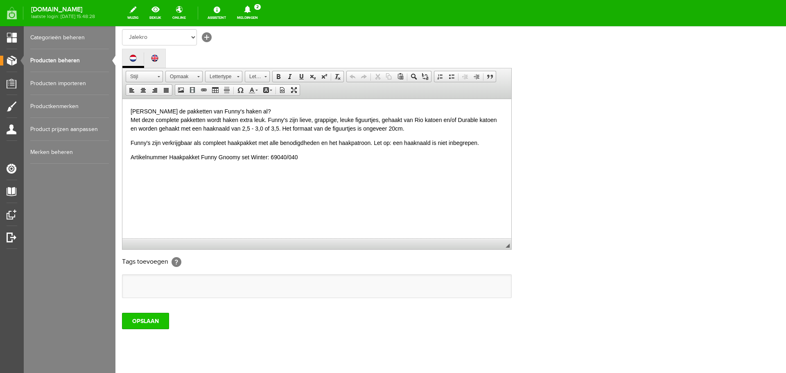
type input "Haakpakket Funny Gnoomy set Winter - 69040/040"
click at [154, 322] on input "OPSLAAN" at bounding box center [145, 321] width 47 height 16
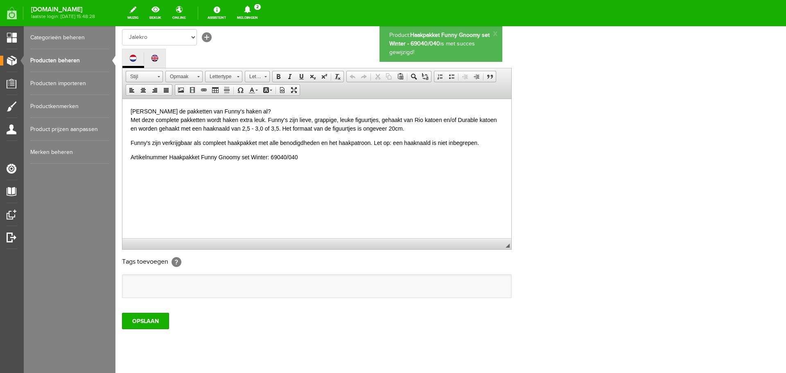
scroll to position [0, 0]
click at [66, 61] on link "Producten beheren" at bounding box center [69, 60] width 79 height 23
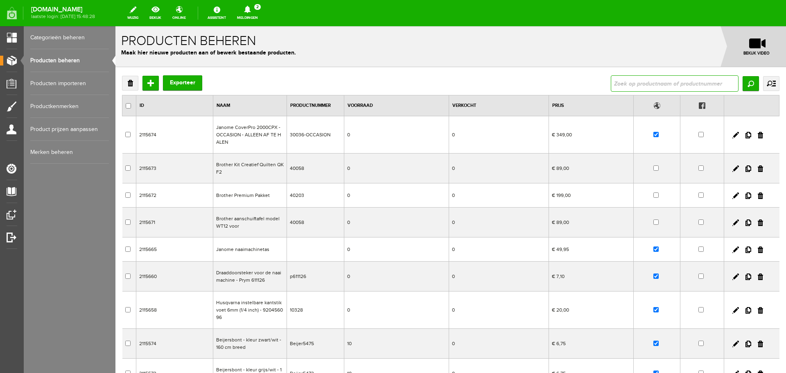
click at [640, 86] on input "text" at bounding box center [675, 83] width 128 height 16
type input "trendy dark"
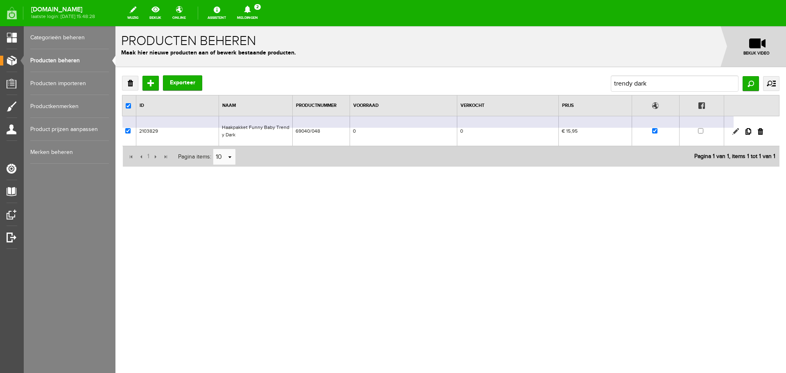
click at [736, 130] on link at bounding box center [735, 131] width 7 height 7
checkbox input "true"
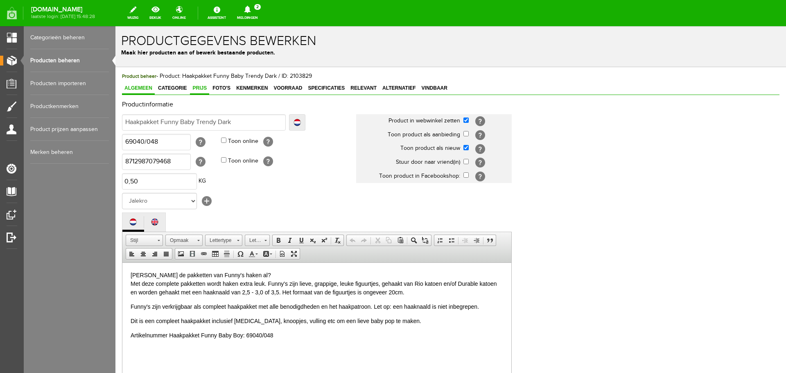
click at [198, 88] on span "Prijs" at bounding box center [199, 88] width 19 height 6
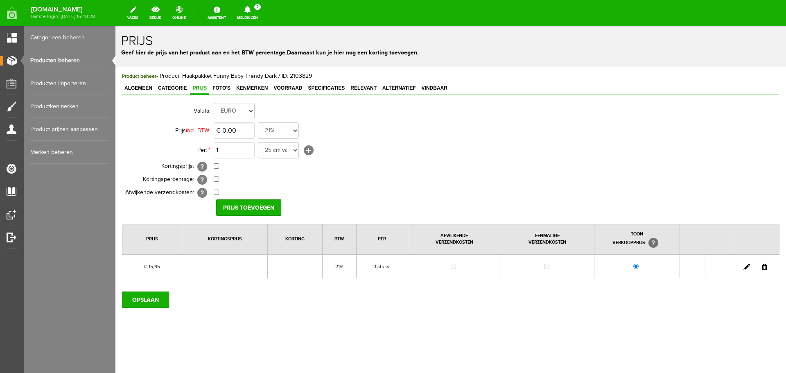
click at [746, 265] on link at bounding box center [746, 267] width 7 height 7
click at [244, 133] on input "15,95" at bounding box center [234, 130] width 41 height 16
type input "€ 17,95"
click at [252, 207] on input "[PERSON_NAME]" at bounding box center [245, 207] width 59 height 16
click at [160, 300] on input "OPSLAAN" at bounding box center [145, 299] width 47 height 16
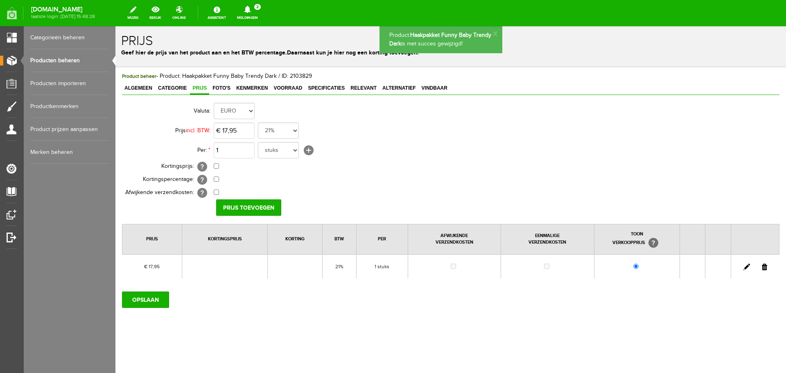
click at [138, 89] on span "Algemeen" at bounding box center [138, 88] width 33 height 6
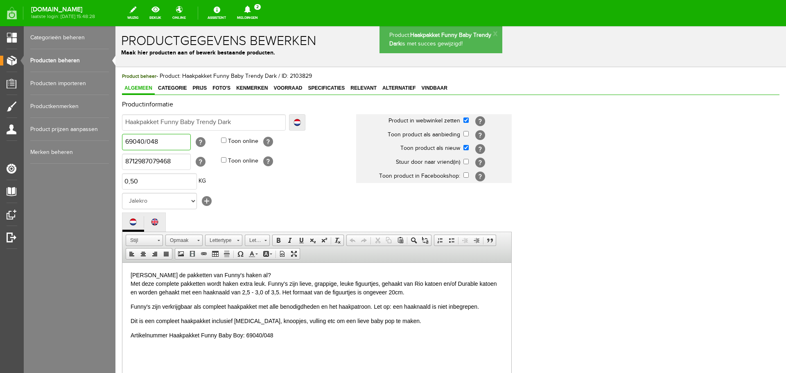
drag, startPoint x: 165, startPoint y: 144, endPoint x: 94, endPoint y: 145, distance: 70.8
click at [115, 145] on html "Product: Haakpakket Funny Baby Trendy Dark is met succes gewijzigd! x Productge…" at bounding box center [450, 199] width 671 height 347
click at [239, 122] on input "Haakpakket Funny Baby Trendy Dark" at bounding box center [204, 122] width 164 height 16
type input "Haakpakket Funny Baby Trendy Dark"
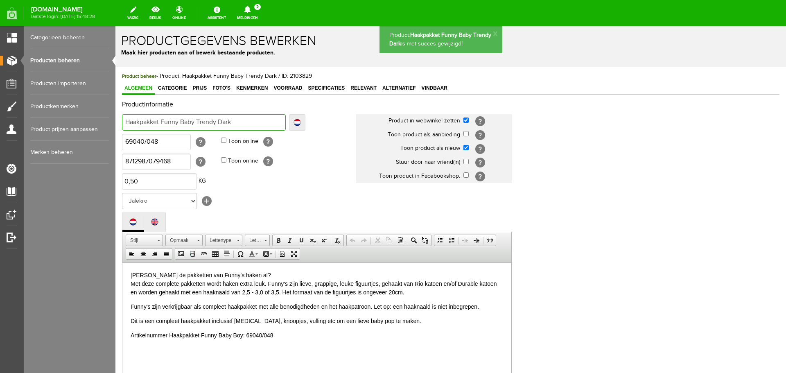
type input "Haakpakket Funny Baby Trendy Dark -"
paste input "69040/048"
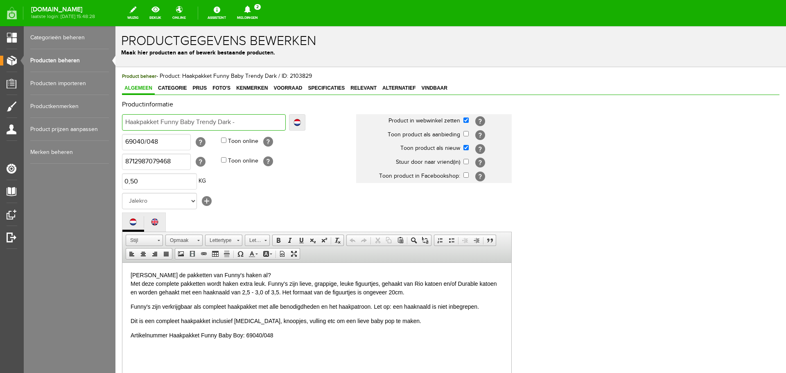
type input "Haakpakket Funny Baby Trendy Dark - 69040/048"
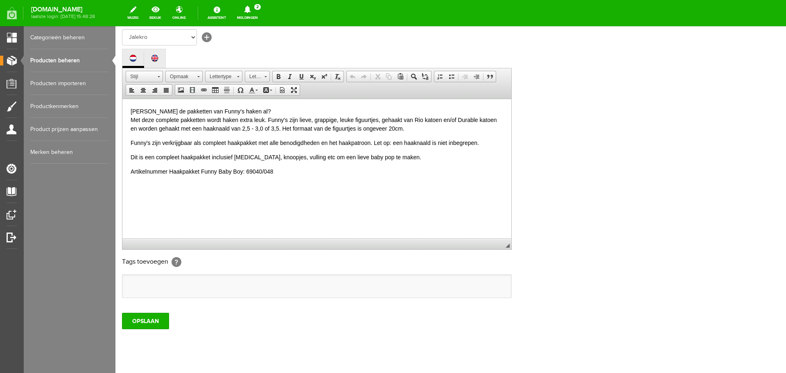
scroll to position [181, 0]
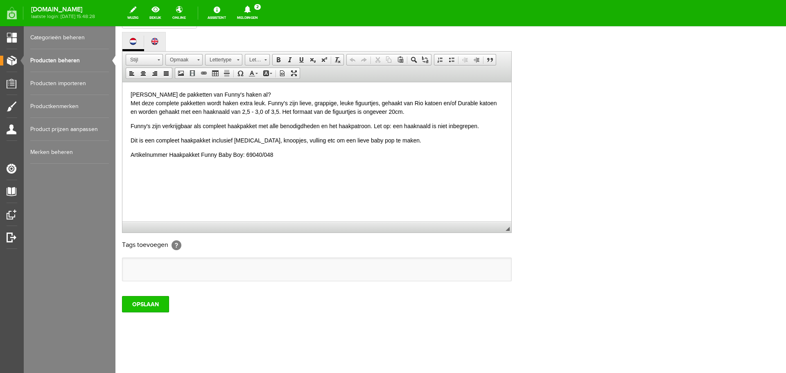
type input "Haakpakket Funny Baby Trendy Dark - 69040/048"
click at [150, 308] on input "OPSLAAN" at bounding box center [145, 304] width 47 height 16
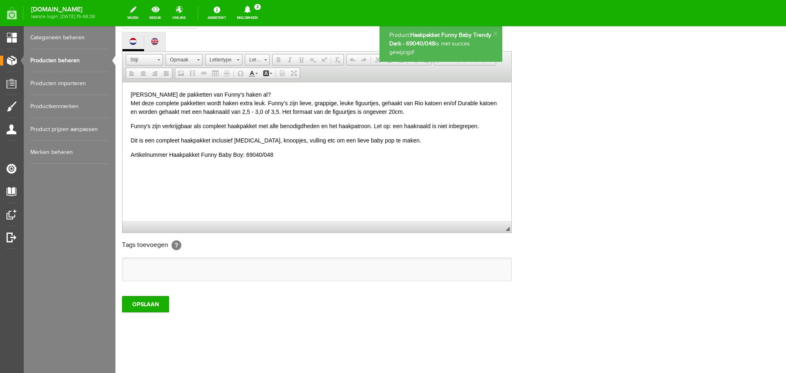
scroll to position [0, 0]
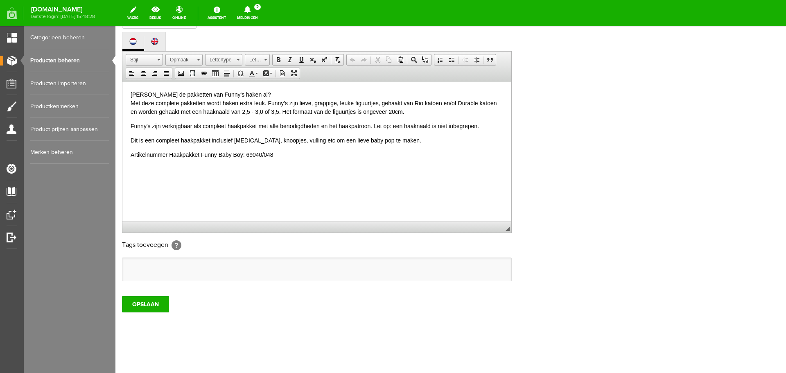
drag, startPoint x: 60, startPoint y: 59, endPoint x: 73, endPoint y: 59, distance: 12.7
click at [60, 59] on link "Producten beheren" at bounding box center [69, 60] width 79 height 23
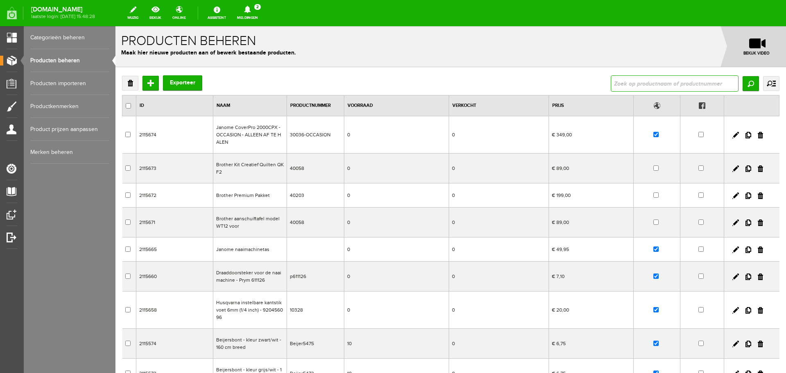
click at [623, 84] on input "text" at bounding box center [675, 83] width 128 height 16
type input "trendy light"
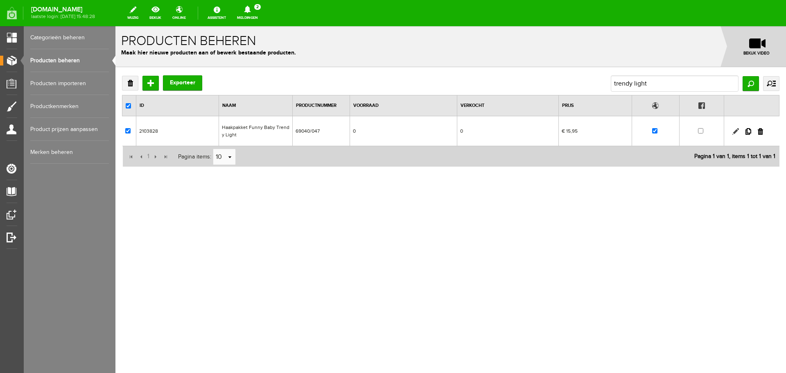
click at [734, 132] on link at bounding box center [735, 131] width 7 height 7
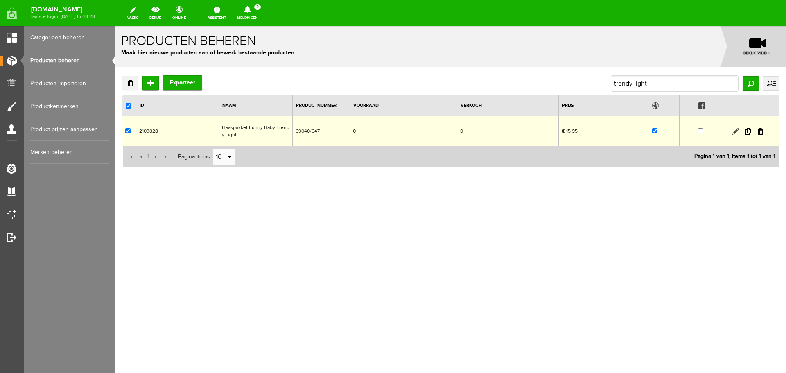
checkbox input "true"
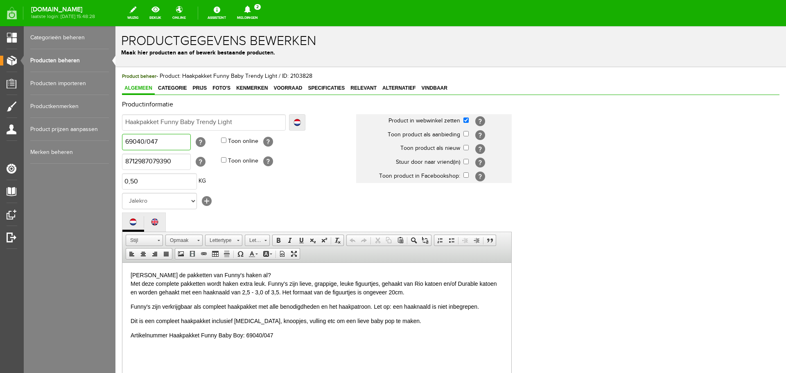
drag, startPoint x: 169, startPoint y: 141, endPoint x: 91, endPoint y: 147, distance: 78.5
click at [115, 147] on html "x Productgegevens bewerken Maak hier producten aan of bewerk bestaande producte…" at bounding box center [450, 199] width 671 height 347
click at [244, 118] on input "Haakpakket Funny Baby Trendy Light" at bounding box center [204, 122] width 164 height 16
type input "Haakpakket Funny Baby Trendy Light"
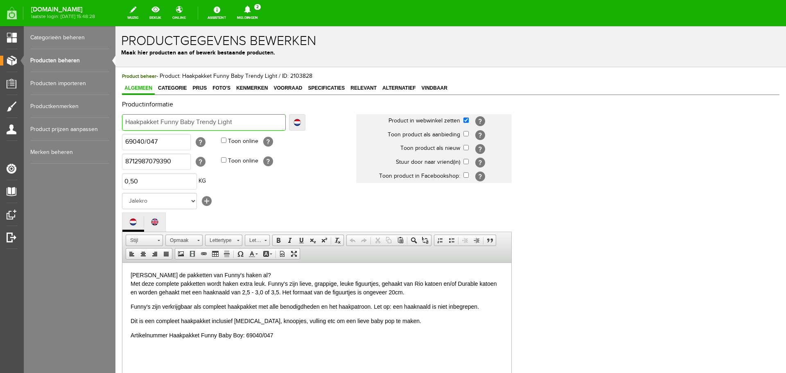
type input "Haakpakket Funny Baby Trendy Light -"
paste input "69040/047"
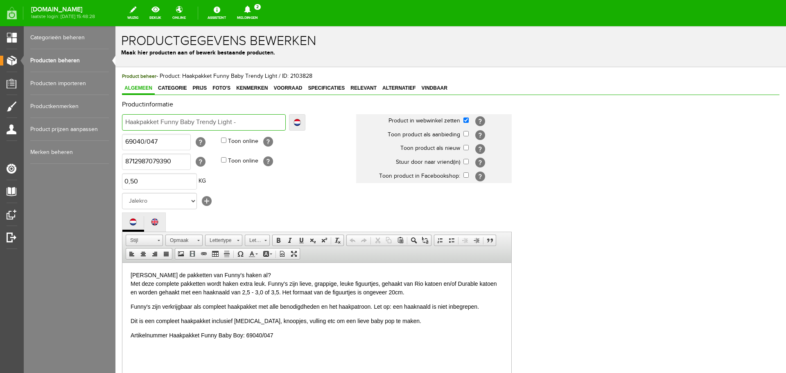
type input "Haakpakket Funny Baby Trendy Light - 69040/047"
click at [197, 88] on span "Prijs" at bounding box center [199, 88] width 19 height 6
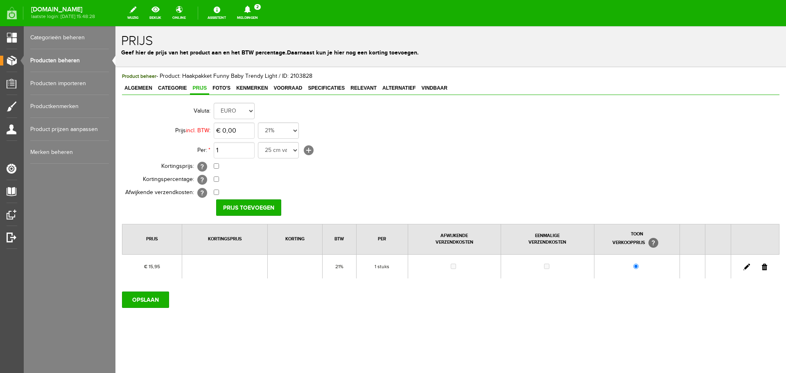
click at [747, 267] on link at bounding box center [746, 267] width 7 height 7
click at [748, 266] on link at bounding box center [746, 267] width 7 height 7
click at [251, 130] on input "15,95" at bounding box center [234, 130] width 41 height 16
type input "€ 17,95"
click at [255, 208] on input "[PERSON_NAME]" at bounding box center [245, 207] width 59 height 16
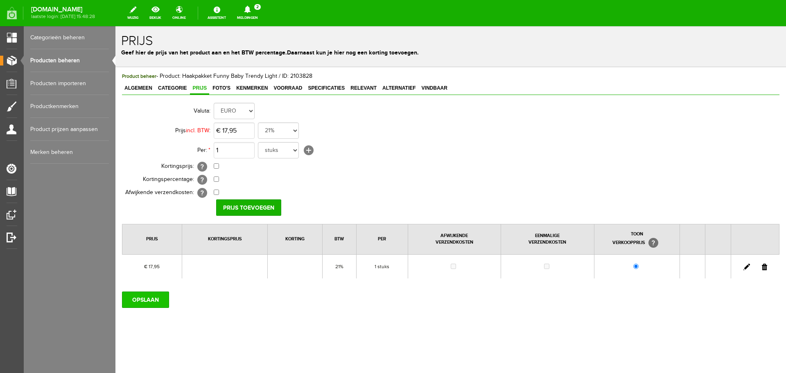
click at [155, 300] on input "OPSLAAN" at bounding box center [145, 299] width 47 height 16
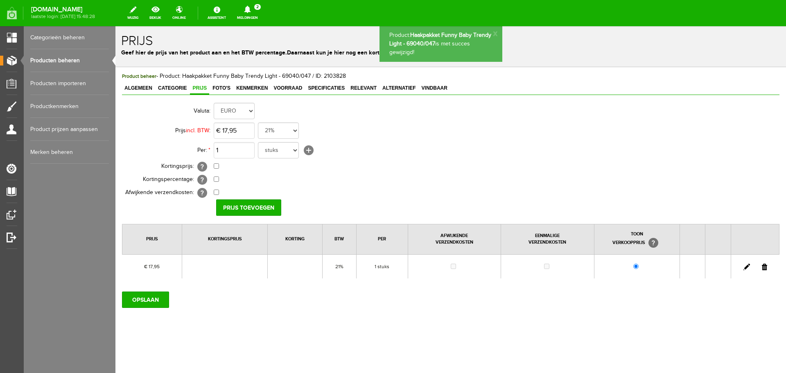
click at [66, 60] on link "Producten beheren" at bounding box center [69, 60] width 79 height 23
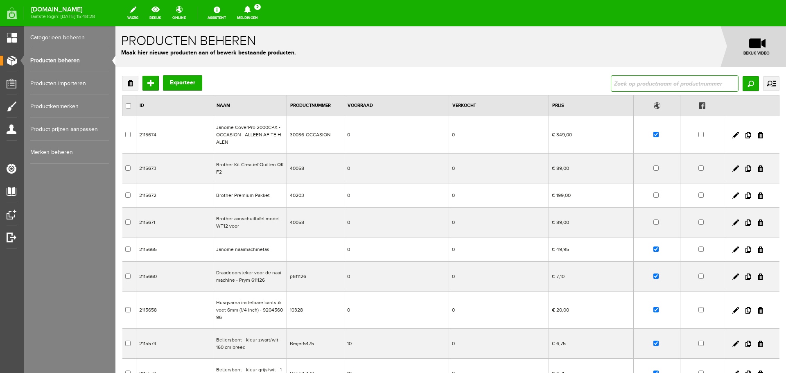
click at [639, 84] on input "text" at bounding box center [675, 83] width 128 height 16
click at [636, 83] on input "text" at bounding box center [675, 83] width 128 height 16
type input "maggy"
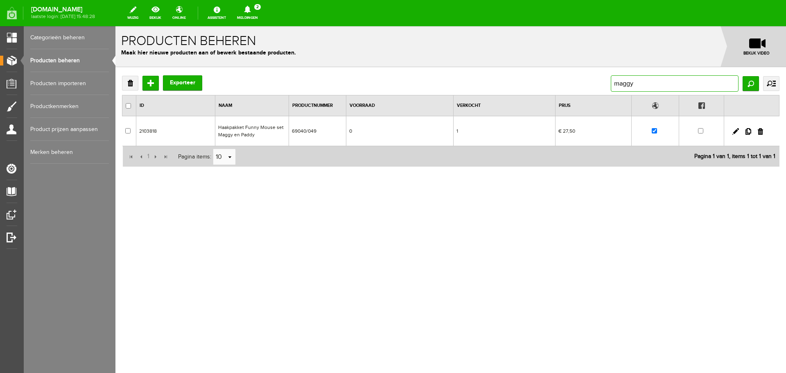
drag, startPoint x: 643, startPoint y: 82, endPoint x: 581, endPoint y: 96, distance: 63.7
click at [586, 95] on div "Verwijderen Toevoegen Exporteer maggy Zoeken uitgebreid zoeken Categorie Cadeau…" at bounding box center [450, 121] width 657 height 92
type input "oma bakt"
click at [735, 130] on link at bounding box center [735, 131] width 7 height 7
checkbox input "true"
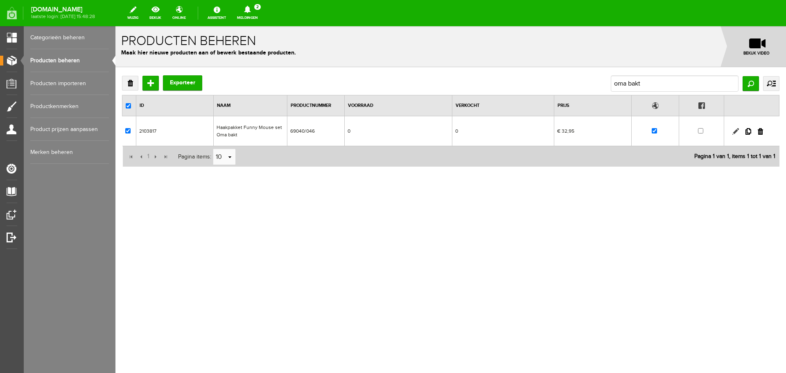
checkbox input "true"
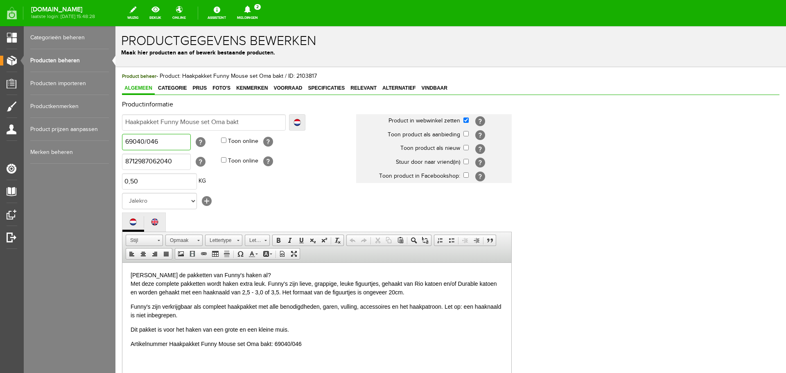
drag, startPoint x: 172, startPoint y: 141, endPoint x: 113, endPoint y: 138, distance: 58.6
click at [115, 138] on html "x Productgegevens bewerken Maak hier producten aan of bewerk bestaande producte…" at bounding box center [450, 199] width 671 height 347
click at [265, 124] on input "Haakpakket Funny Mouse set Oma bakt" at bounding box center [204, 122] width 164 height 16
type input "Haakpakket Funny Mouse set Oma bakt"
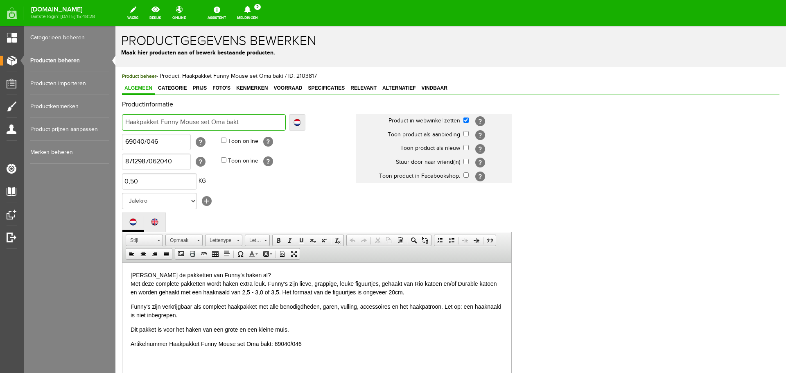
type input "Haakpakket Funny Mouse set Oma bakt -"
paste input "69040/046"
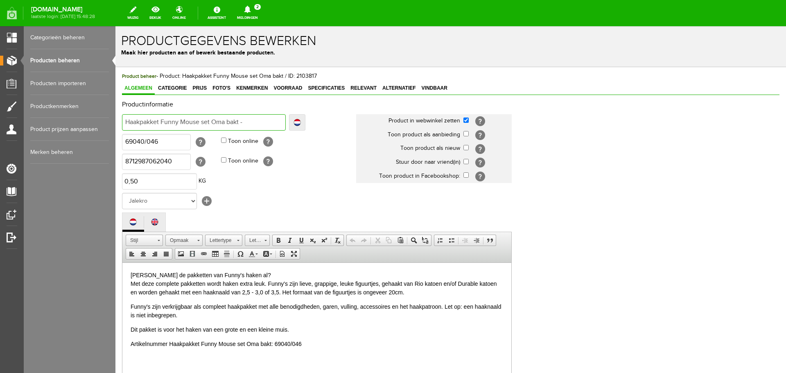
type input "Haakpakket Funny Mouse set Oma bakt - 69040/046"
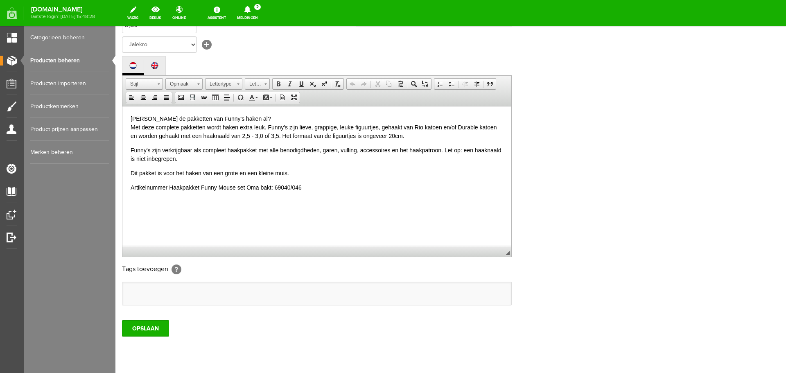
scroll to position [181, 0]
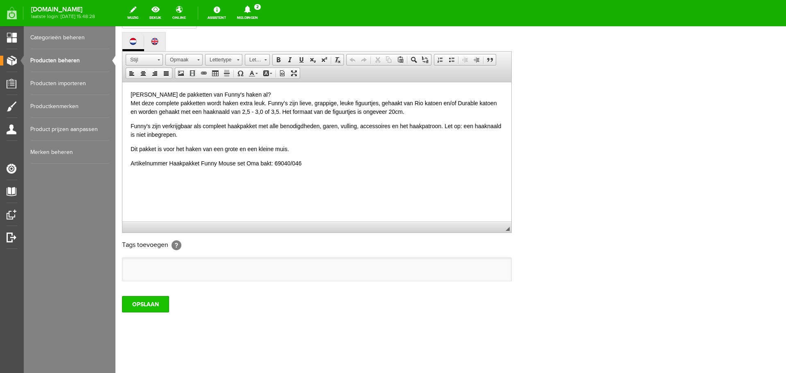
type input "Haakpakket Funny Mouse set Oma bakt - 69040/046"
click at [152, 306] on input "OPSLAAN" at bounding box center [145, 304] width 47 height 16
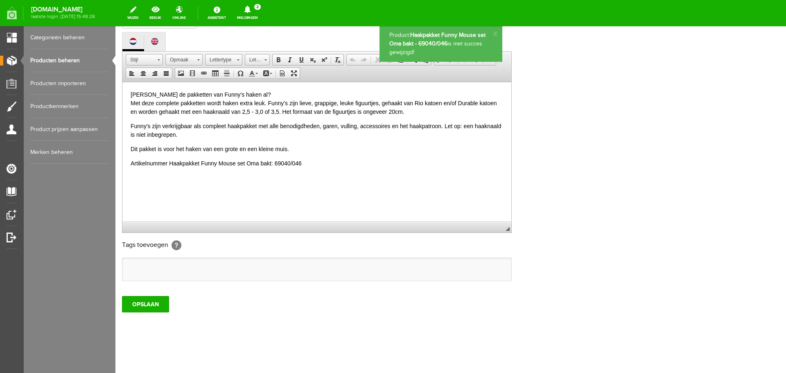
scroll to position [0, 0]
click at [71, 60] on link "Producten beheren" at bounding box center [69, 60] width 79 height 23
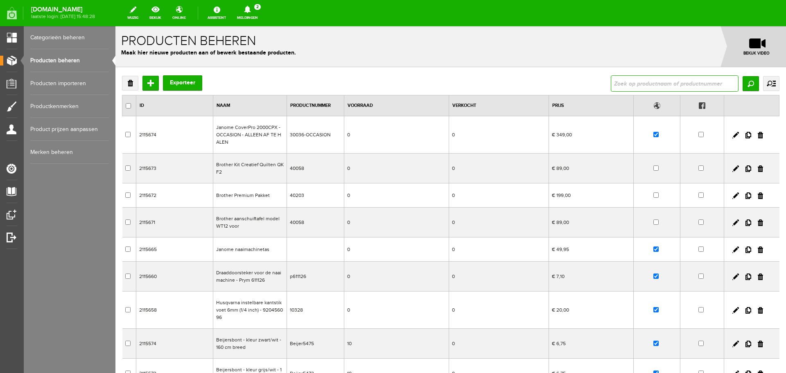
click at [623, 81] on input "text" at bounding box center [675, 83] width 128 height 16
type input "o"
type input "tilly"
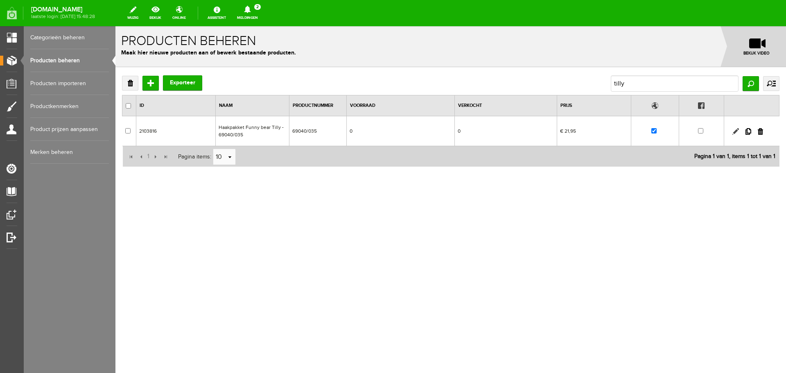
click at [736, 130] on link at bounding box center [735, 131] width 7 height 7
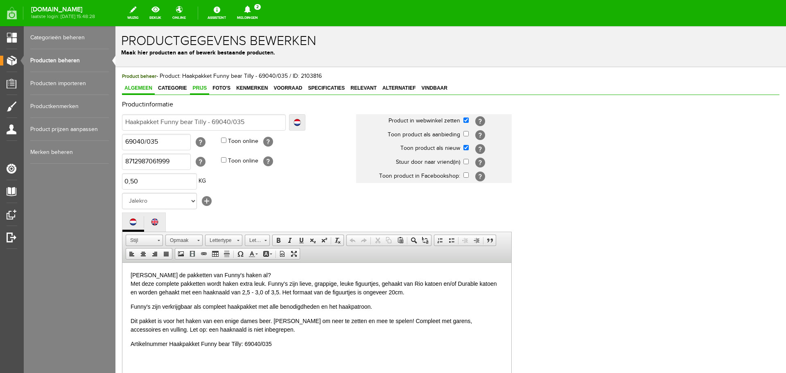
click at [199, 86] on span "Prijs" at bounding box center [199, 88] width 19 height 6
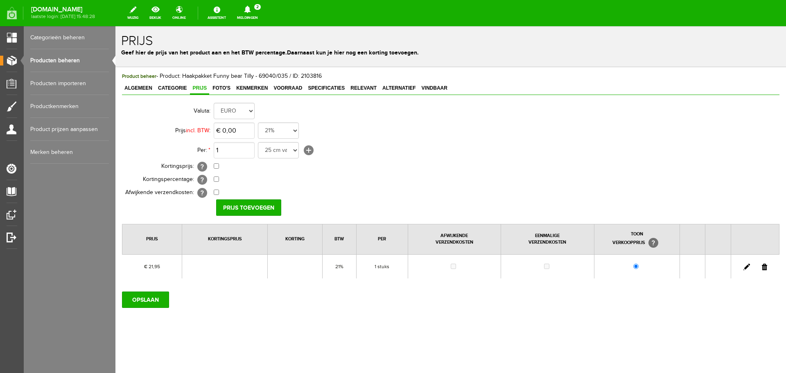
click at [746, 266] on link at bounding box center [746, 267] width 7 height 7
click at [244, 132] on input "21,95" at bounding box center [234, 130] width 41 height 16
type input "€ 21,95"
click at [745, 267] on link at bounding box center [746, 267] width 7 height 7
click at [240, 133] on input "21,95" at bounding box center [234, 130] width 41 height 16
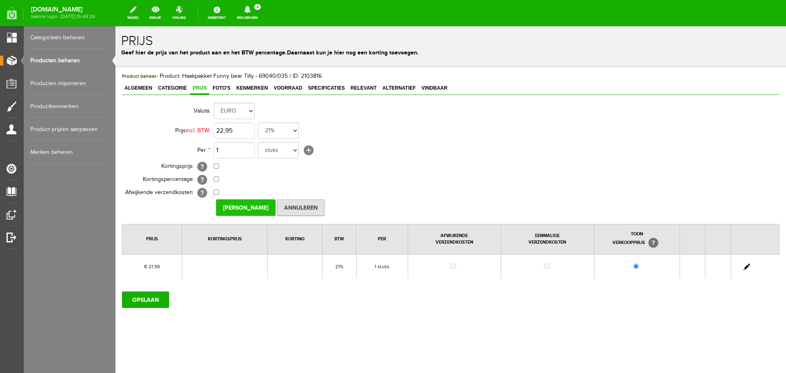
type input "€ 22,95"
click at [242, 208] on input "[PERSON_NAME]" at bounding box center [245, 207] width 59 height 16
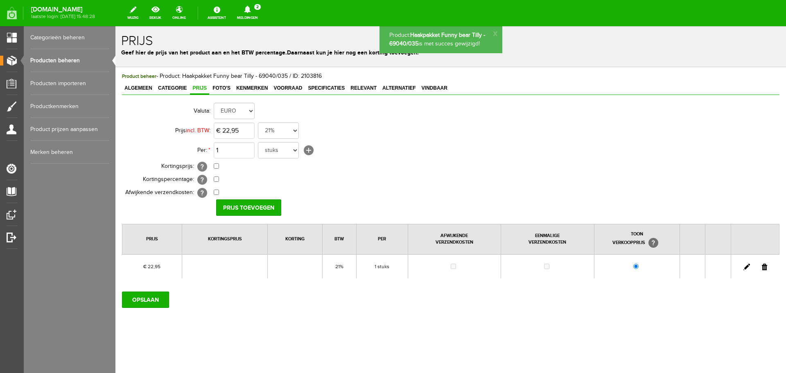
click at [60, 59] on link "Producten beheren" at bounding box center [69, 60] width 79 height 23
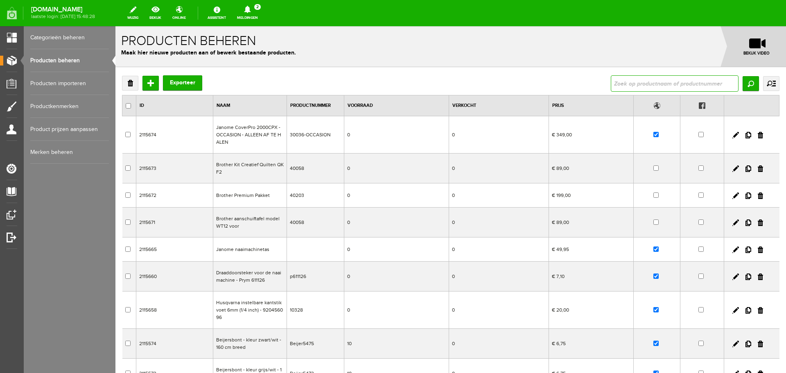
click at [644, 83] on input "text" at bounding box center [675, 83] width 128 height 16
type input "rody"
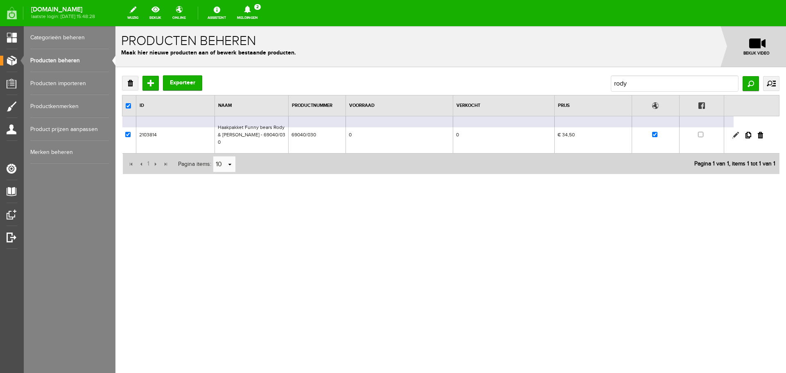
click at [736, 132] on link at bounding box center [735, 135] width 7 height 7
checkbox input "true"
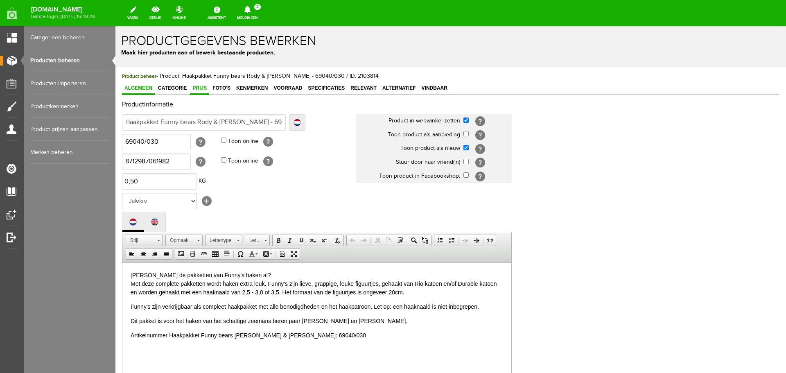
click at [198, 88] on span "Prijs" at bounding box center [199, 88] width 19 height 6
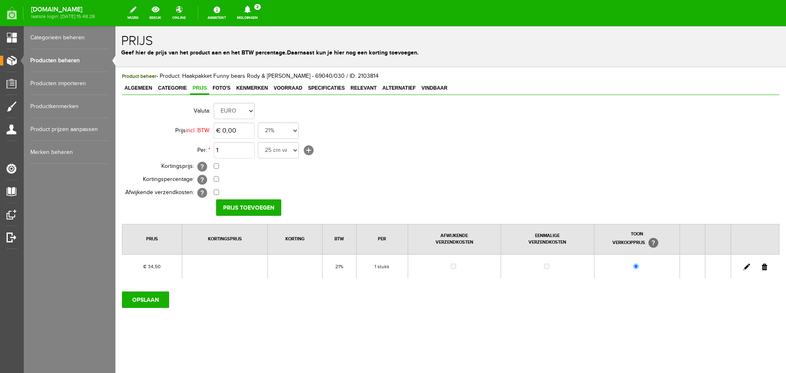
click at [746, 265] on link at bounding box center [746, 267] width 7 height 7
click at [254, 134] on input "34,5" at bounding box center [234, 130] width 41 height 16
type input "€ 34,95"
click at [269, 206] on input "[PERSON_NAME]" at bounding box center [245, 207] width 59 height 16
click at [129, 298] on input "OPSLAAN" at bounding box center [145, 299] width 47 height 16
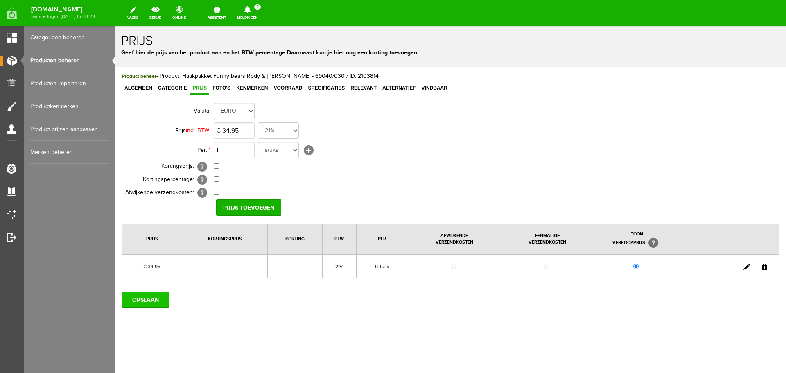
click at [143, 300] on input "OPSLAAN" at bounding box center [145, 299] width 47 height 16
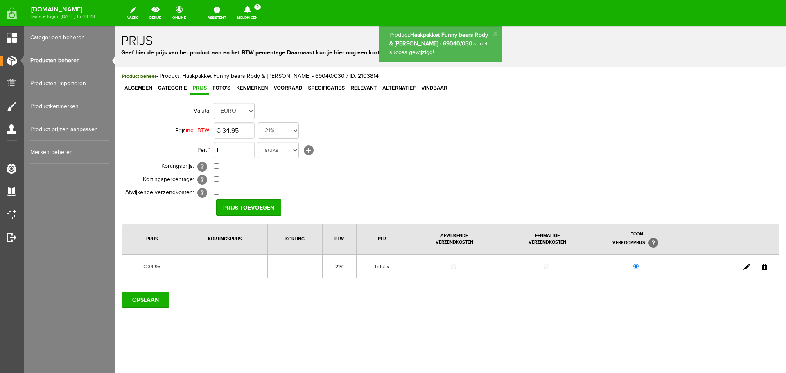
click at [67, 59] on link "Producten beheren" at bounding box center [69, 60] width 79 height 23
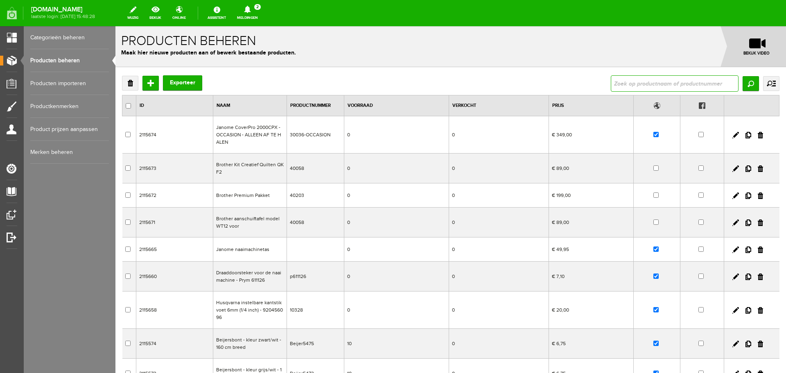
drag, startPoint x: 622, startPoint y: 76, endPoint x: 625, endPoint y: 79, distance: 4.6
click at [622, 76] on input "text" at bounding box center [675, 83] width 128 height 16
type input "emily"
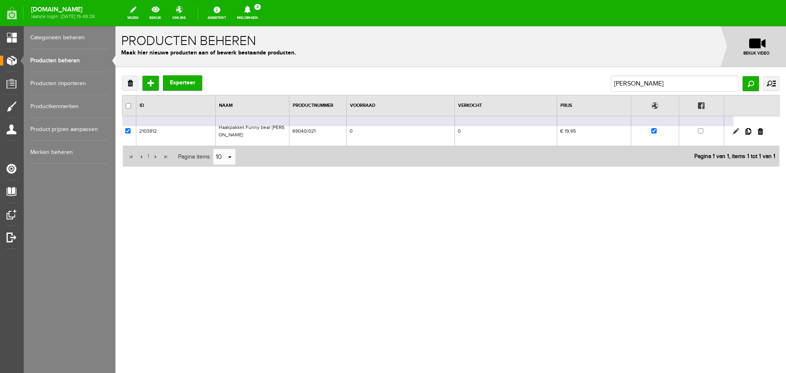
click at [736, 128] on link at bounding box center [735, 131] width 7 height 7
checkbox input "true"
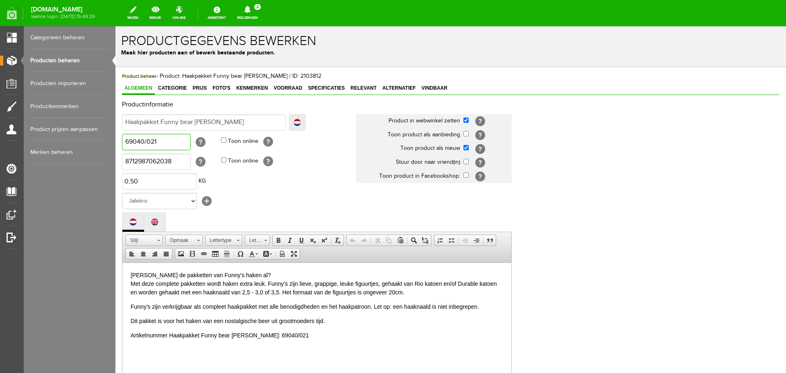
drag, startPoint x: 165, startPoint y: 140, endPoint x: 99, endPoint y: 146, distance: 66.2
click at [115, 146] on html "x Productgegevens bewerken Maak hier producten aan of bewerk bestaande producte…" at bounding box center [450, 199] width 671 height 347
click at [229, 122] on input "Haakpakket Funny bear [PERSON_NAME]" at bounding box center [204, 122] width 164 height 16
type input "Haakpakket Funny bear [PERSON_NAME]"
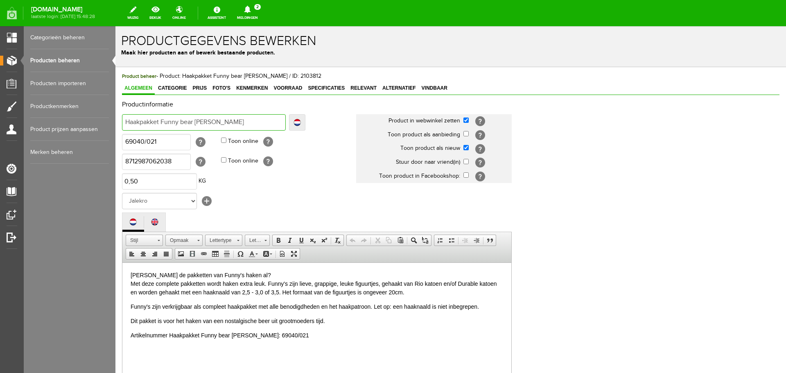
type input "Haakpakket Funny bear Emily -"
paste input "69040/021"
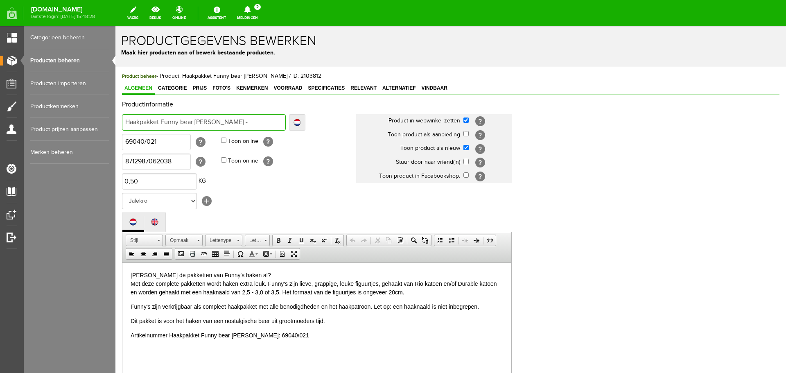
type input "Haakpakket Funny bear Emily - 69040/021"
click at [196, 87] on span "Prijs" at bounding box center [199, 88] width 19 height 6
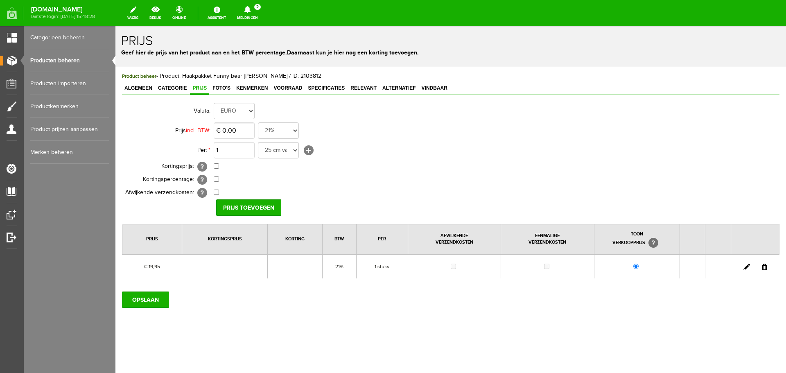
click at [746, 267] on link at bounding box center [746, 267] width 7 height 7
click at [243, 130] on input "19,95" at bounding box center [234, 130] width 41 height 16
type input "€ 21,50"
click at [262, 207] on input "[PERSON_NAME]" at bounding box center [245, 207] width 59 height 16
click at [147, 304] on input "OPSLAAN" at bounding box center [145, 299] width 47 height 16
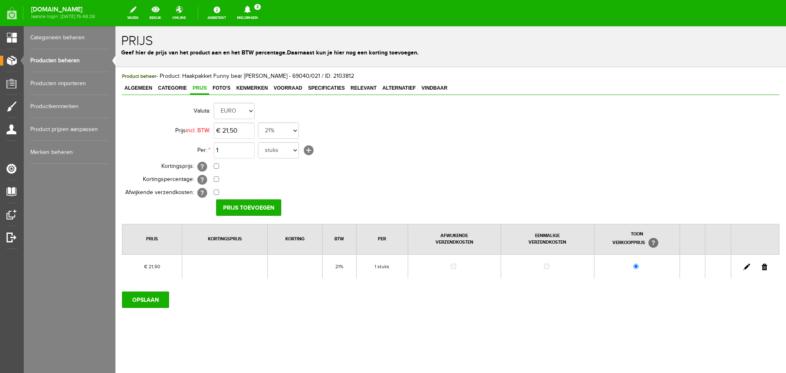
drag, startPoint x: 145, startPoint y: 305, endPoint x: 466, endPoint y: 179, distance: 345.5
click at [466, 179] on td "0,00% (Voorbeeld: - 0,00% )" at bounding box center [364, 179] width 301 height 13
click at [145, 301] on input "OPSLAAN" at bounding box center [145, 299] width 47 height 16
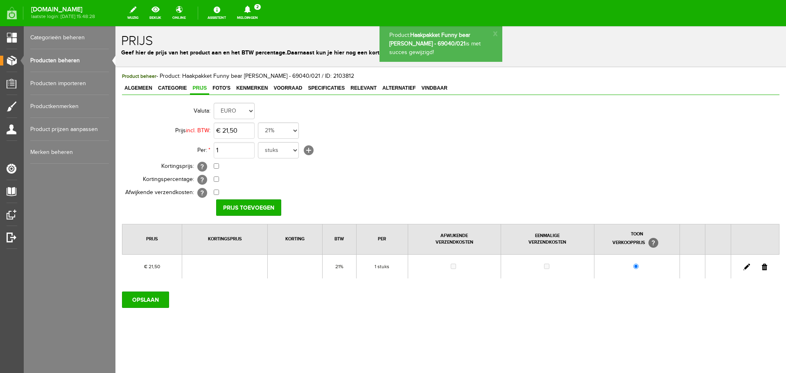
click at [68, 59] on link "Producten beheren" at bounding box center [69, 60] width 79 height 23
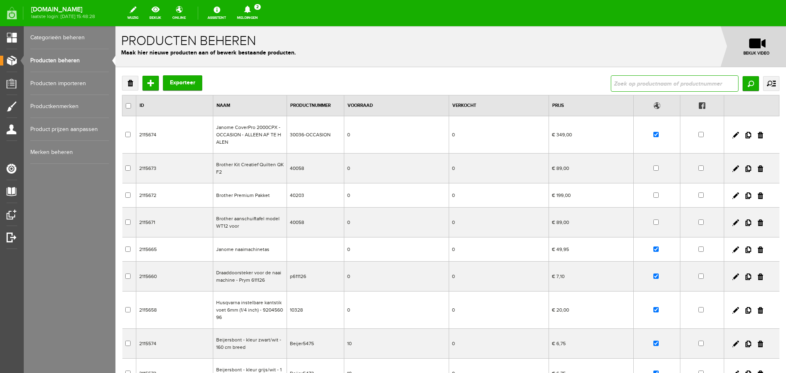
click at [619, 87] on input "text" at bounding box center [675, 83] width 128 height 16
type input "hotensia"
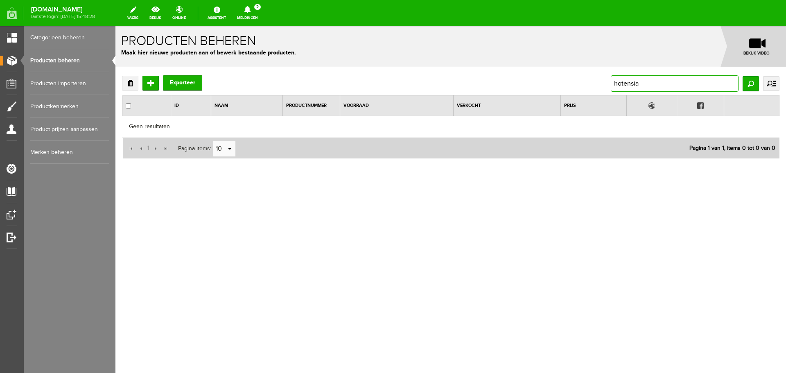
click at [621, 83] on input "hotensia" at bounding box center [675, 83] width 128 height 16
type input "hortensia"
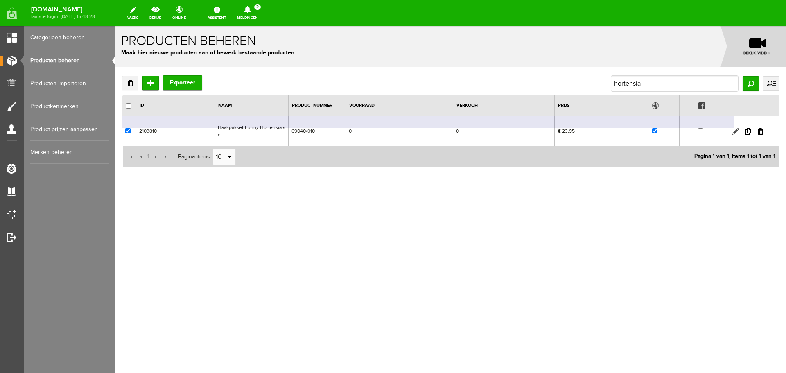
click at [736, 130] on link at bounding box center [735, 131] width 7 height 7
checkbox input "true"
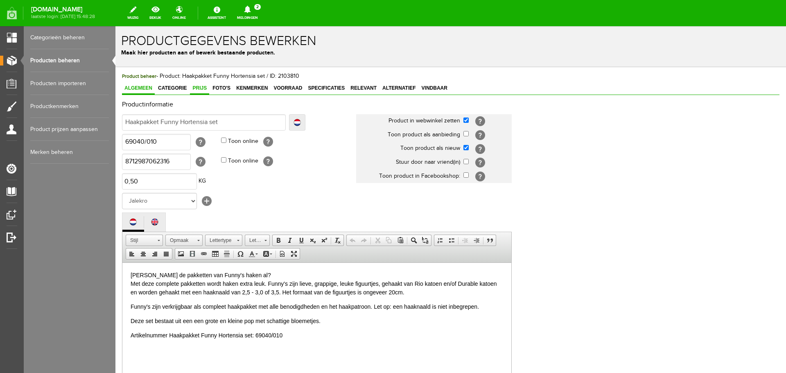
click at [194, 87] on span "Prijs" at bounding box center [199, 88] width 19 height 6
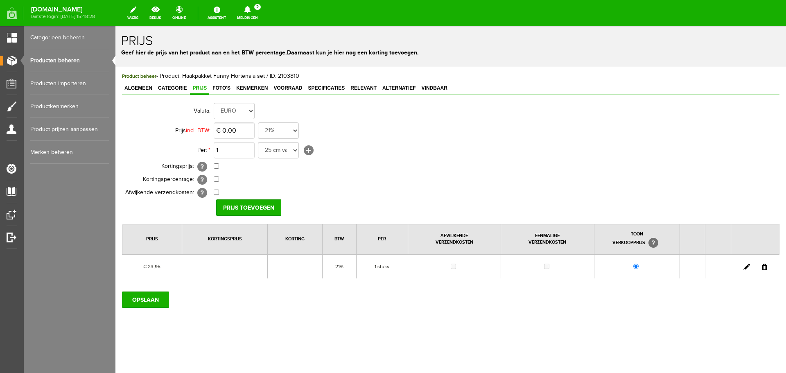
click at [748, 269] on link at bounding box center [746, 267] width 7 height 7
click at [242, 130] on input "23,95" at bounding box center [234, 130] width 41 height 16
type input "€ 26,95"
click at [239, 206] on input "[PERSON_NAME]" at bounding box center [245, 207] width 59 height 16
click at [152, 298] on input "OPSLAAN" at bounding box center [145, 299] width 47 height 16
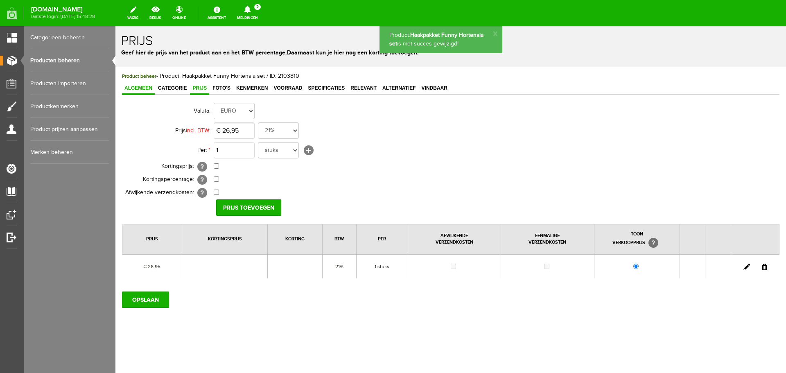
click at [135, 91] on span "Algemeen" at bounding box center [138, 88] width 33 height 6
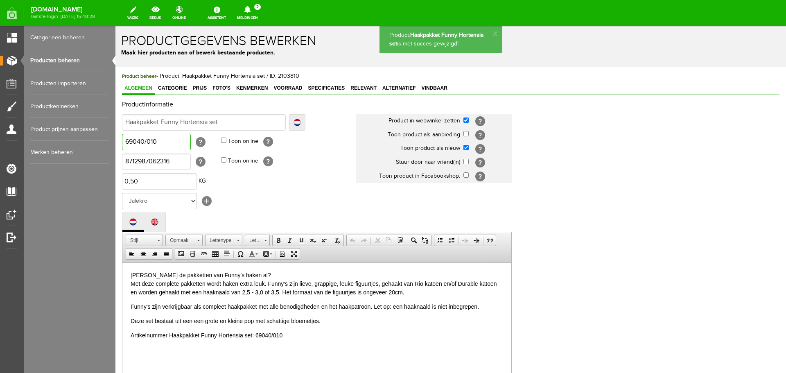
drag, startPoint x: 174, startPoint y: 146, endPoint x: 102, endPoint y: 149, distance: 72.1
click at [115, 149] on html "Product: Haakpakket Funny Hortensia set is met succes gewijzigd! x Productgegev…" at bounding box center [450, 199] width 671 height 347
click at [228, 120] on input "Haakpakket Funny Hortensia set" at bounding box center [204, 122] width 164 height 16
type input "Haakpakket Funny Hortensia set"
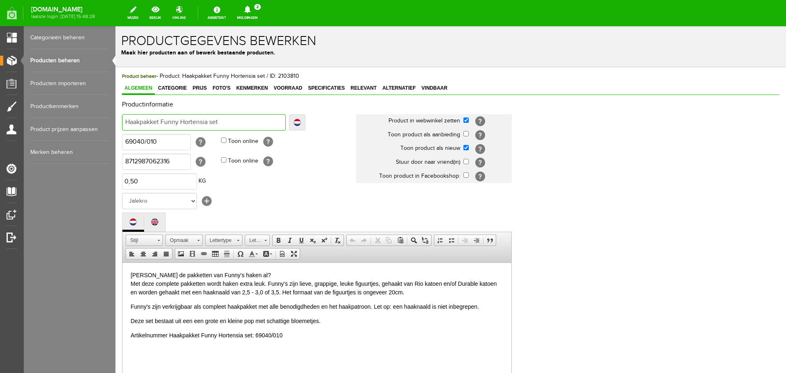
type input "Haakpakket Funny Hortensia set -"
paste input "69040/010"
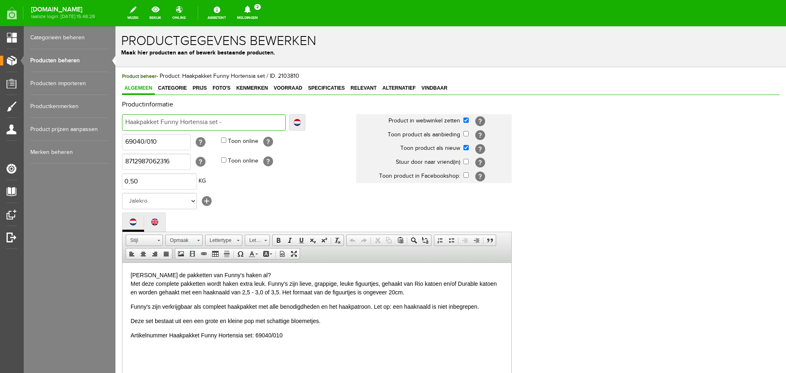
type input "Haakpakket Funny Hortensia set - 69040/010"
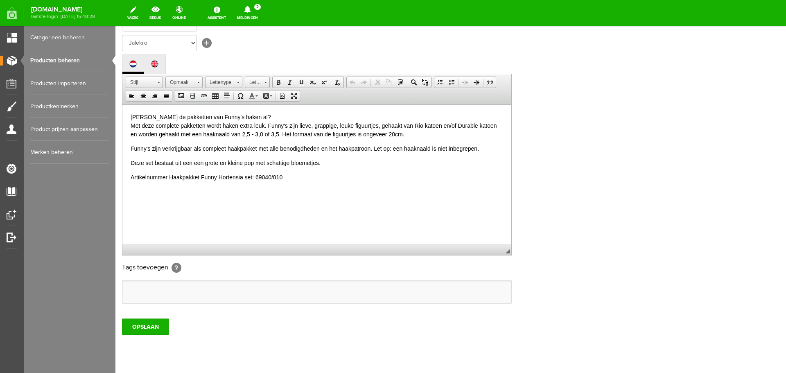
scroll to position [181, 0]
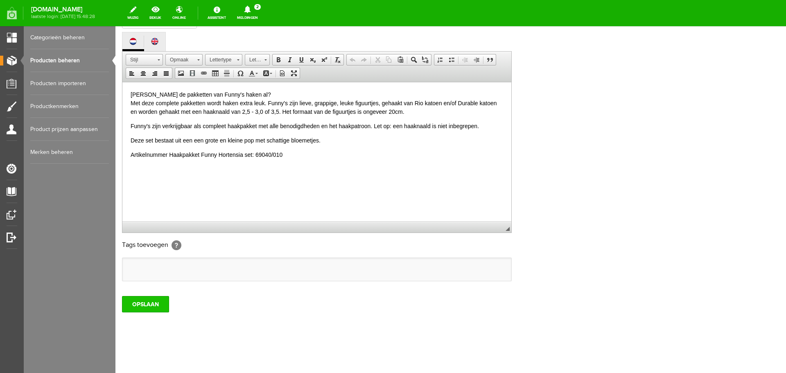
type input "Haakpakket Funny Hortensia set - 69040/010"
click at [159, 305] on input "OPSLAAN" at bounding box center [145, 304] width 47 height 16
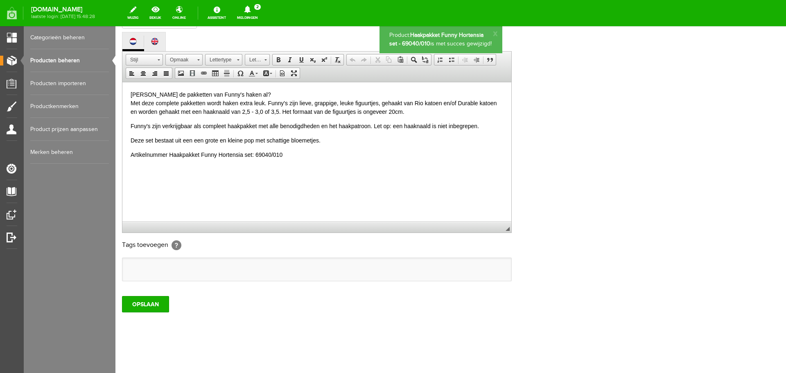
scroll to position [0, 0]
click at [72, 56] on link "Producten beheren" at bounding box center [69, 60] width 79 height 23
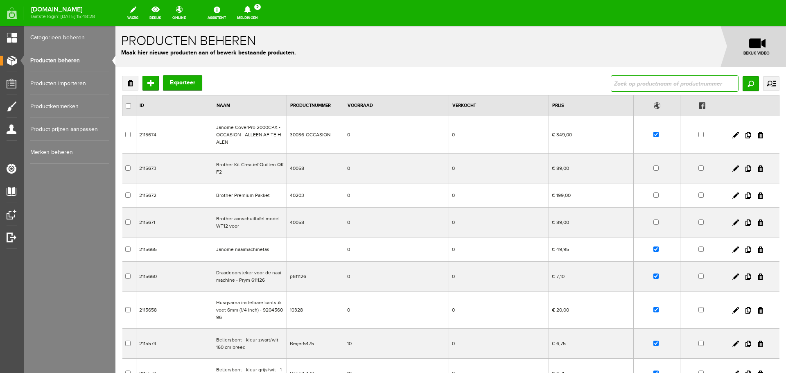
click at [628, 86] on input "text" at bounding box center [675, 83] width 128 height 16
click at [619, 86] on input "text" at bounding box center [675, 83] width 128 height 16
type input "owl molly"
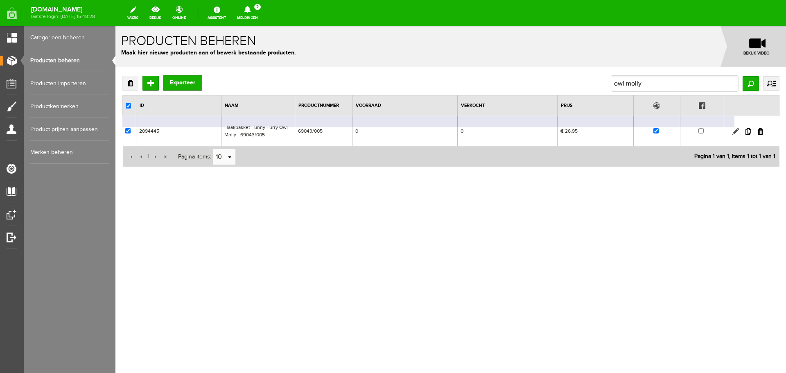
click at [736, 129] on link at bounding box center [735, 131] width 7 height 7
checkbox input "true"
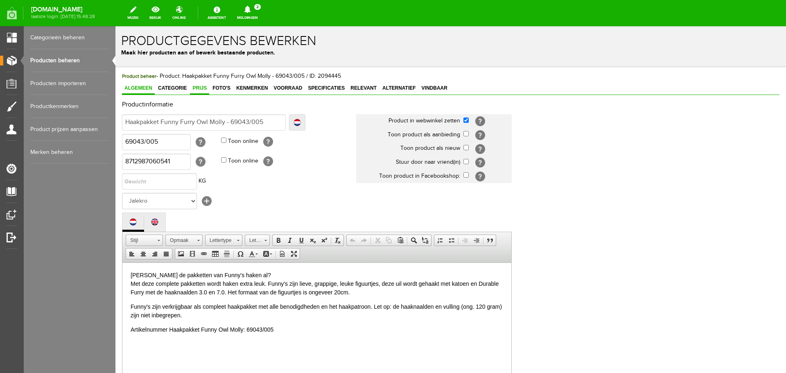
click at [198, 87] on span "Prijs" at bounding box center [199, 88] width 19 height 6
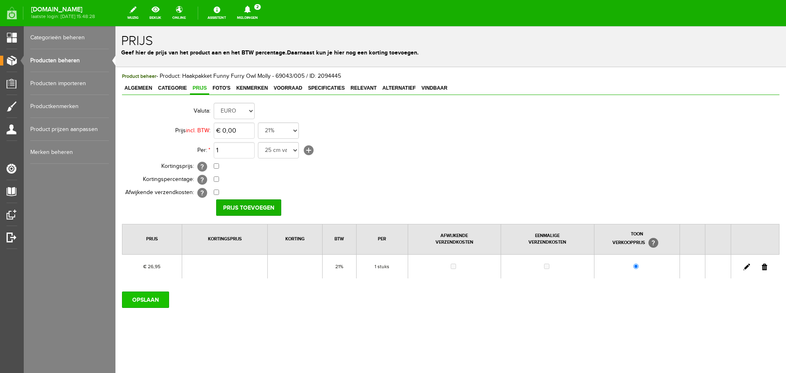
click at [146, 298] on input "OPSLAAN" at bounding box center [145, 299] width 47 height 16
click at [150, 299] on input "OPSLAAN" at bounding box center [145, 299] width 47 height 16
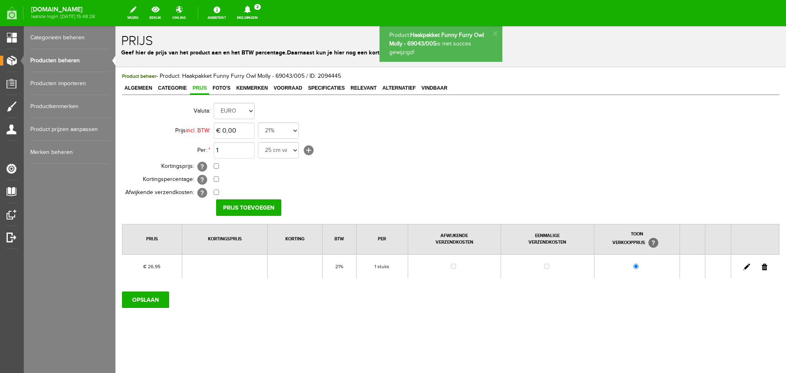
click at [58, 59] on link "Producten beheren" at bounding box center [69, 60] width 79 height 23
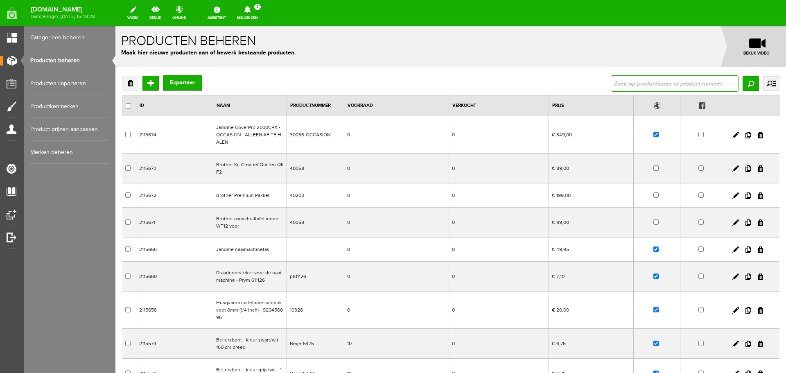
click at [626, 85] on input "text" at bounding box center [675, 83] width 128 height 16
type input "mandala mal"
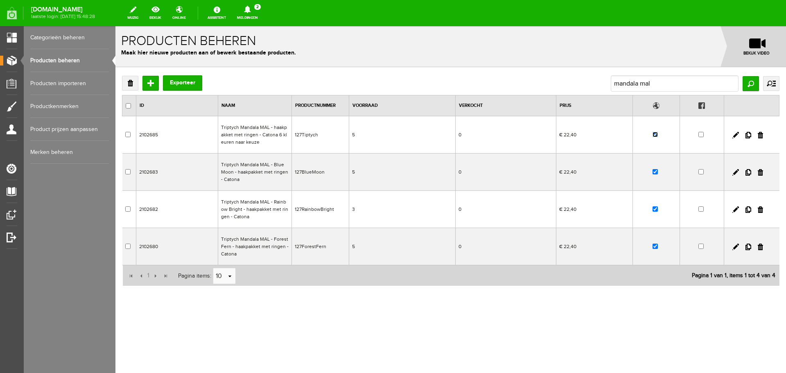
click at [656, 135] on input "checkbox" at bounding box center [655, 134] width 5 height 5
checkbox input "false"
click at [656, 170] on input "checkbox" at bounding box center [655, 171] width 5 height 5
checkbox input "false"
click at [656, 208] on input "checkbox" at bounding box center [655, 208] width 5 height 5
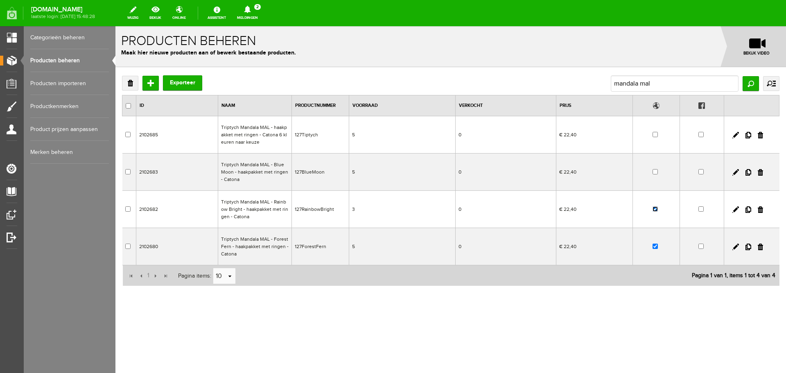
checkbox input "false"
click at [656, 245] on input "checkbox" at bounding box center [655, 246] width 5 height 5
checkbox input "false"
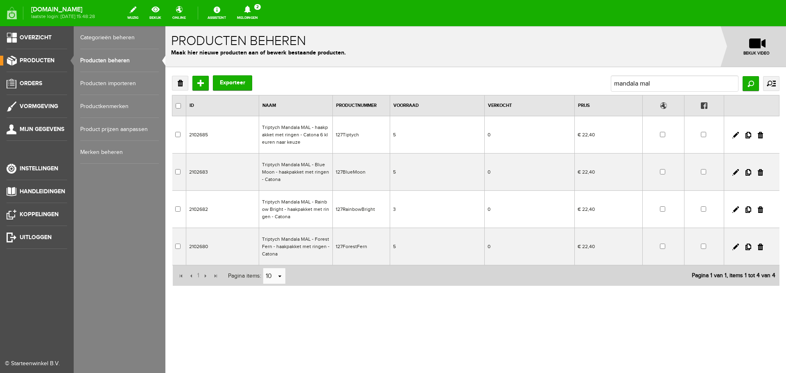
click at [108, 61] on link "Producten beheren" at bounding box center [119, 60] width 79 height 23
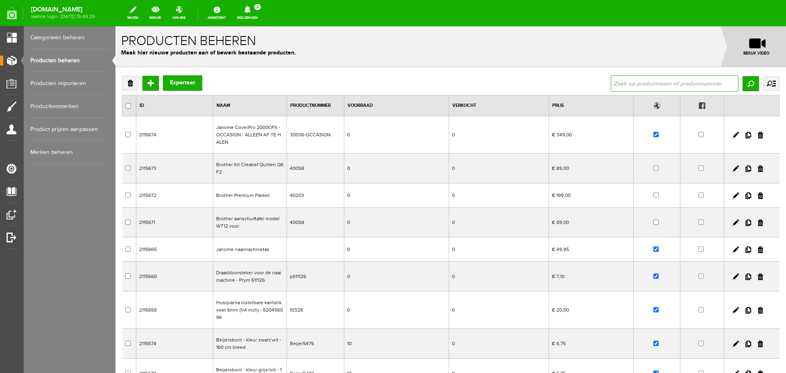
click at [623, 86] on input "text" at bounding box center [675, 83] width 128 height 16
type input "tommy"
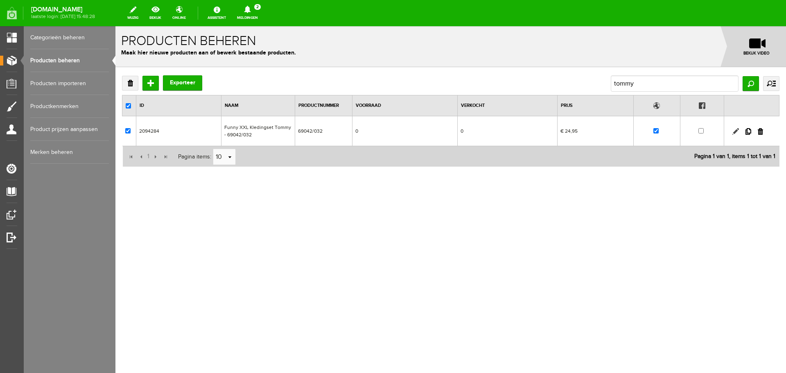
click at [735, 133] on link at bounding box center [735, 131] width 7 height 7
checkbox input "true"
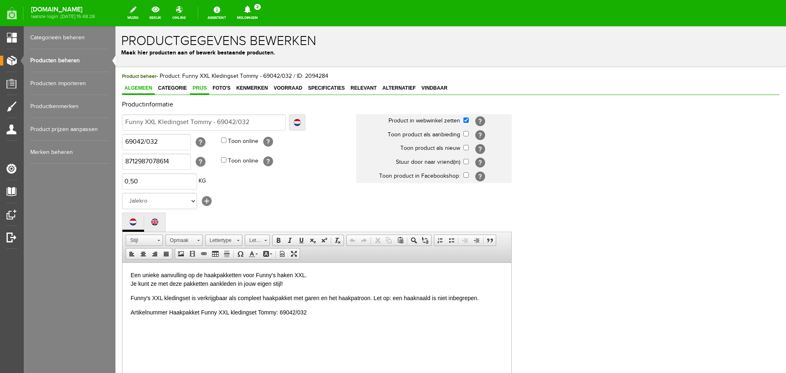
click at [200, 88] on span "Prijs" at bounding box center [199, 88] width 19 height 6
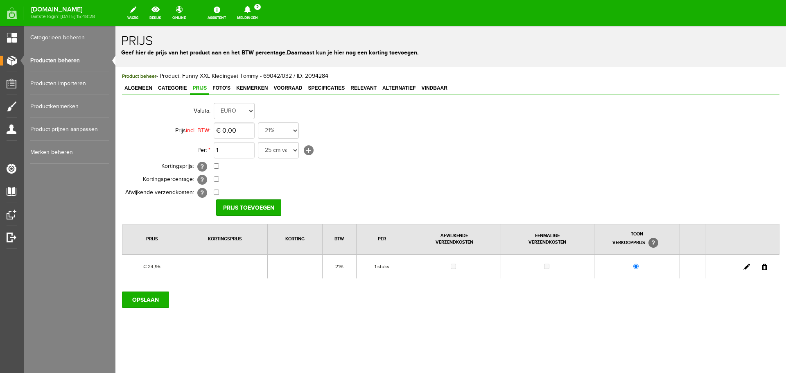
click at [748, 267] on link at bounding box center [746, 267] width 7 height 7
click at [246, 128] on input "24,95" at bounding box center [234, 130] width 41 height 16
type input "€ 28,95"
click at [229, 208] on input "[PERSON_NAME]" at bounding box center [245, 207] width 59 height 16
click at [155, 295] on input "OPSLAAN" at bounding box center [145, 299] width 47 height 16
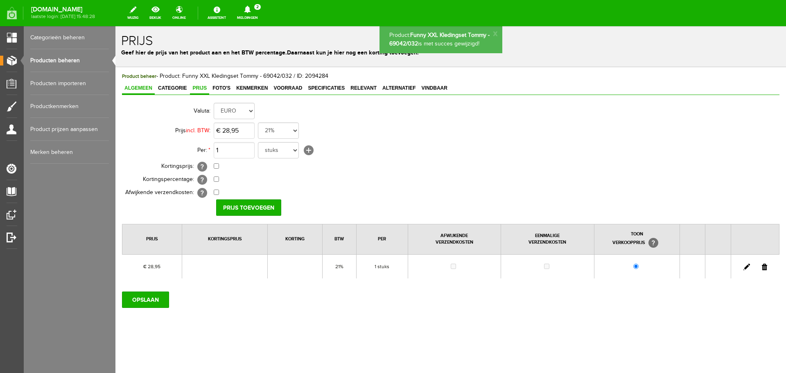
click at [137, 85] on span "Algemeen" at bounding box center [138, 88] width 33 height 6
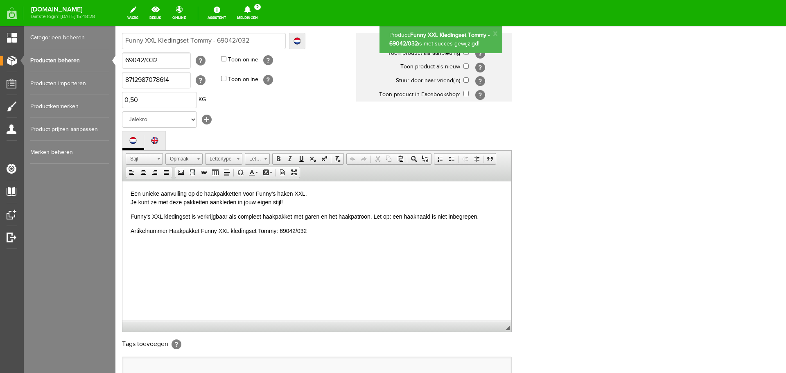
scroll to position [181, 0]
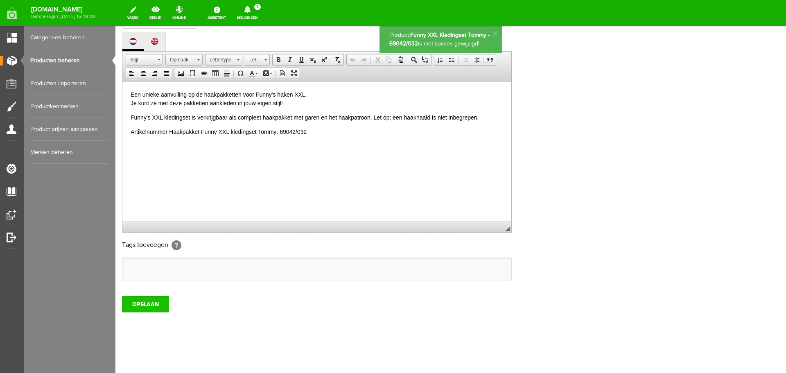
click at [152, 300] on input "OPSLAAN" at bounding box center [145, 304] width 47 height 16
click at [69, 58] on link "Producten beheren" at bounding box center [69, 60] width 79 height 23
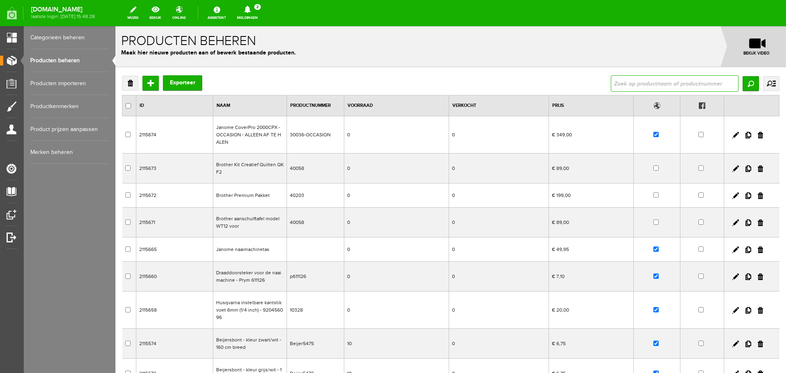
click at [630, 85] on input "text" at bounding box center [675, 83] width 128 height 16
type input "max"
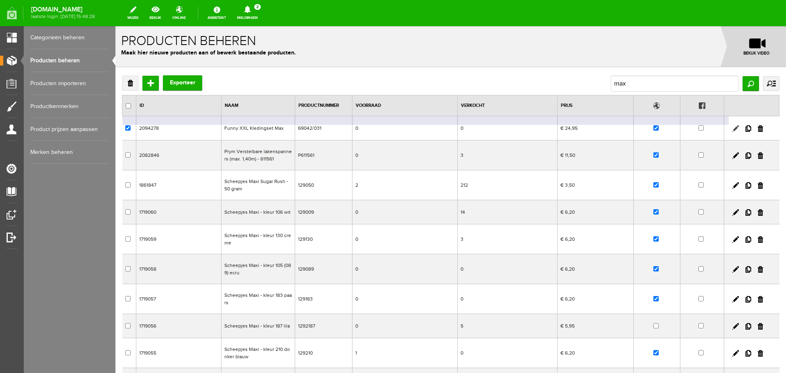
click at [732, 127] on link at bounding box center [735, 128] width 7 height 7
checkbox input "true"
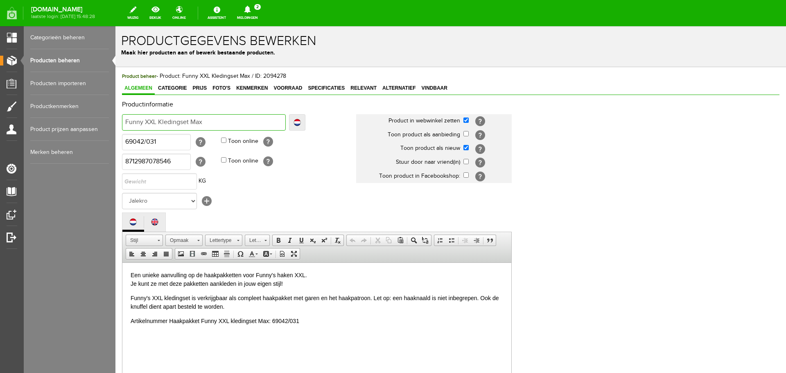
click at [215, 125] on input "Funny XXL Kledingset Max" at bounding box center [204, 122] width 164 height 16
type input "Funny XXL Kledingset Max"
type input "Funny XXL Kledingset Max -"
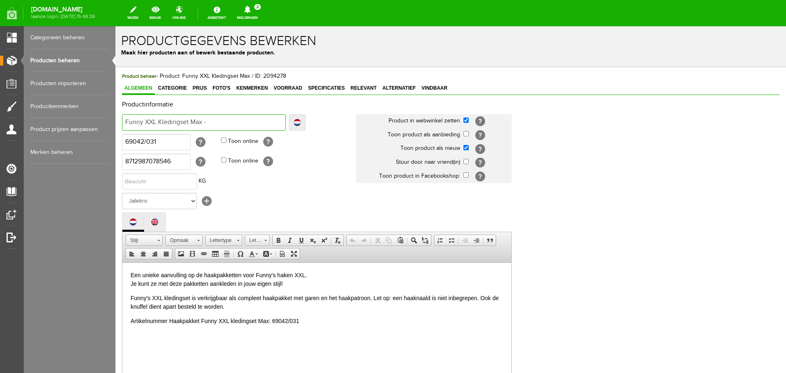
type input "Funny XXL Kledingset Max -"
type input "Funny XXL Kledingset Max - 6"
type input "Funny XXL Kledingset Max - 69"
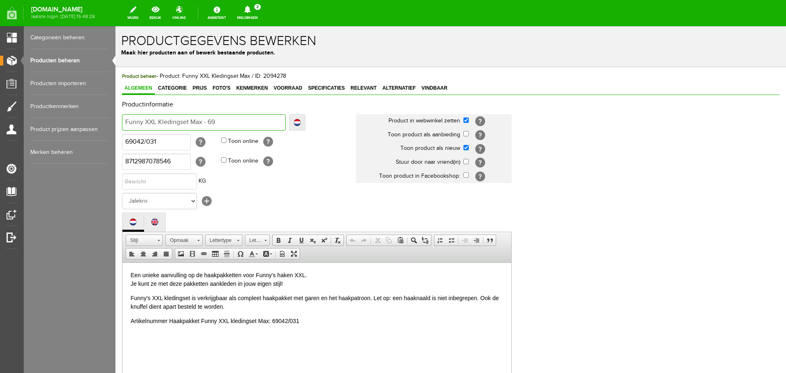
type input "Funny XXL Kledingset Max - 69"
type input "Funny XXL Kledingset Max - 690"
type input "Funny XXL Kledingset Max - 6904"
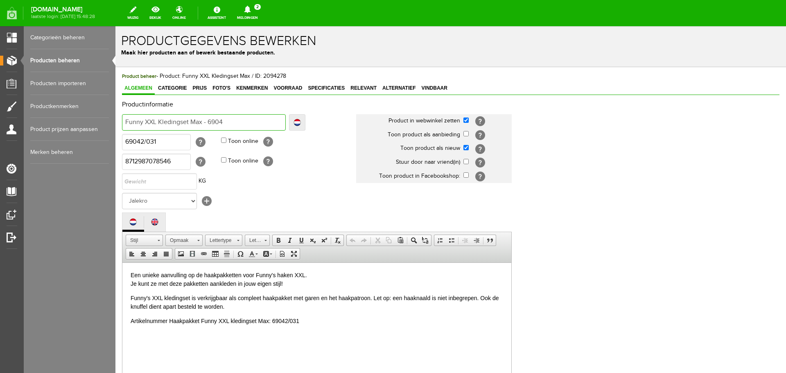
type input "Funny XXL Kledingset Max - 69042"
type input "Funny XXL Kledingset Max - 69042/"
type input "Funny XXL Kledingset Max - 69042/0"
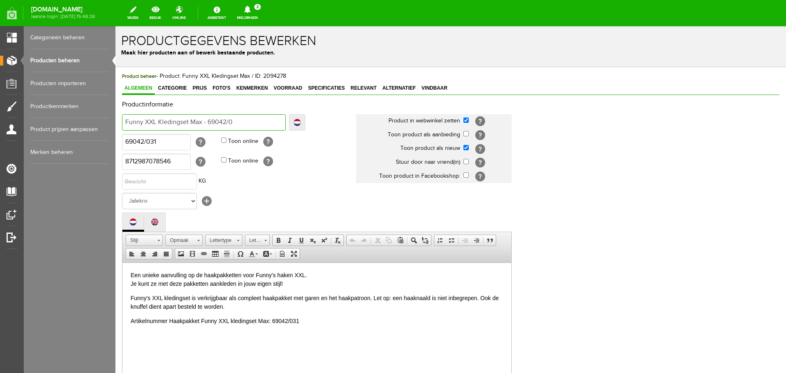
type input "Funny XXL Kledingset Max - 69042/0"
type input "Funny XXL Kledingset Max - 69042/03"
type input "Funny XXL Kledingset Max - 69042/031"
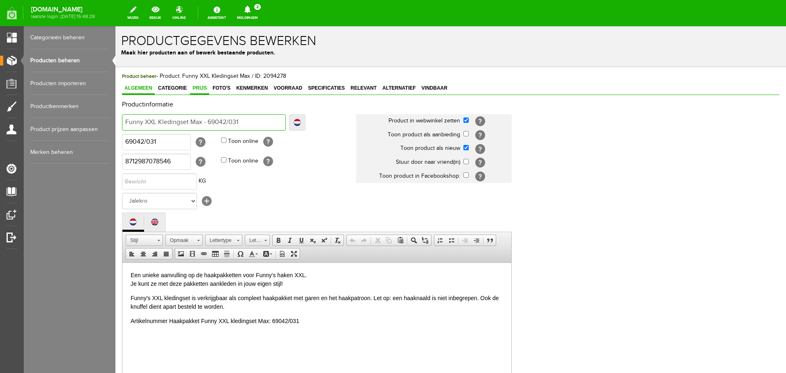
type input "Funny XXL Kledingset Max - 69042/031"
click at [194, 86] on span "Prijs" at bounding box center [199, 88] width 19 height 6
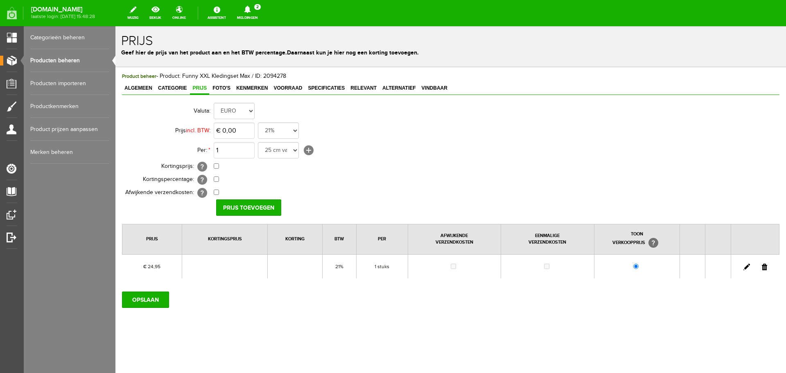
click at [747, 268] on link at bounding box center [746, 267] width 7 height 7
click at [243, 133] on input "24,95" at bounding box center [234, 130] width 41 height 16
type input "€ 28,95"
click at [234, 206] on input "[PERSON_NAME]" at bounding box center [245, 207] width 59 height 16
click at [148, 300] on input "OPSLAAN" at bounding box center [145, 299] width 47 height 16
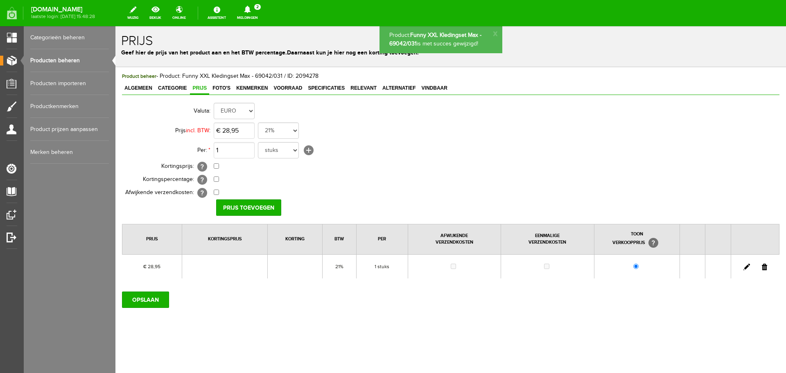
click at [59, 59] on link "Producten beheren" at bounding box center [69, 60] width 79 height 23
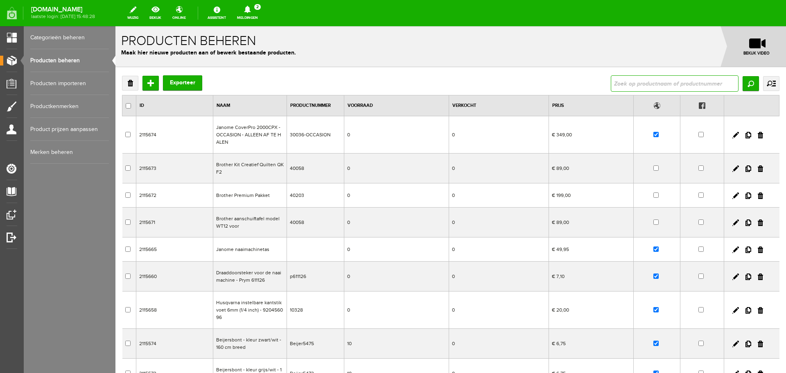
click at [624, 81] on input "text" at bounding box center [675, 83] width 128 height 16
type input "fleury"
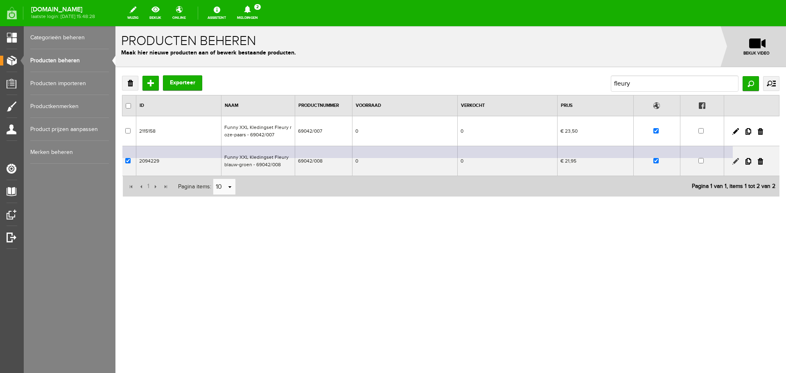
click at [735, 160] on link at bounding box center [735, 161] width 7 height 7
checkbox input "true"
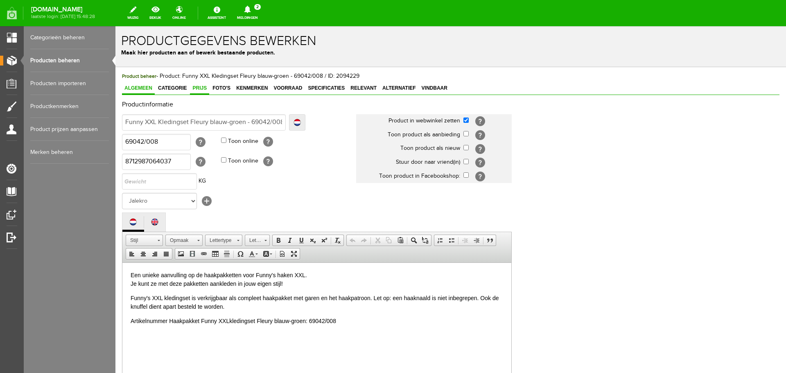
drag, startPoint x: 194, startPoint y: 87, endPoint x: 202, endPoint y: 90, distance: 8.9
click at [194, 87] on span "Prijs" at bounding box center [199, 88] width 19 height 6
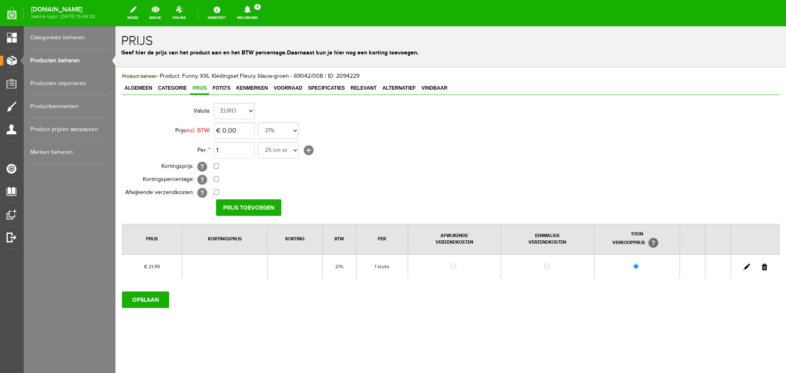
click at [747, 266] on link at bounding box center [746, 267] width 7 height 7
click at [244, 131] on input "21,95" at bounding box center [234, 130] width 41 height 16
type input "€ 23,50"
click at [260, 207] on input "[PERSON_NAME]" at bounding box center [245, 207] width 59 height 16
click at [149, 295] on input "OPSLAAN" at bounding box center [145, 299] width 47 height 16
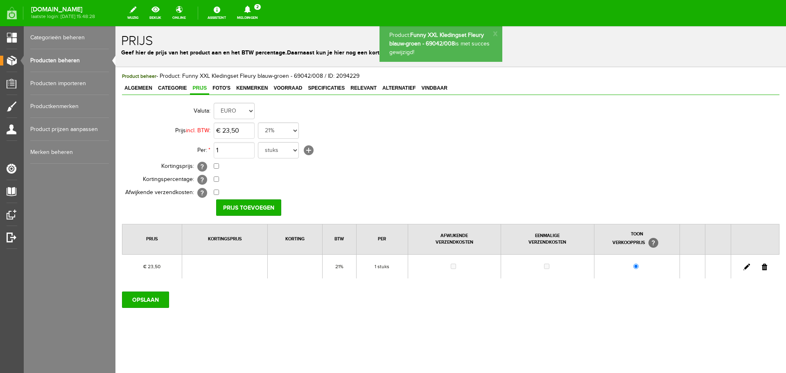
click at [54, 59] on link "Producten beheren" at bounding box center [69, 60] width 79 height 23
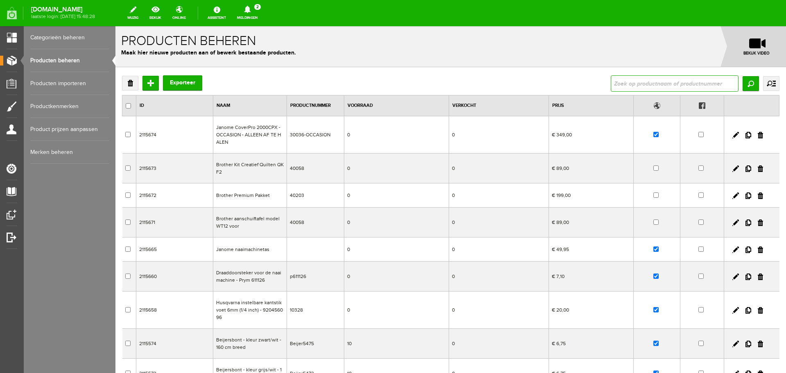
click at [668, 82] on input "text" at bounding box center [675, 83] width 128 height 16
type input "Haakpakket Funny XXL Bear Basic - linn"
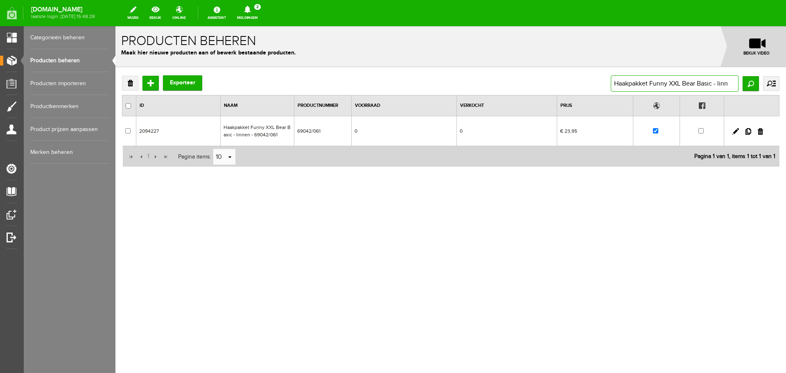
drag, startPoint x: 614, startPoint y: 82, endPoint x: 741, endPoint y: 84, distance: 127.3
click at [741, 84] on div "Haakpakket Funny XXL Bear Basic - linn Zoeken uitgebreid zoeken Categorie Cadea…" at bounding box center [695, 83] width 169 height 16
paste input "unny Basic - gr"
type input "Haakpakket Funny XXL Bunny Basic - gr"
click at [750, 78] on input "Zoeken" at bounding box center [751, 83] width 16 height 15
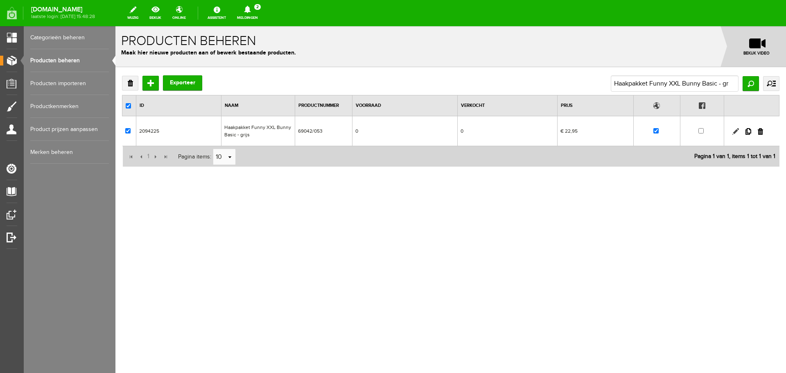
click at [736, 129] on link at bounding box center [735, 131] width 7 height 7
checkbox input "true"
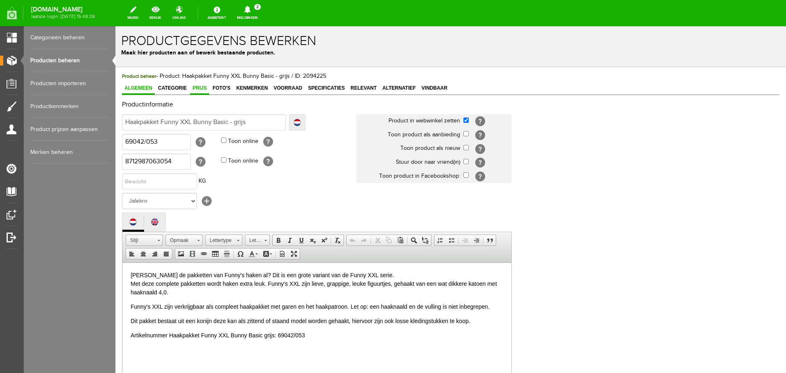
click at [200, 89] on span "Prijs" at bounding box center [199, 88] width 19 height 6
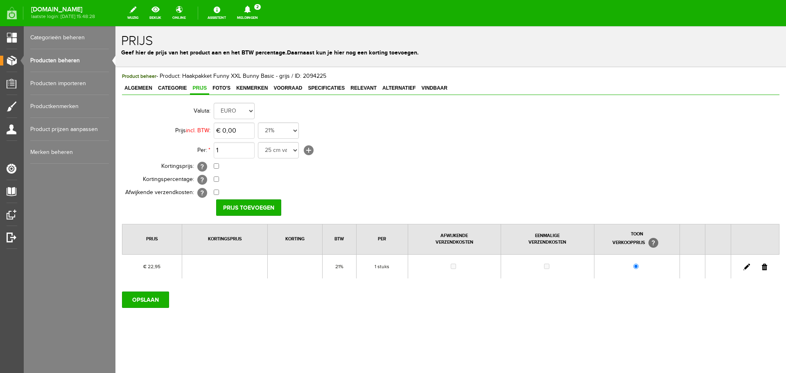
click at [746, 268] on link at bounding box center [746, 267] width 7 height 7
click at [242, 129] on input "22,95" at bounding box center [234, 130] width 41 height 16
type input "€ 23,95"
click at [251, 203] on input "[PERSON_NAME]" at bounding box center [245, 207] width 59 height 16
click at [132, 303] on input "OPSLAAN" at bounding box center [145, 299] width 47 height 16
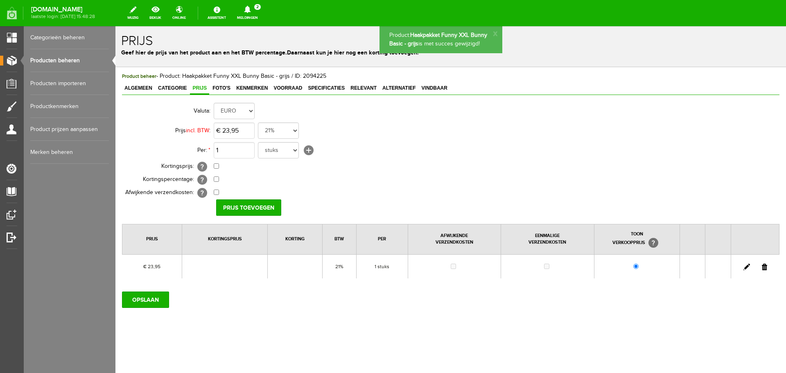
click at [66, 57] on link "Producten beheren" at bounding box center [69, 60] width 79 height 23
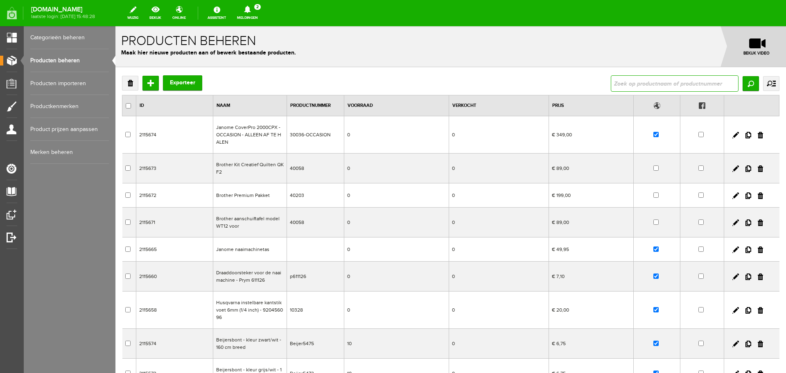
click at [628, 86] on input "text" at bounding box center [675, 83] width 128 height 16
paste input "Haakpakket Funny XXL Bunny Basic - ivoo"
type input "Haakpakket Funny XXL Bunny Basic - ivoo"
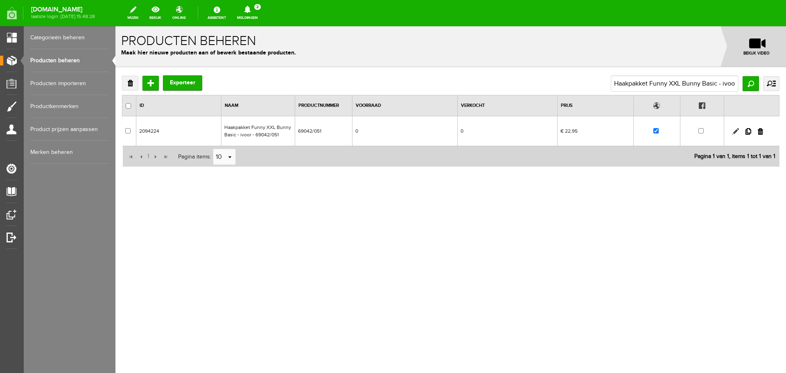
click at [739, 130] on link at bounding box center [735, 131] width 7 height 7
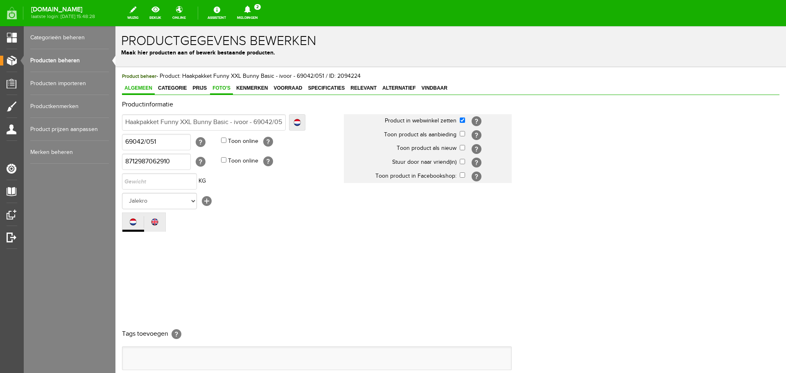
scroll to position [0, 0]
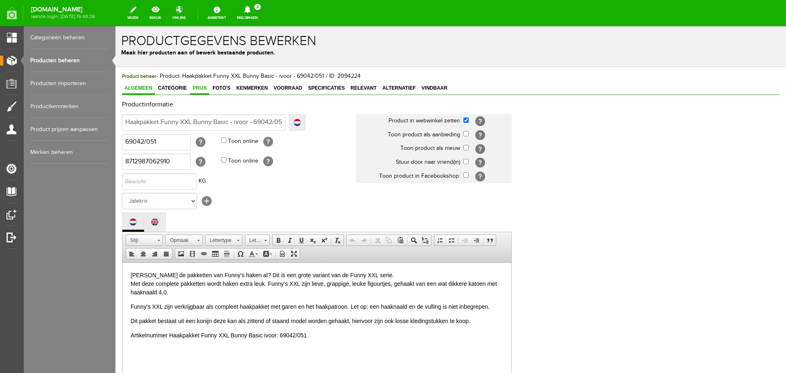
click at [201, 87] on span "Prijs" at bounding box center [199, 88] width 19 height 6
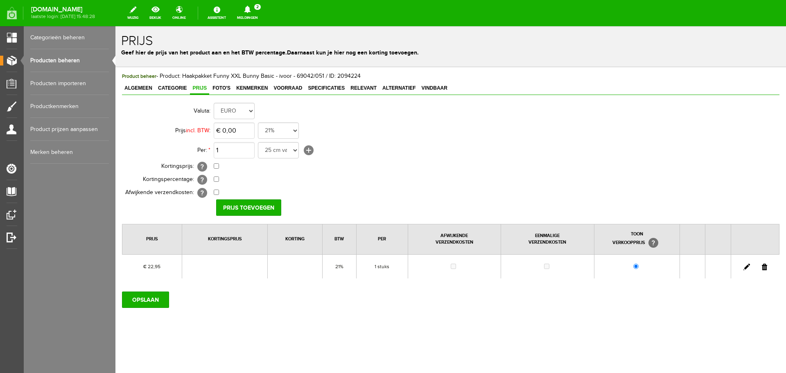
click at [745, 267] on link at bounding box center [746, 267] width 7 height 7
click at [237, 130] on input "22,95" at bounding box center [234, 130] width 41 height 16
type input "€ 23,95"
click at [249, 205] on input "[PERSON_NAME]" at bounding box center [245, 207] width 59 height 16
click at [147, 301] on input "OPSLAAN" at bounding box center [145, 299] width 47 height 16
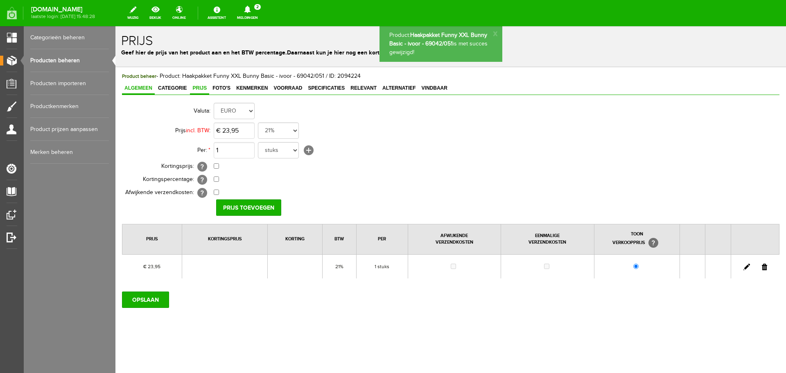
click at [134, 88] on span "Algemeen" at bounding box center [138, 88] width 33 height 6
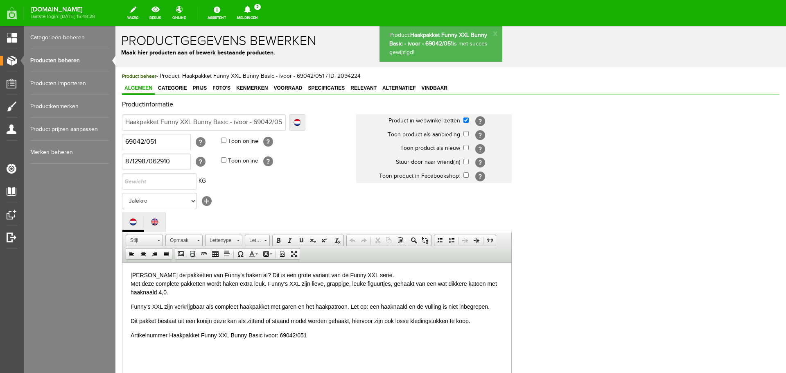
click at [54, 59] on link "Producten beheren" at bounding box center [69, 60] width 79 height 23
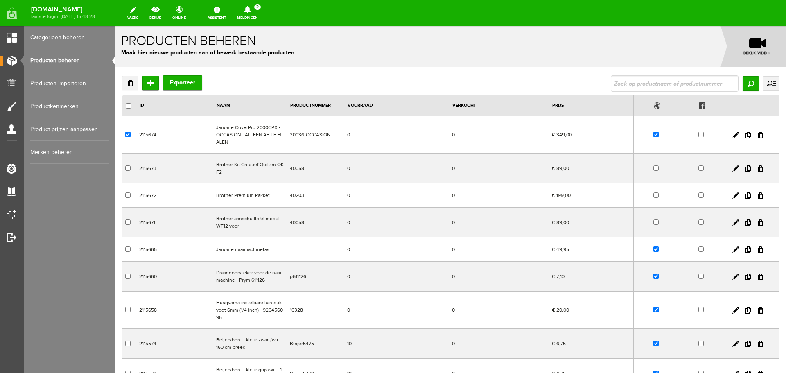
click at [618, 136] on td "€ 349,00" at bounding box center [591, 134] width 85 height 37
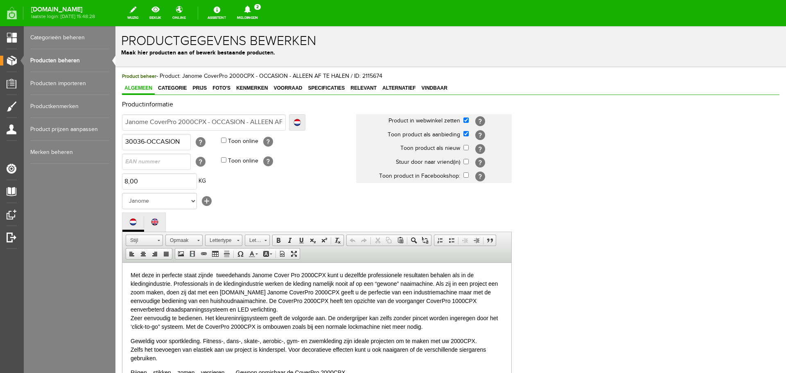
click at [57, 59] on link "Producten beheren" at bounding box center [69, 60] width 79 height 23
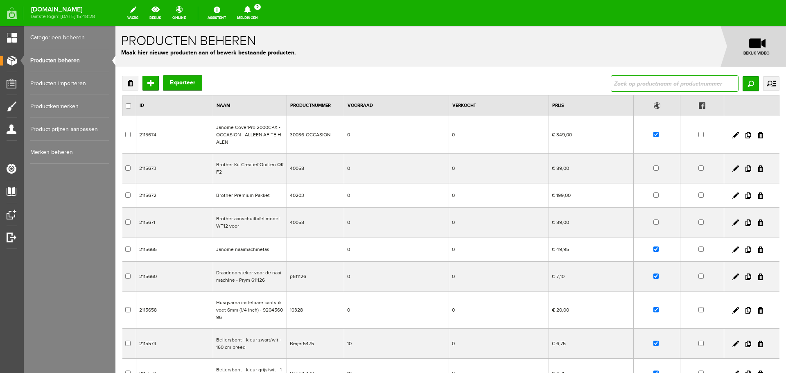
click at [630, 86] on input "text" at bounding box center [675, 83] width 128 height 16
paste input "Haakpakket Funny XXL Bunny Basic - ivoo"
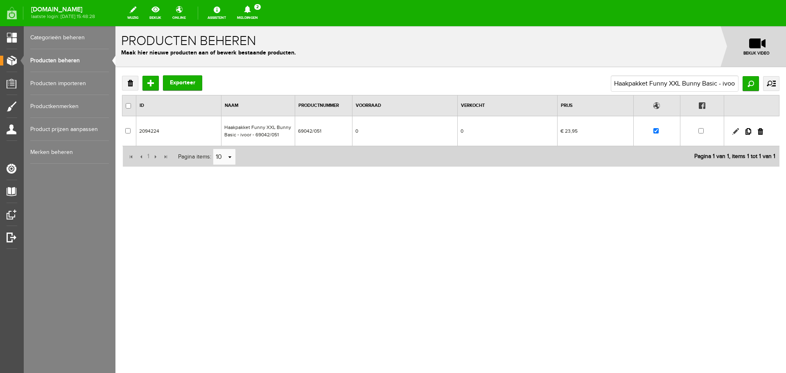
click at [737, 131] on link at bounding box center [735, 131] width 7 height 7
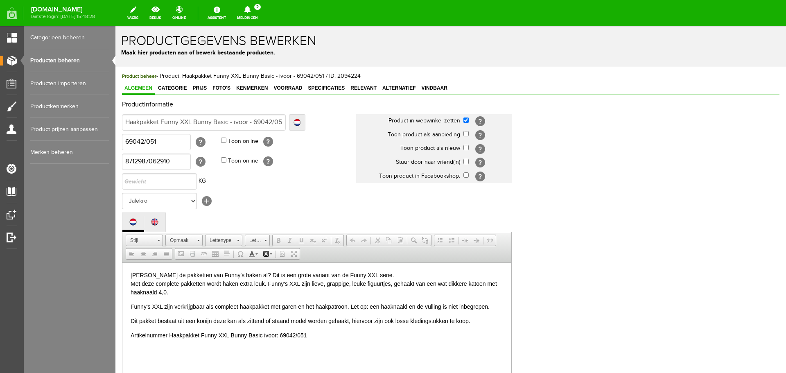
scroll to position [0, 0]
click at [200, 89] on span "Prijs" at bounding box center [199, 88] width 19 height 6
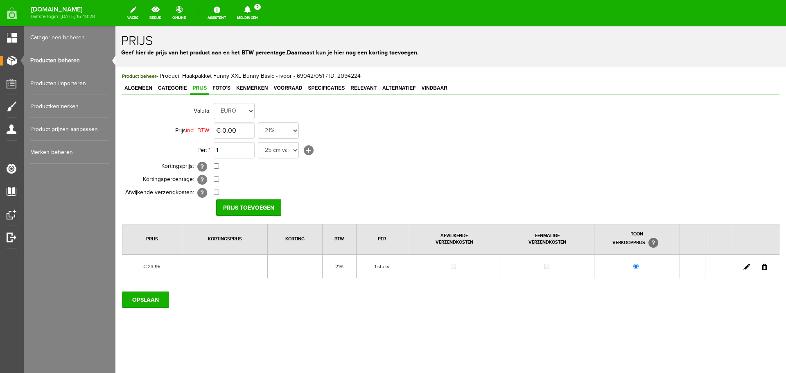
click at [65, 58] on link "Producten beheren" at bounding box center [69, 60] width 79 height 23
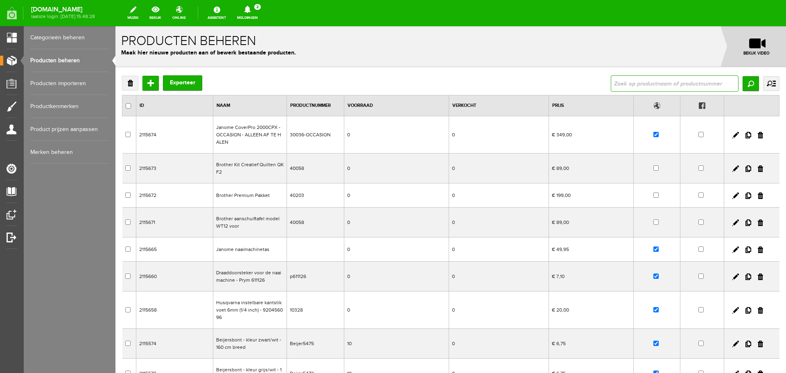
click at [645, 83] on input "text" at bounding box center [675, 83] width 128 height 16
type input "anna"
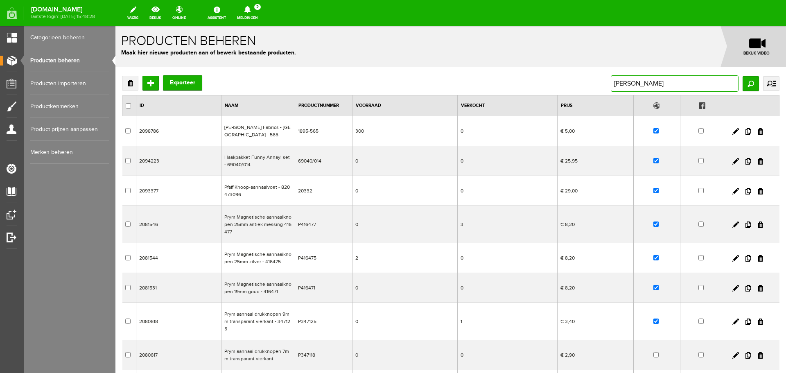
click at [624, 83] on input "anna" at bounding box center [675, 83] width 128 height 16
type input "annay"
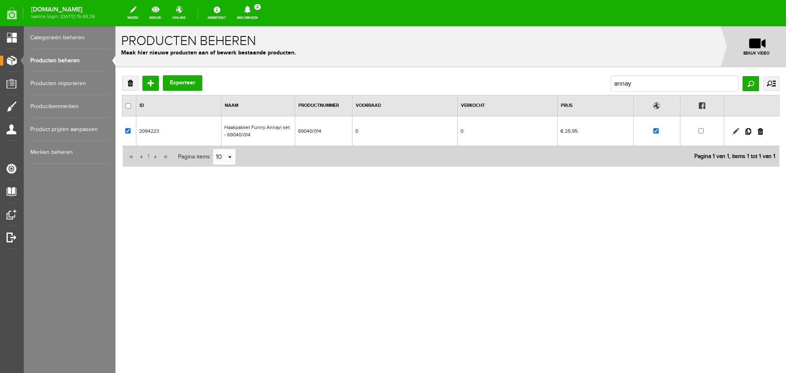
click at [736, 129] on link at bounding box center [735, 131] width 7 height 7
checkbox input "true"
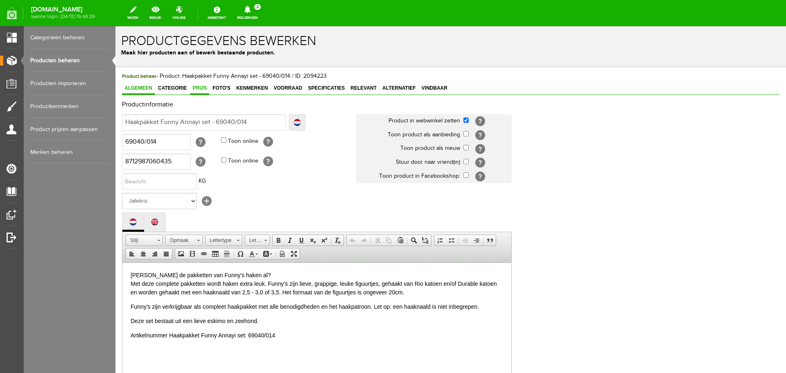
click at [194, 88] on span "Prijs" at bounding box center [199, 88] width 19 height 6
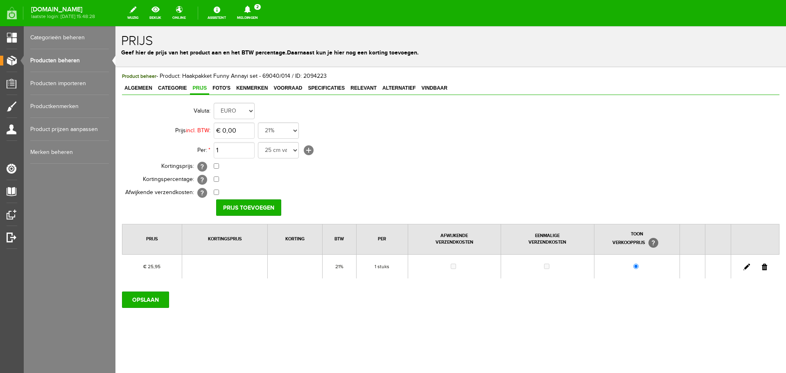
click at [749, 267] on link at bounding box center [746, 267] width 7 height 7
click at [249, 132] on input "25,95" at bounding box center [234, 130] width 41 height 16
type input "€ 26,95"
click at [253, 203] on input "[PERSON_NAME]" at bounding box center [245, 207] width 59 height 16
click at [156, 301] on input "OPSLAAN" at bounding box center [145, 299] width 47 height 16
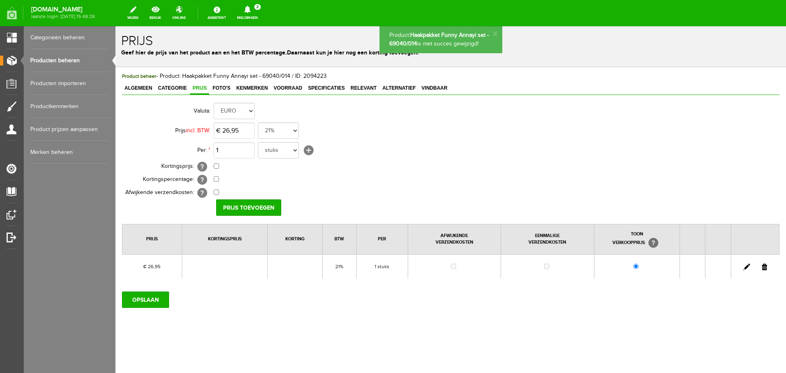
click at [68, 60] on link "Producten beheren" at bounding box center [69, 60] width 79 height 23
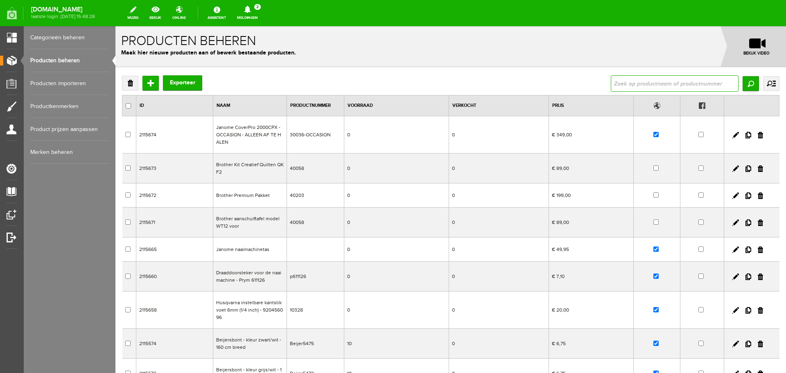
click at [623, 84] on input "text" at bounding box center [675, 83] width 128 height 16
click at [614, 83] on input "text" at bounding box center [675, 83] width 128 height 16
paste input "Haakpakket Funny Mandala Flower Classic 25 c"
type input "Haakpakket Funny Mandala Flower Classic 25 c"
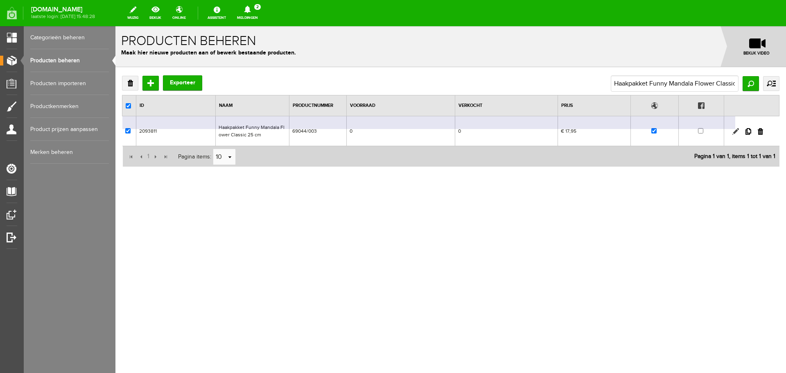
click at [737, 131] on link at bounding box center [735, 131] width 7 height 7
checkbox input "true"
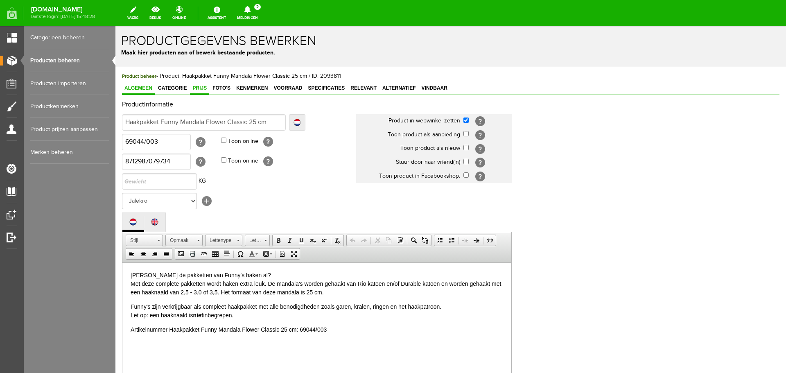
click at [193, 86] on span "Prijs" at bounding box center [199, 88] width 19 height 6
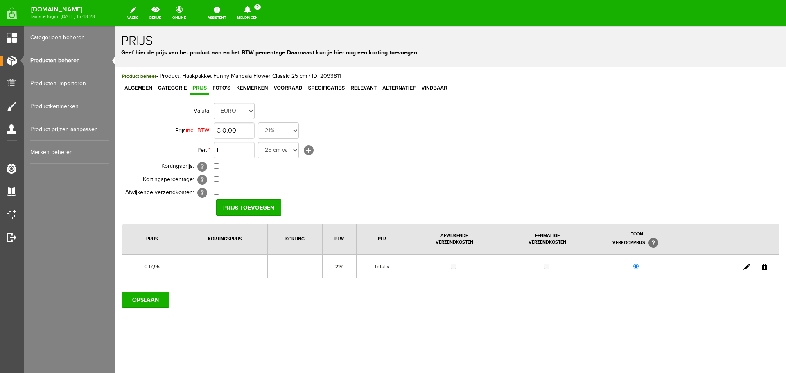
click at [745, 266] on link at bounding box center [746, 267] width 7 height 7
click at [239, 131] on input "17,95" at bounding box center [234, 130] width 41 height 16
type input "€ 19,95"
click at [245, 208] on input "[PERSON_NAME]" at bounding box center [245, 207] width 59 height 16
click at [136, 298] on input "OPSLAAN" at bounding box center [145, 299] width 47 height 16
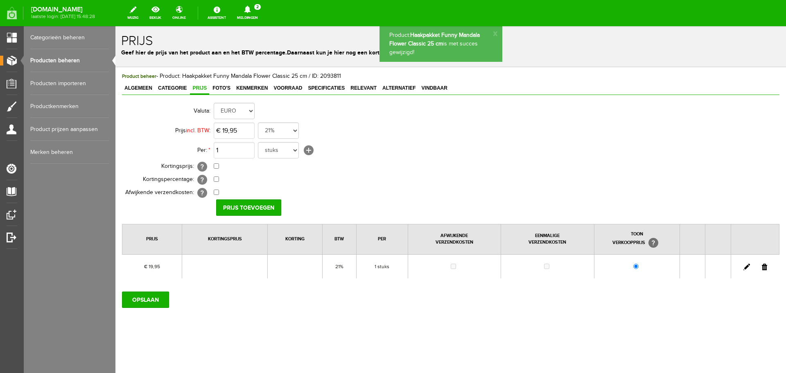
click at [72, 61] on link "Producten beheren" at bounding box center [69, 60] width 79 height 23
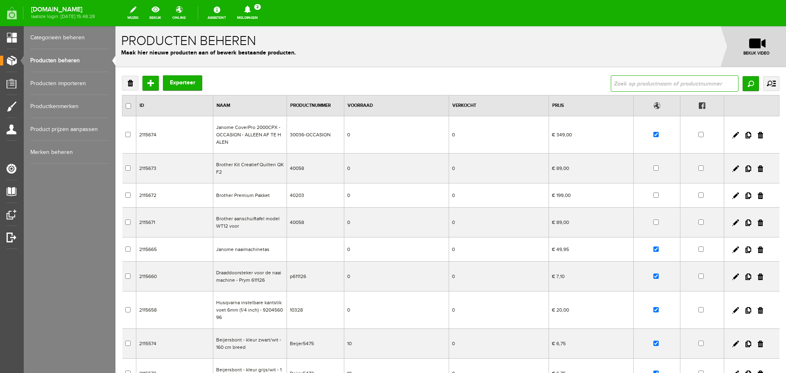
click at [630, 84] on input "text" at bounding box center [675, 83] width 128 height 16
click at [674, 82] on input "Haakpakket Funny Mandala Flower Classic 25 c" at bounding box center [675, 83] width 128 height 16
type input "Haakpakket Funny Mandala Sun Flower Classic 25 c"
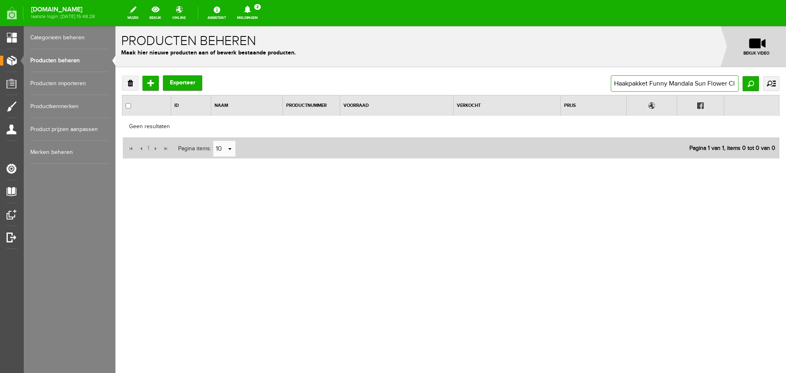
scroll to position [0, 29]
drag, startPoint x: 731, startPoint y: 84, endPoint x: 776, endPoint y: 83, distance: 45.5
click at [776, 83] on div "Haakpakket Funny Mandala Sun Flower Classic 25 c Zoeken uitgebreid zoeken Categ…" at bounding box center [695, 83] width 169 height 16
type input "Haakpakket Funny Mandala Sun Flower"
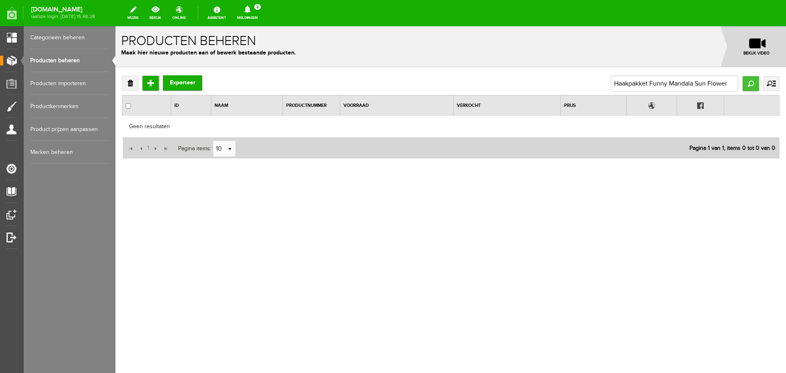
click at [755, 80] on input "Zoeken" at bounding box center [751, 83] width 16 height 15
drag, startPoint x: 617, startPoint y: 84, endPoint x: 722, endPoint y: 82, distance: 105.2
click at [722, 82] on input "Haakpakket Funny Mandala Sun Flower" at bounding box center [675, 83] width 128 height 16
type input "HSun floerer"
drag, startPoint x: 659, startPoint y: 83, endPoint x: 599, endPoint y: 84, distance: 60.2
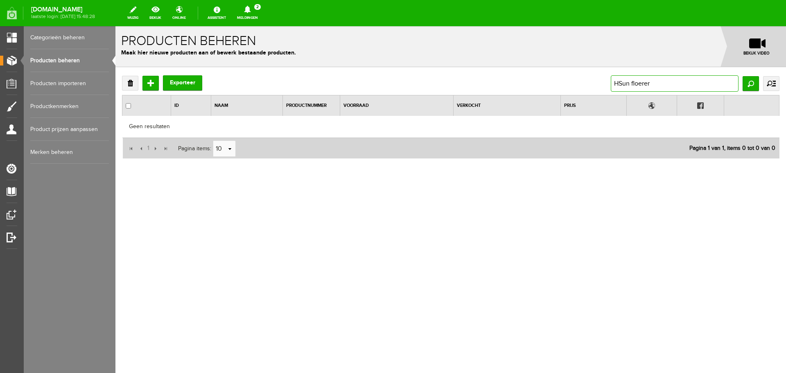
click at [599, 84] on div "Verwijderen Toevoegen Exporteer HSun floerer Zoeken uitgebreid zoeken Categorie…" at bounding box center [450, 83] width 657 height 16
type input "Sun flower"
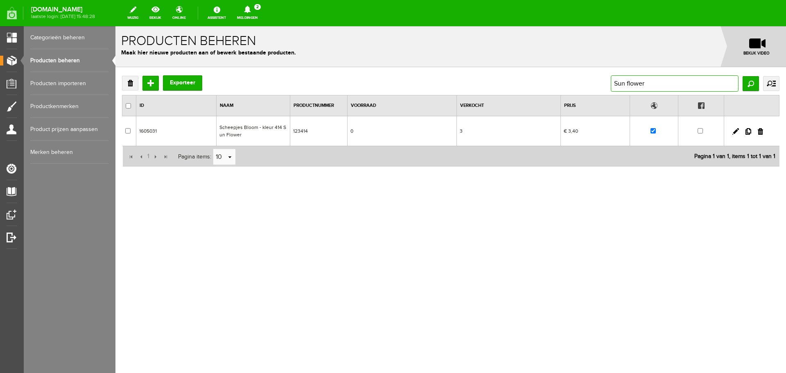
drag, startPoint x: 652, startPoint y: 84, endPoint x: 599, endPoint y: 88, distance: 53.4
click at [599, 88] on div "Verwijderen Toevoegen Exporteer Sun flower Zoeken uitgebreid zoeken Categorie C…" at bounding box center [450, 83] width 657 height 16
paste input "Haakpakket Funny Mandala Sunflower 25 c"
type input "Haakpakket Funny Mandala Sunflower 25 c"
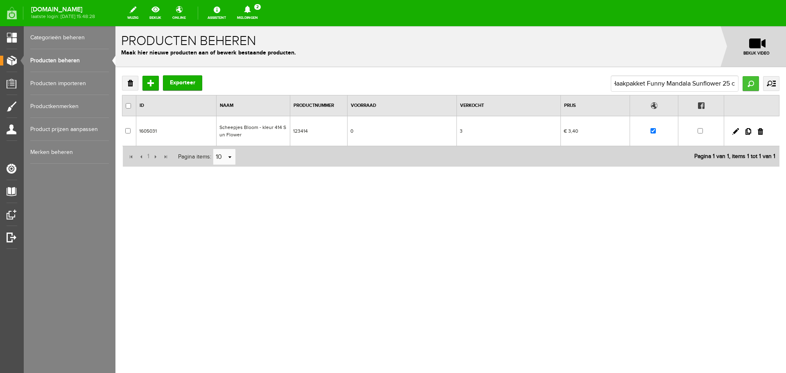
click at [747, 84] on input "Zoeken" at bounding box center [751, 83] width 16 height 15
click at [736, 130] on link at bounding box center [735, 131] width 7 height 7
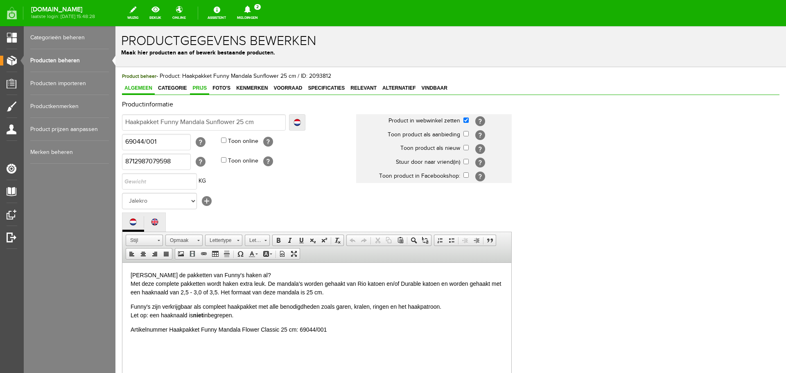
click at [203, 87] on span "Prijs" at bounding box center [199, 88] width 19 height 6
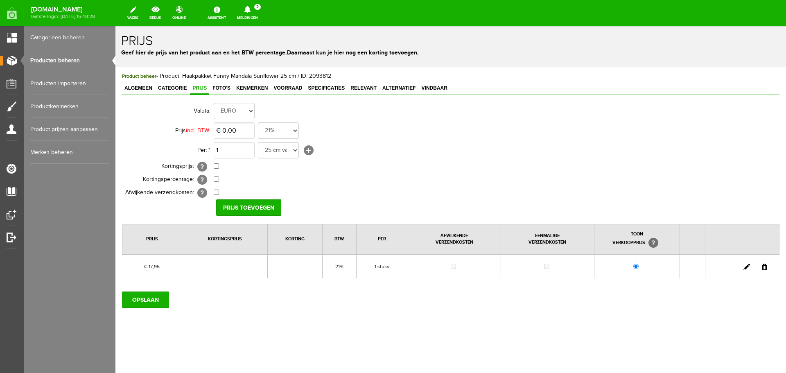
click at [747, 266] on link at bounding box center [746, 267] width 7 height 7
click at [242, 127] on input "17,95" at bounding box center [234, 130] width 41 height 16
type input "€ 19,95"
click at [230, 206] on input "[PERSON_NAME]" at bounding box center [245, 207] width 59 height 16
click at [152, 298] on input "OPSLAAN" at bounding box center [145, 299] width 47 height 16
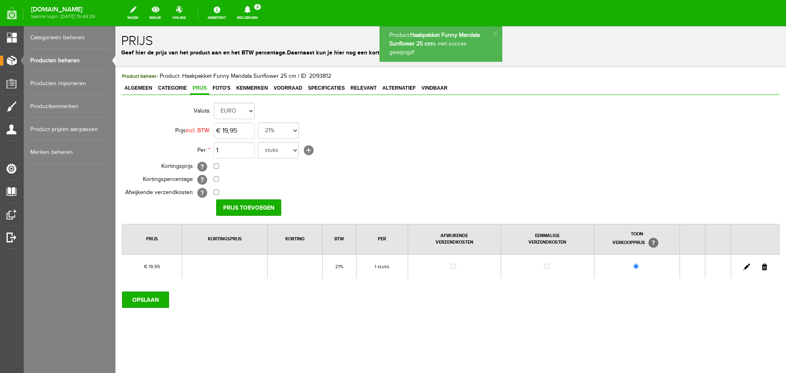
click at [60, 61] on link "Producten beheren" at bounding box center [69, 60] width 79 height 23
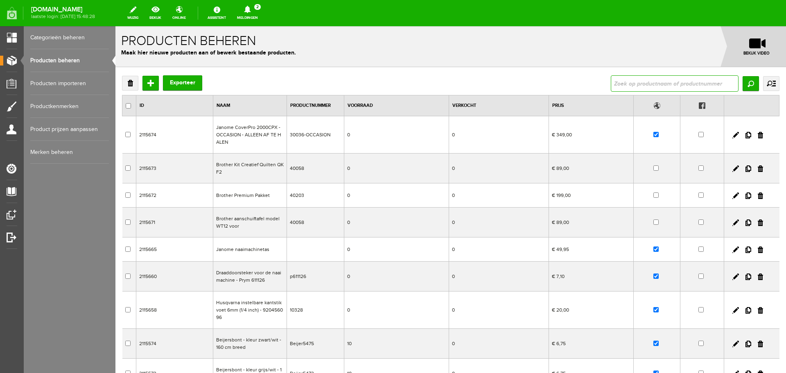
click at [637, 80] on input "text" at bounding box center [675, 83] width 128 height 16
type input "Haakpakket Funny Mandala Flower Classi"
click at [743, 84] on input "Zoeken" at bounding box center [751, 83] width 16 height 15
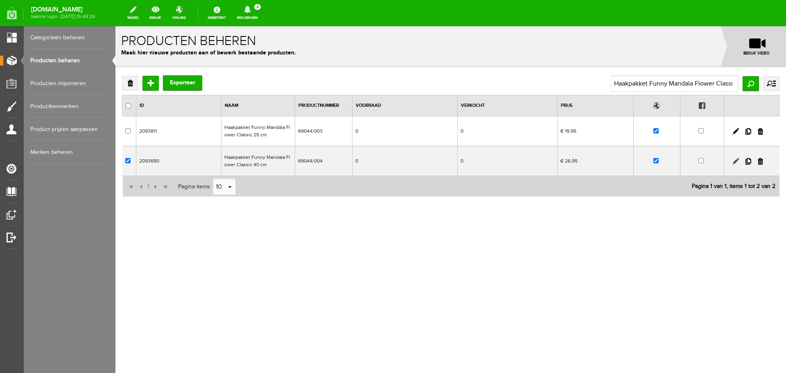
click at [736, 159] on link at bounding box center [735, 161] width 7 height 7
checkbox input "true"
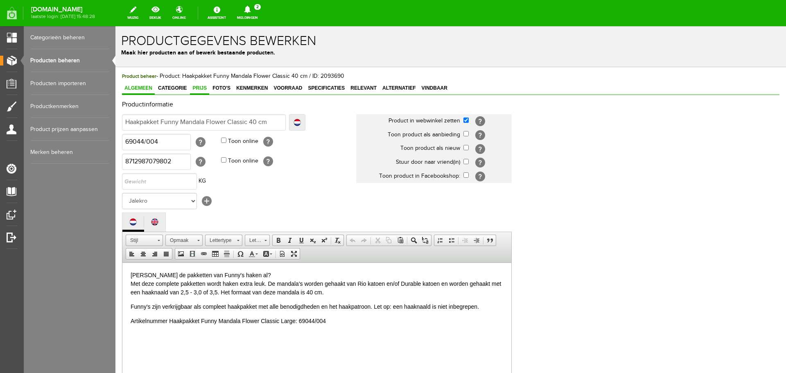
click at [203, 87] on span "Prijs" at bounding box center [199, 88] width 19 height 6
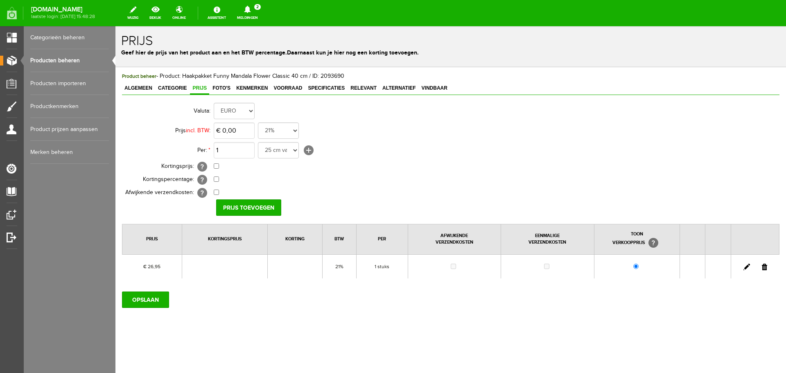
click at [746, 265] on link at bounding box center [746, 267] width 7 height 7
click at [249, 130] on input "26,95" at bounding box center [234, 130] width 41 height 16
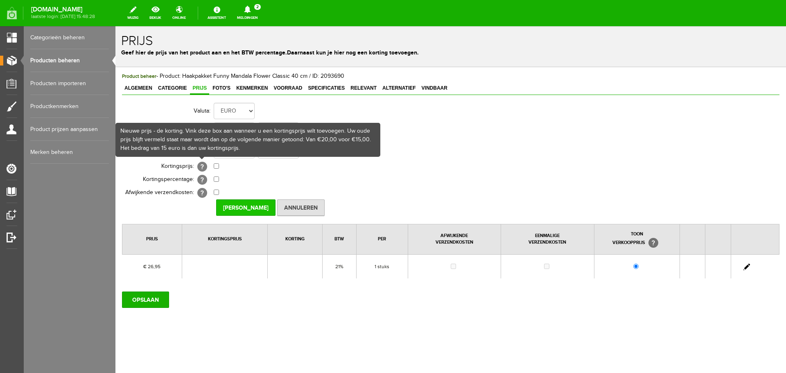
type input "€ 29,95"
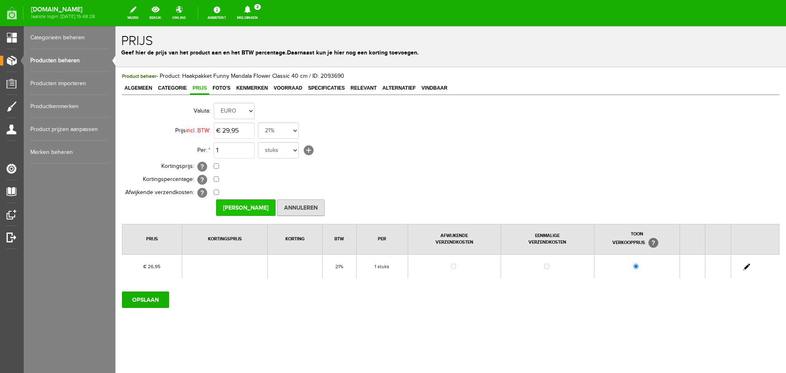
click at [242, 205] on input "[PERSON_NAME]" at bounding box center [245, 207] width 59 height 16
click at [143, 300] on input "OPSLAAN" at bounding box center [145, 299] width 47 height 16
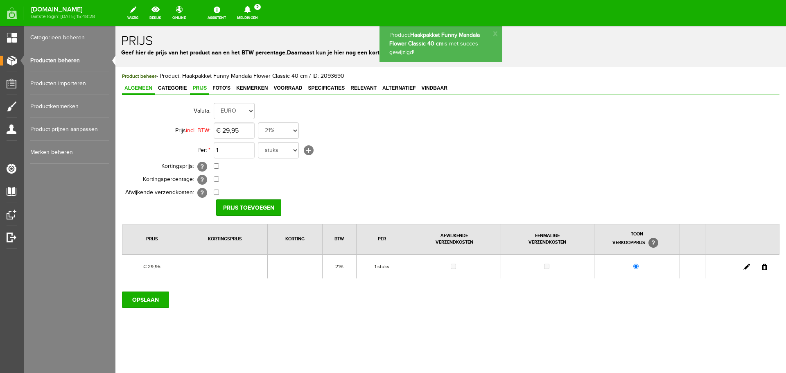
click at [136, 85] on span "Algemeen" at bounding box center [138, 88] width 33 height 6
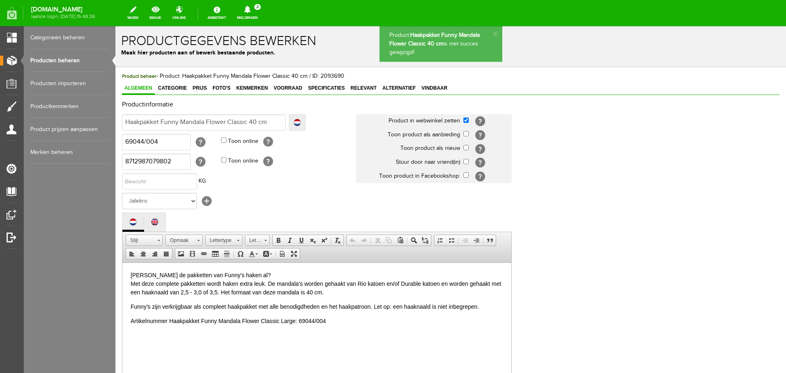
click at [65, 58] on link "Producten beheren" at bounding box center [69, 60] width 79 height 23
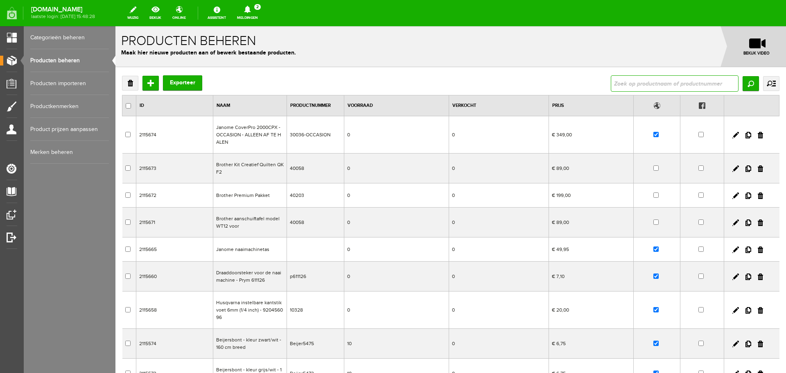
drag, startPoint x: 626, startPoint y: 84, endPoint x: 612, endPoint y: 85, distance: 13.9
click at [626, 84] on input "text" at bounding box center [675, 83] width 128 height 16
type input "vicky"
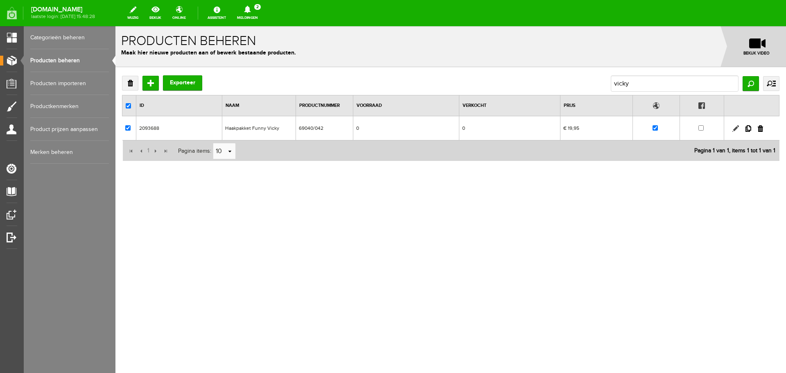
click at [736, 129] on link at bounding box center [735, 128] width 7 height 7
checkbox input "true"
